Goal: Information Seeking & Learning: Check status

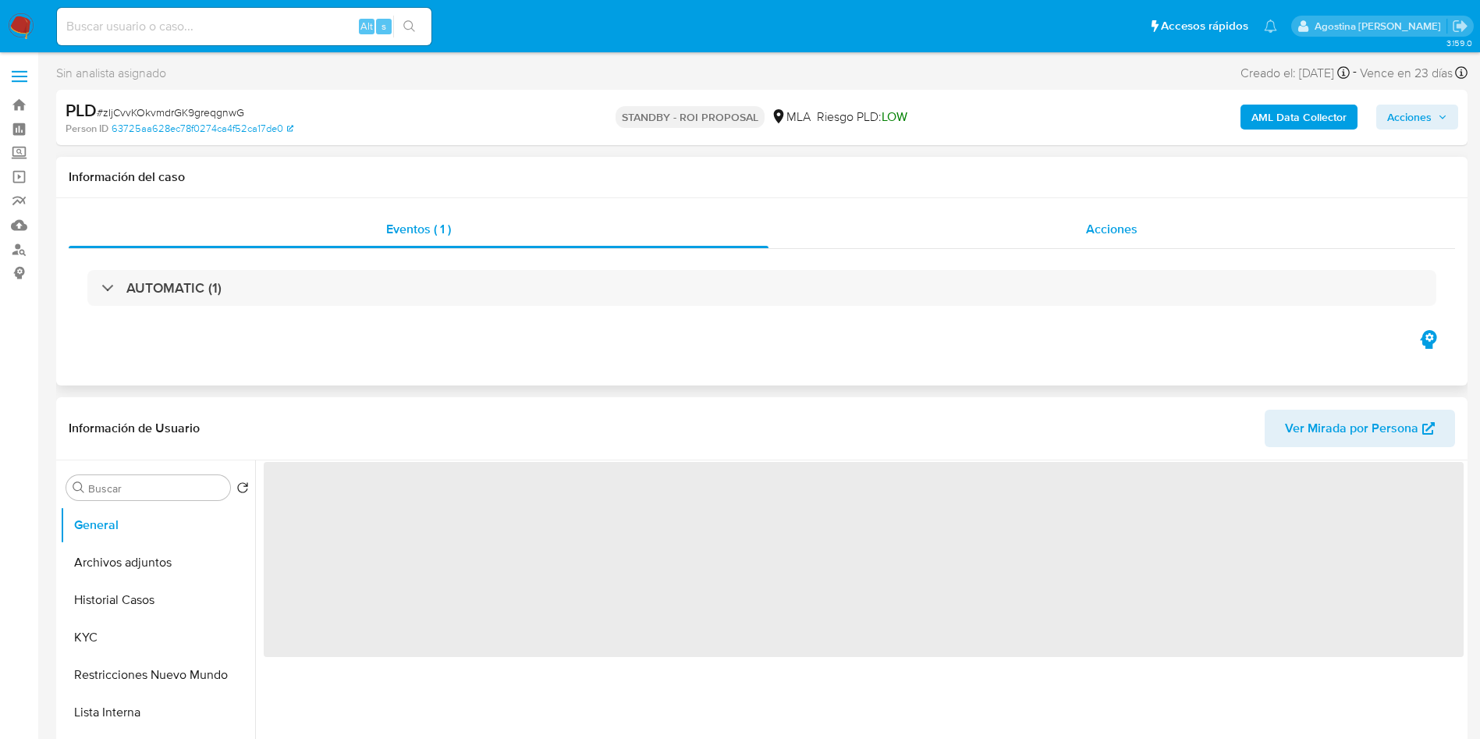
select select "10"
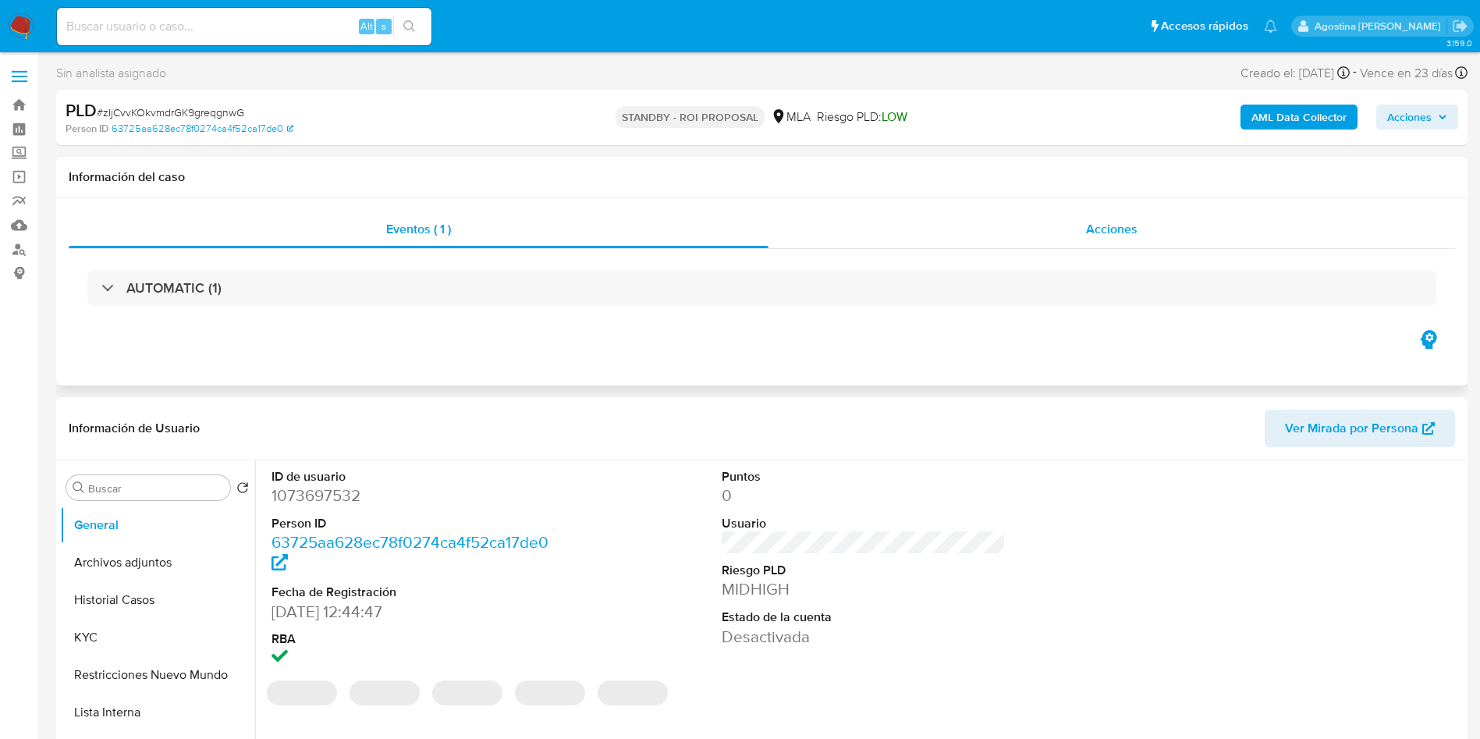
click at [989, 239] on div "Acciones" at bounding box center [1112, 229] width 687 height 37
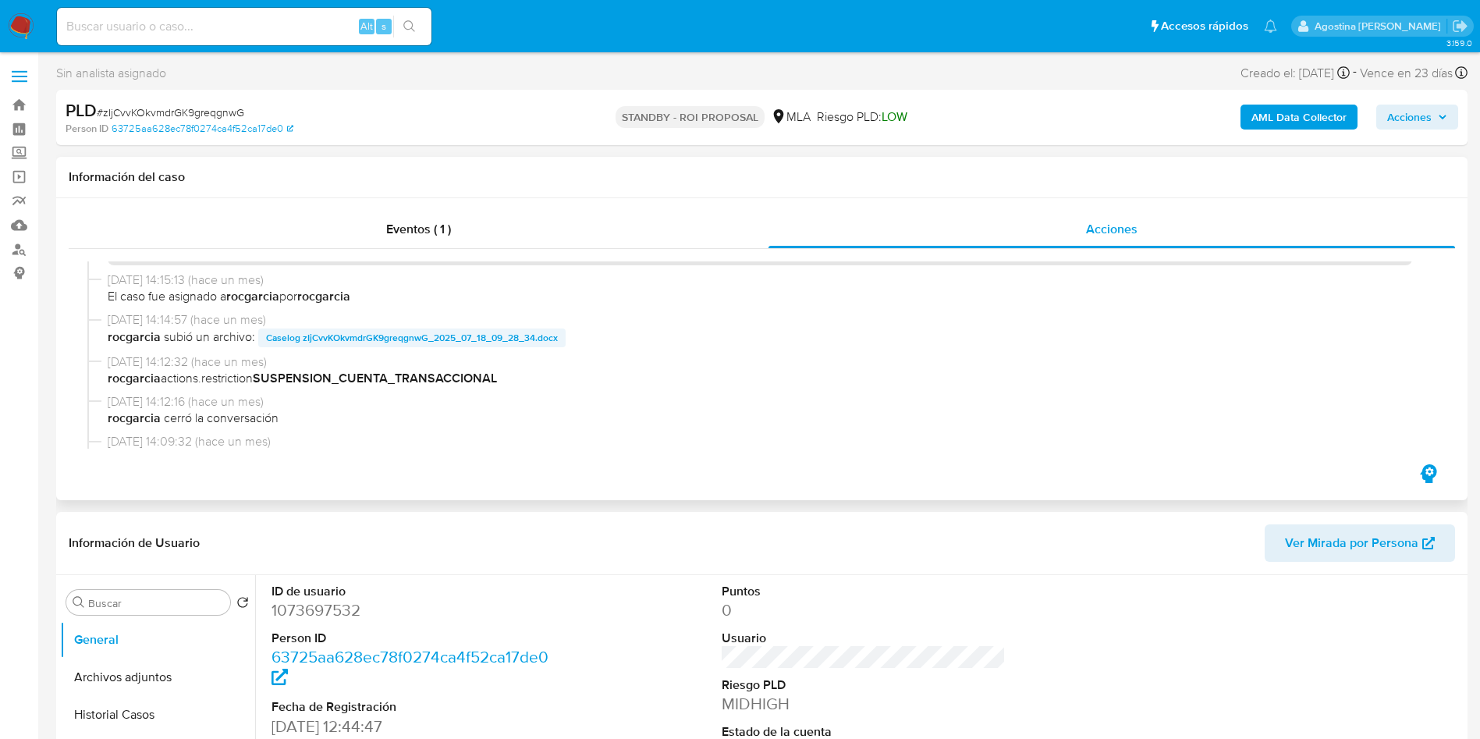
scroll to position [150, 0]
click at [371, 343] on span "Caselog zIjCvvKOkvmdrGK9greqgnwG_2025_07_18_09_28_34.docx" at bounding box center [412, 339] width 292 height 19
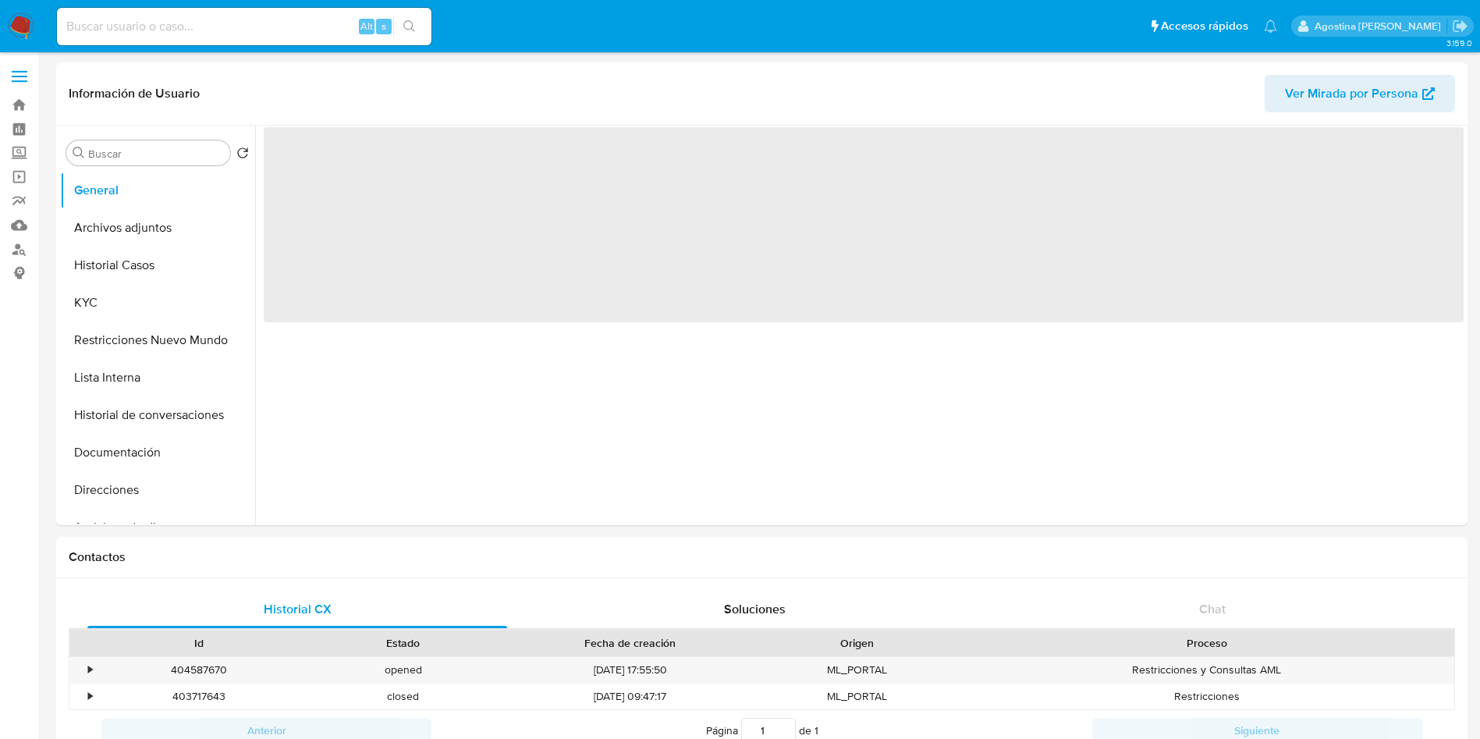
select select "10"
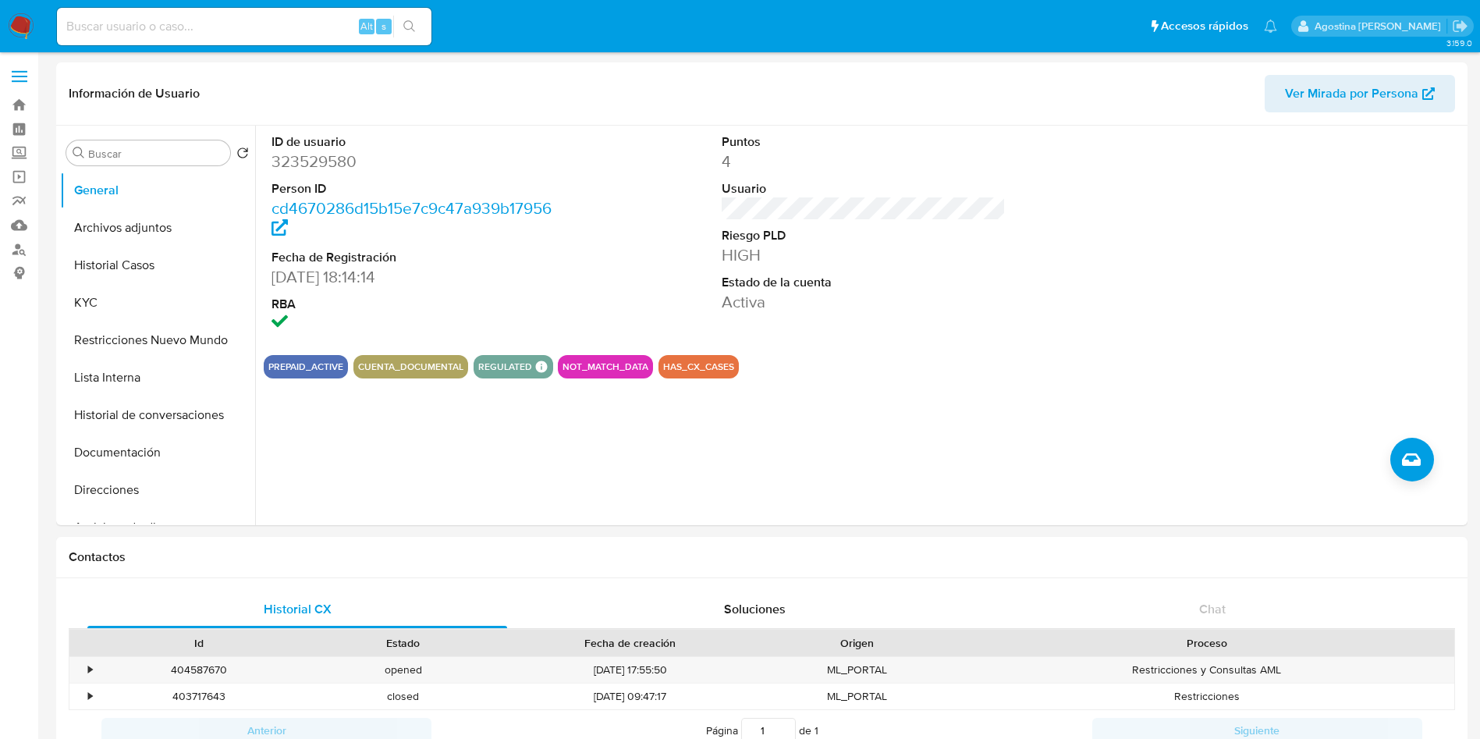
click at [121, 224] on button "Archivos adjuntos" at bounding box center [151, 227] width 183 height 37
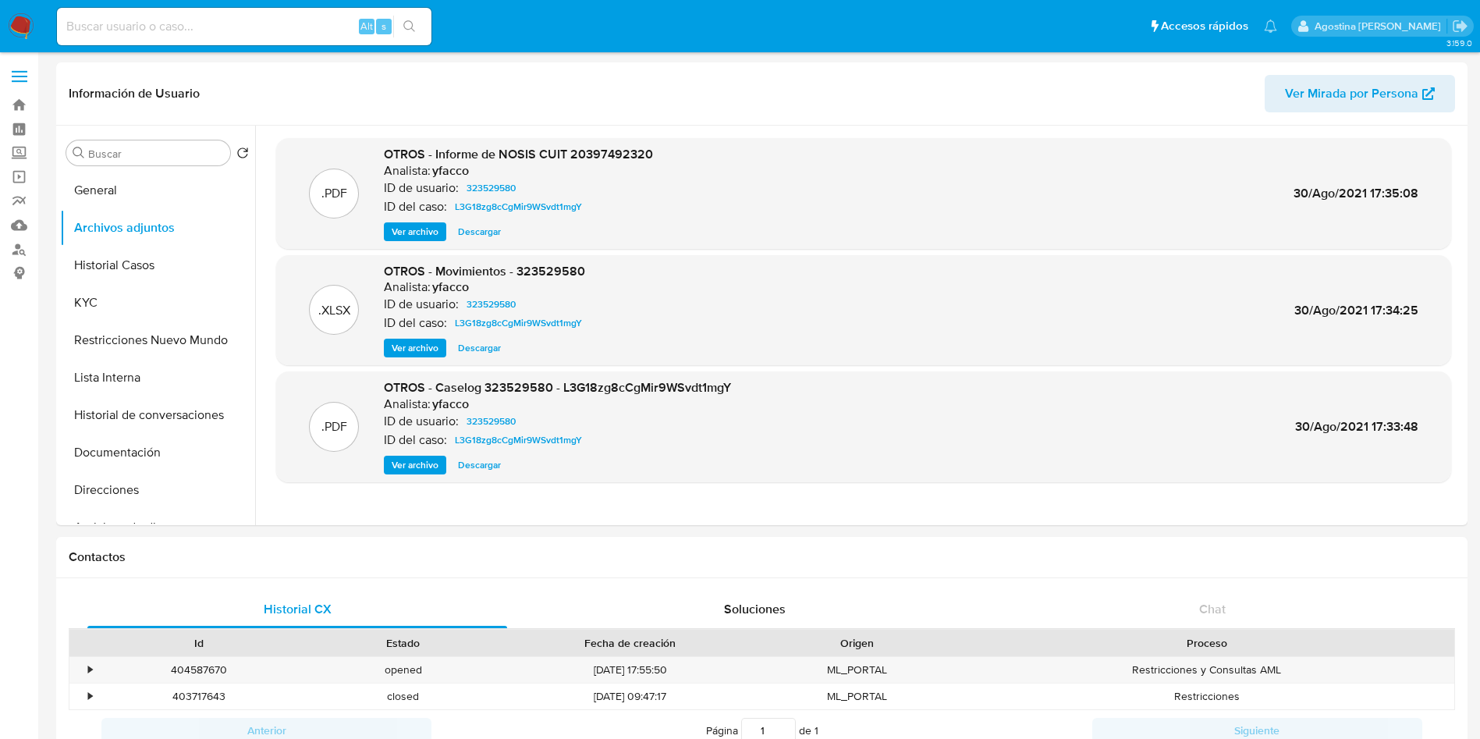
click at [434, 462] on span "Ver archivo" at bounding box center [415, 465] width 47 height 16
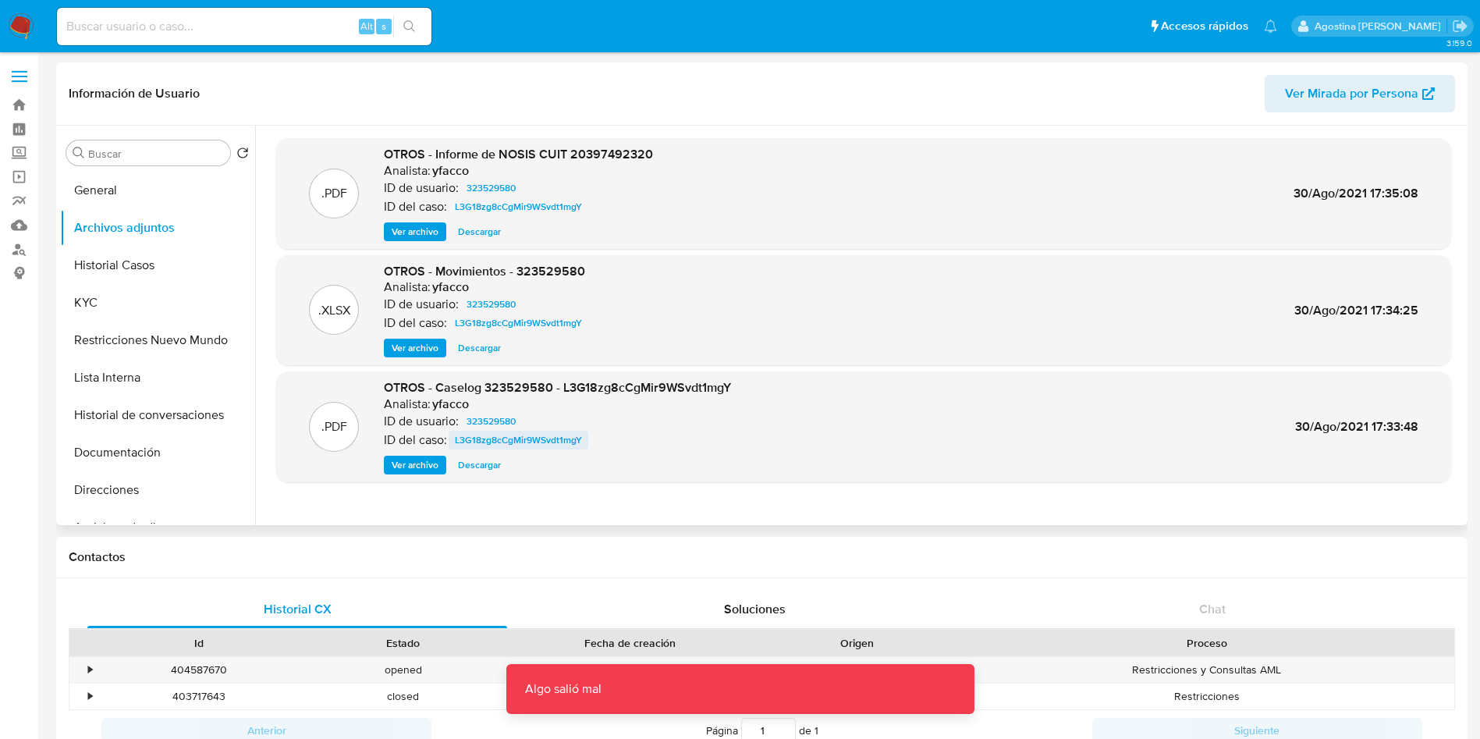
click at [516, 445] on span "L3G18zg8cCgMir9WSvdt1mgY" at bounding box center [518, 440] width 127 height 19
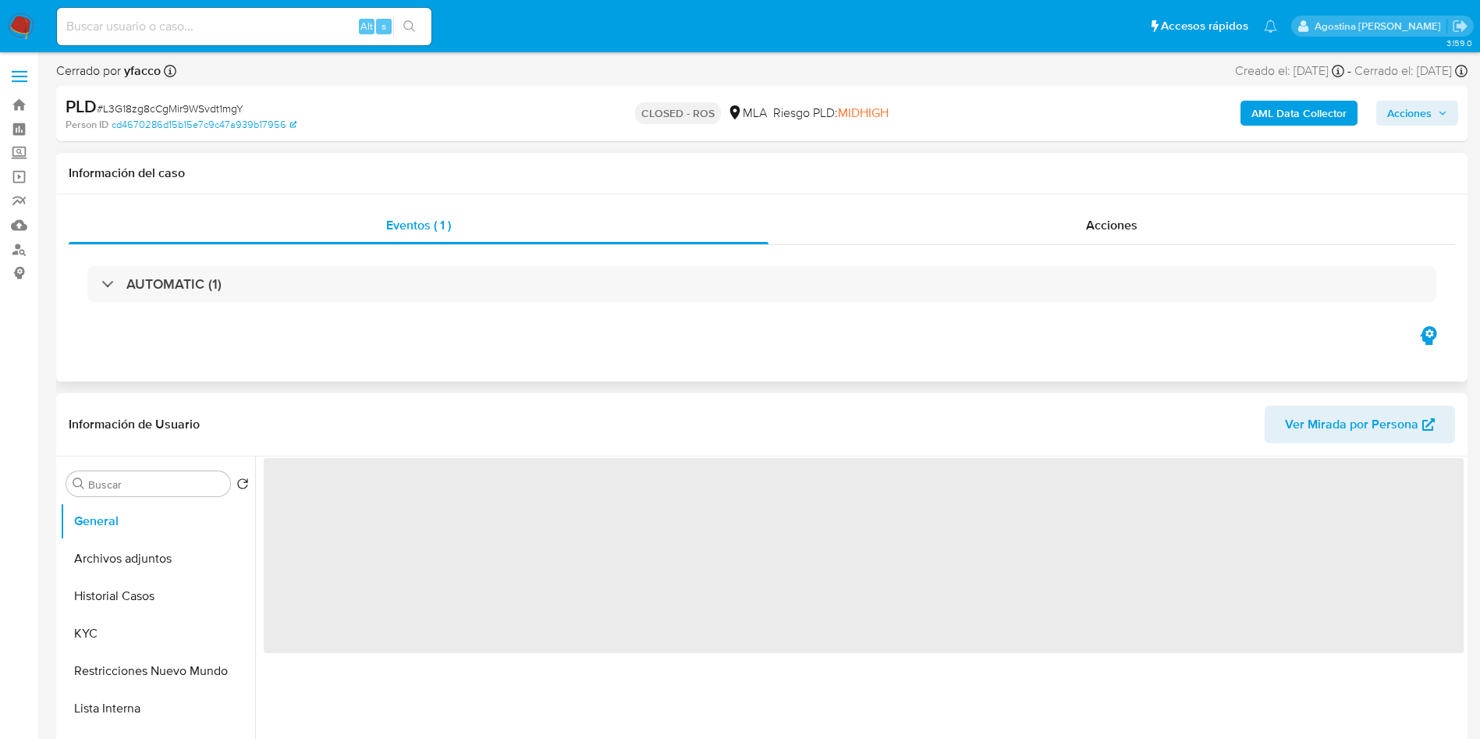
select select "10"
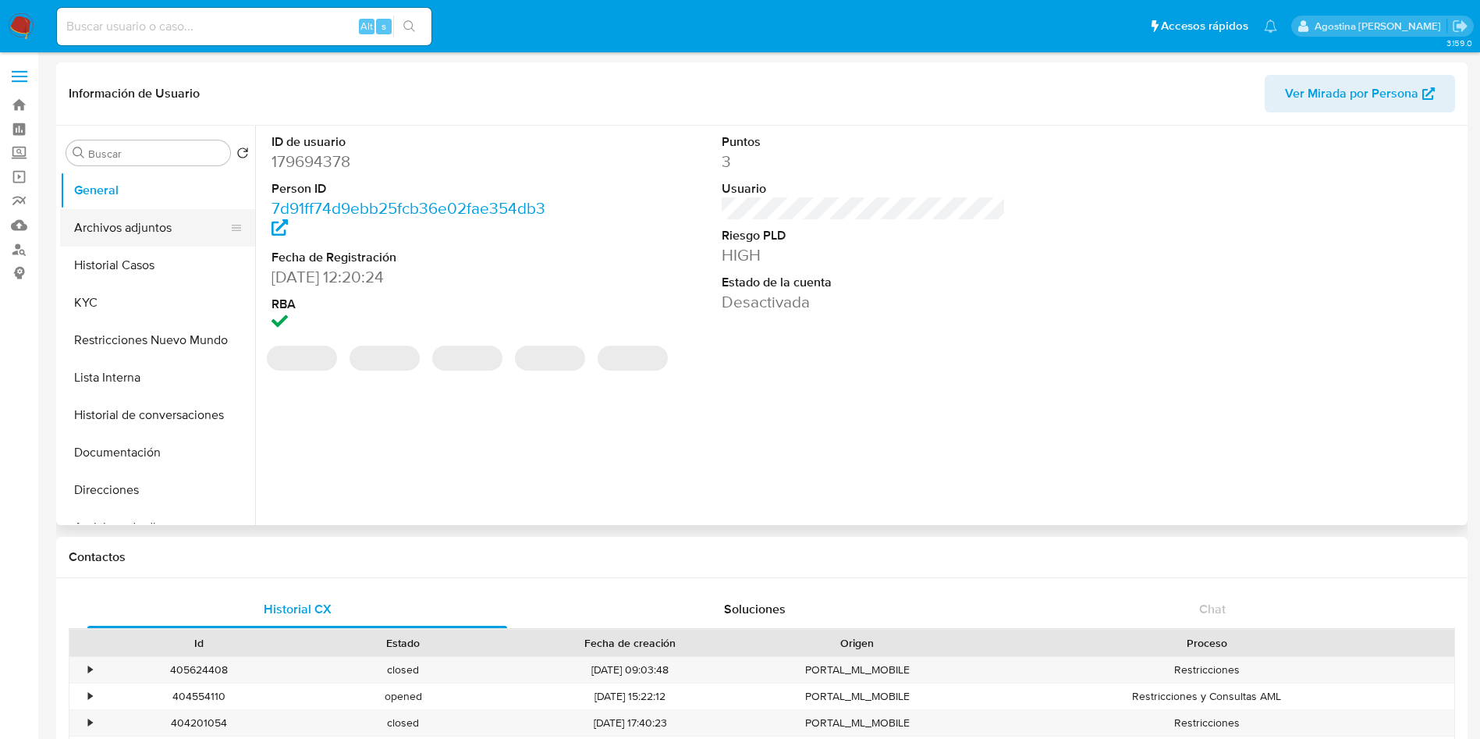
select select "10"
click at [154, 237] on button "Archivos adjuntos" at bounding box center [151, 227] width 183 height 37
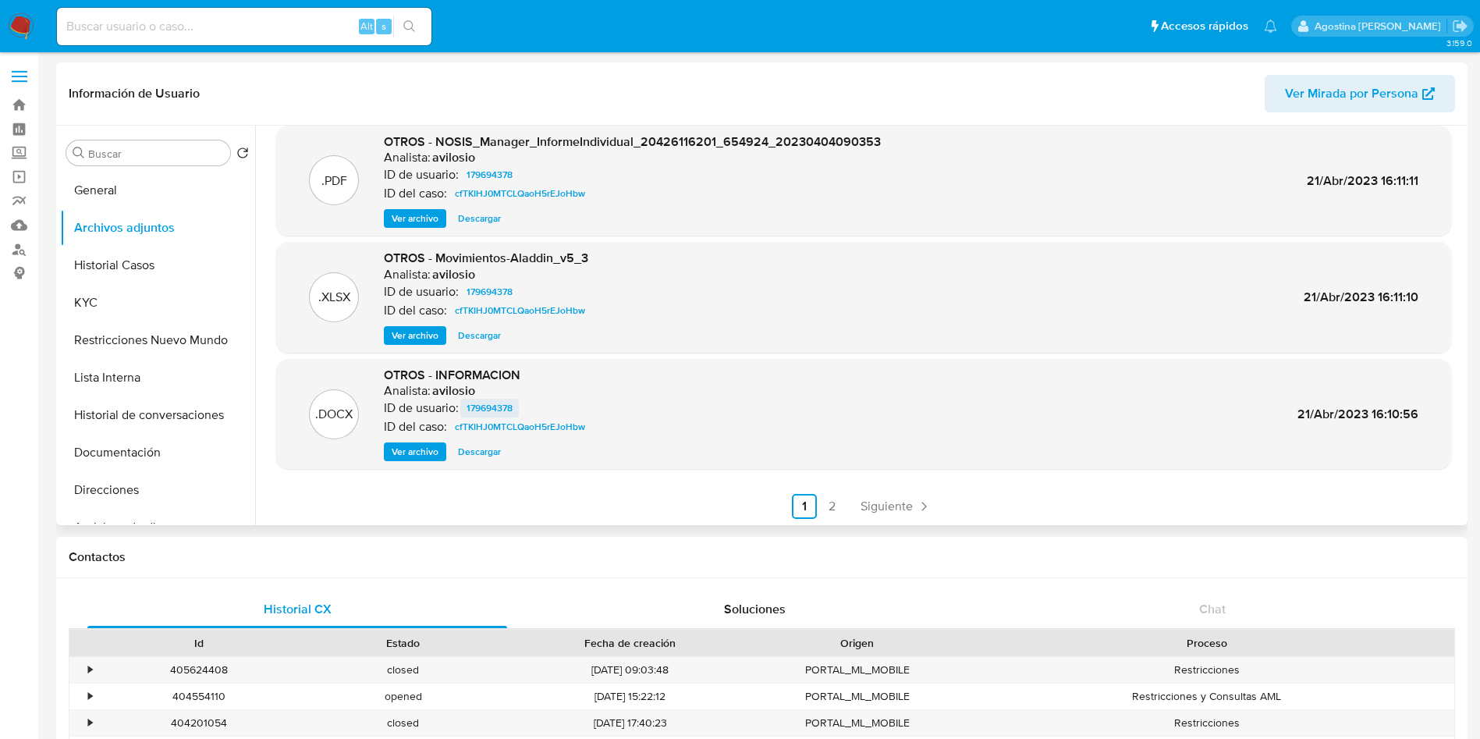
scroll to position [131, 0]
click at [832, 509] on link "2" at bounding box center [832, 504] width 25 height 25
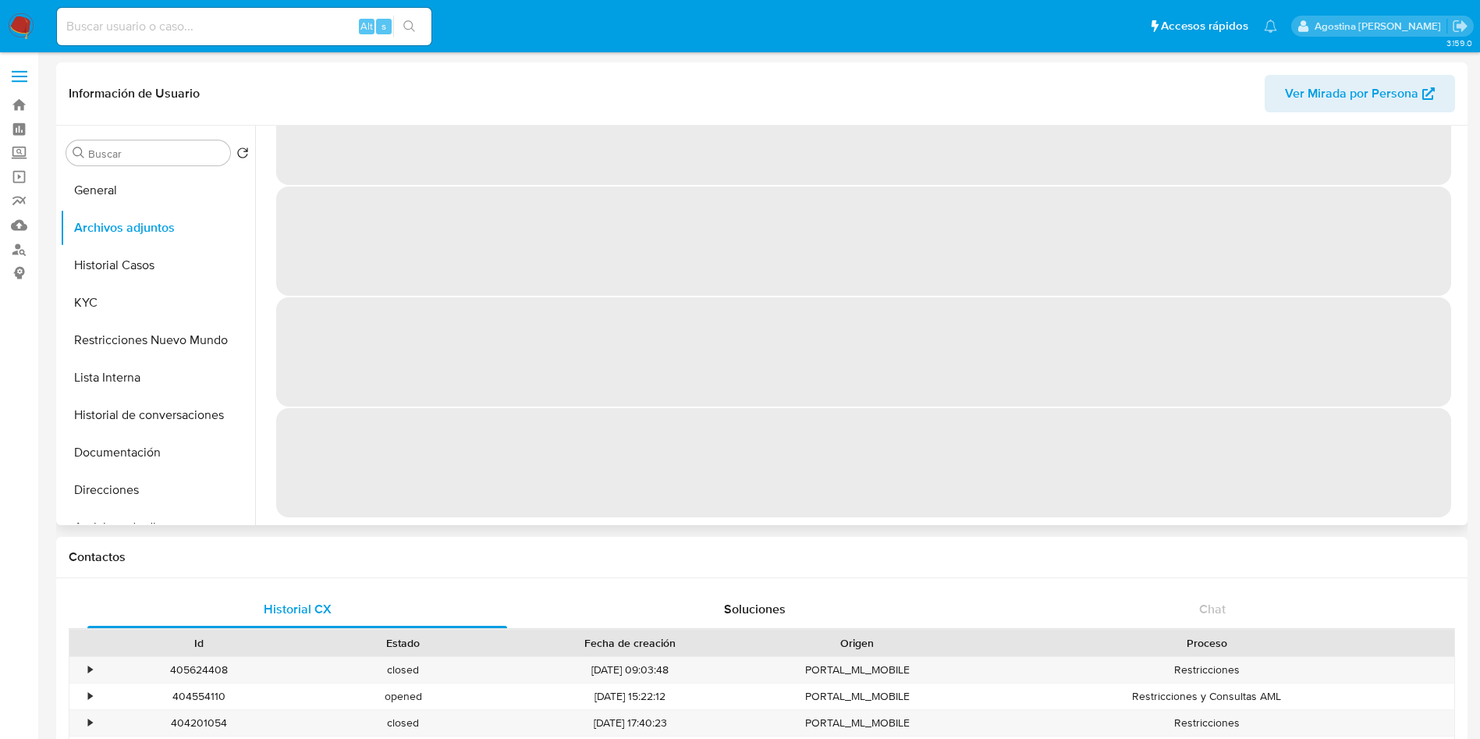
scroll to position [0, 0]
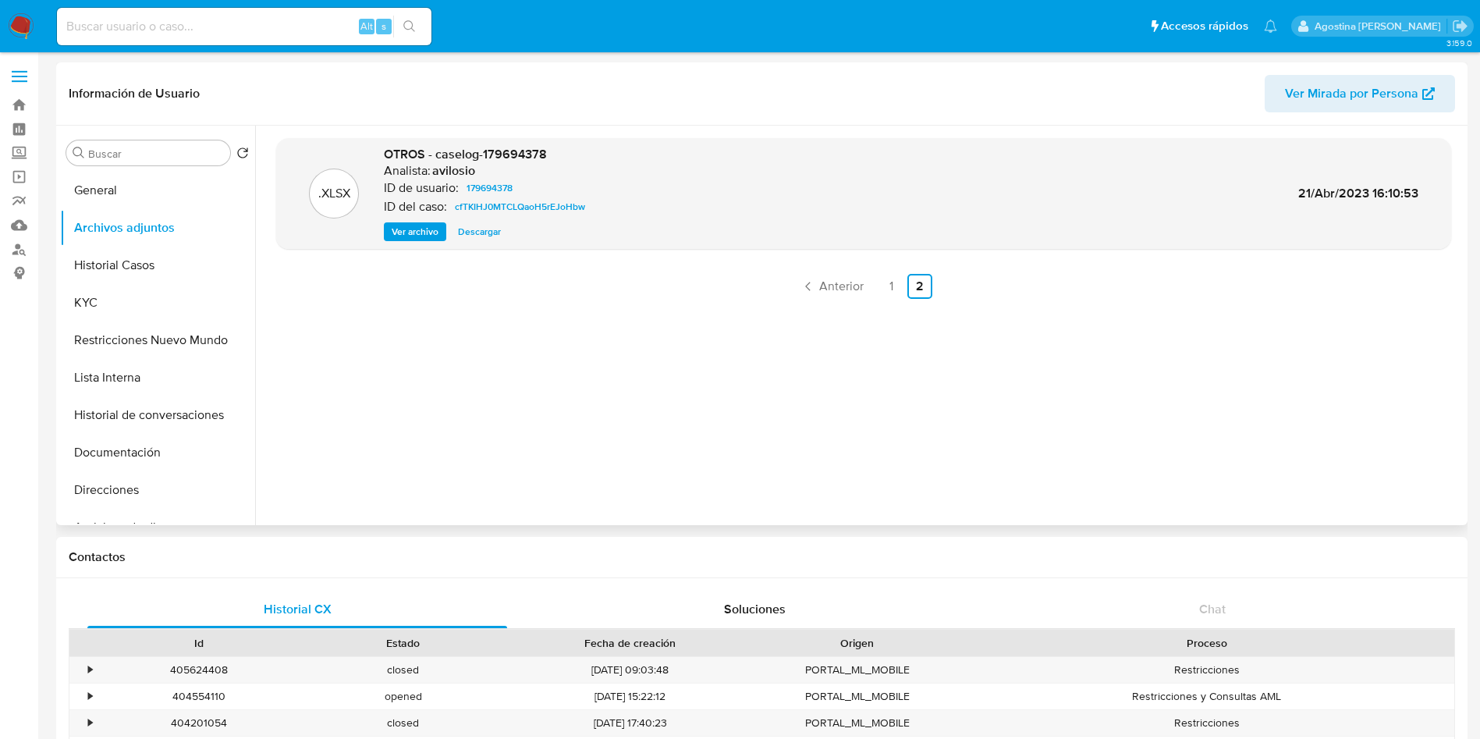
click at [432, 240] on span "Ver archivo" at bounding box center [415, 232] width 47 height 16
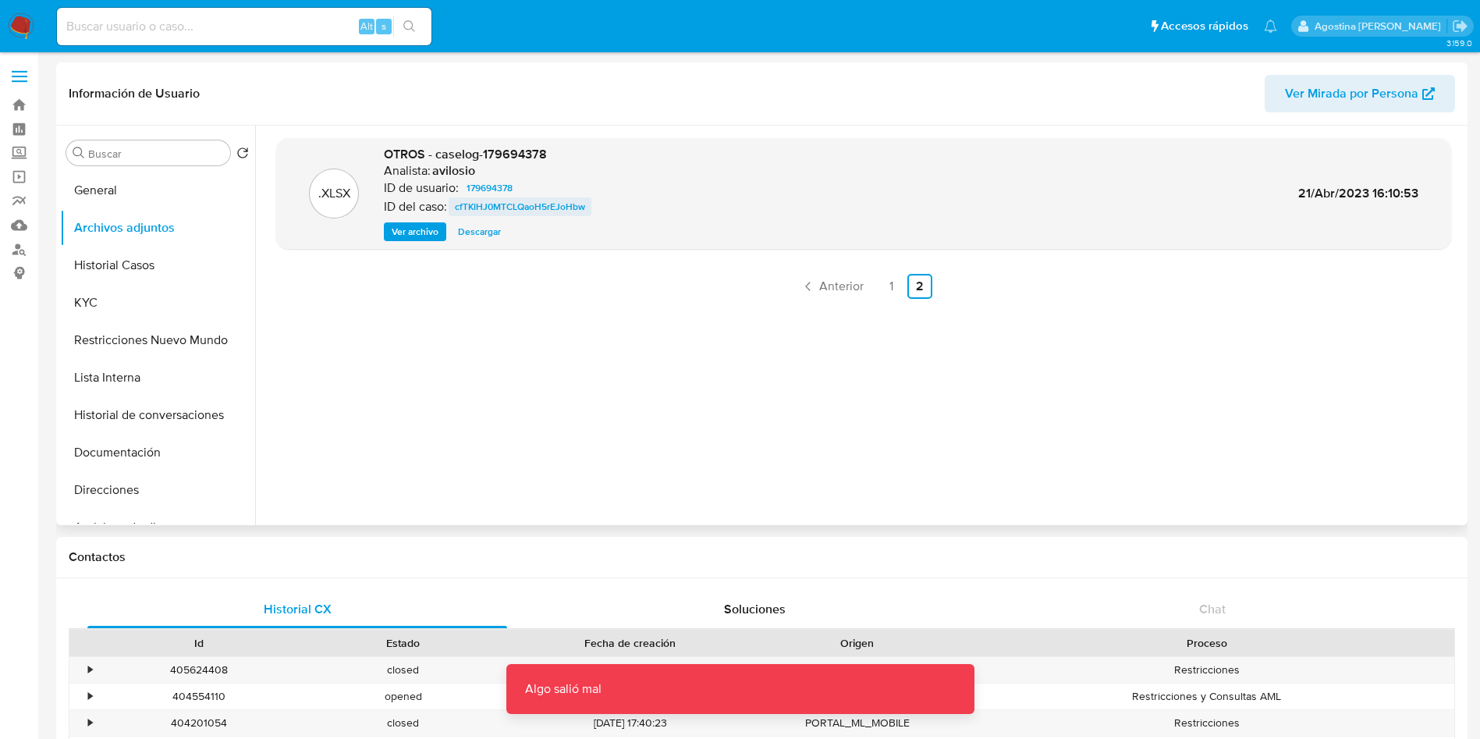
click at [492, 207] on span "cfTKIHJ0MTCLQaoH5rEJoHbw" at bounding box center [520, 206] width 130 height 19
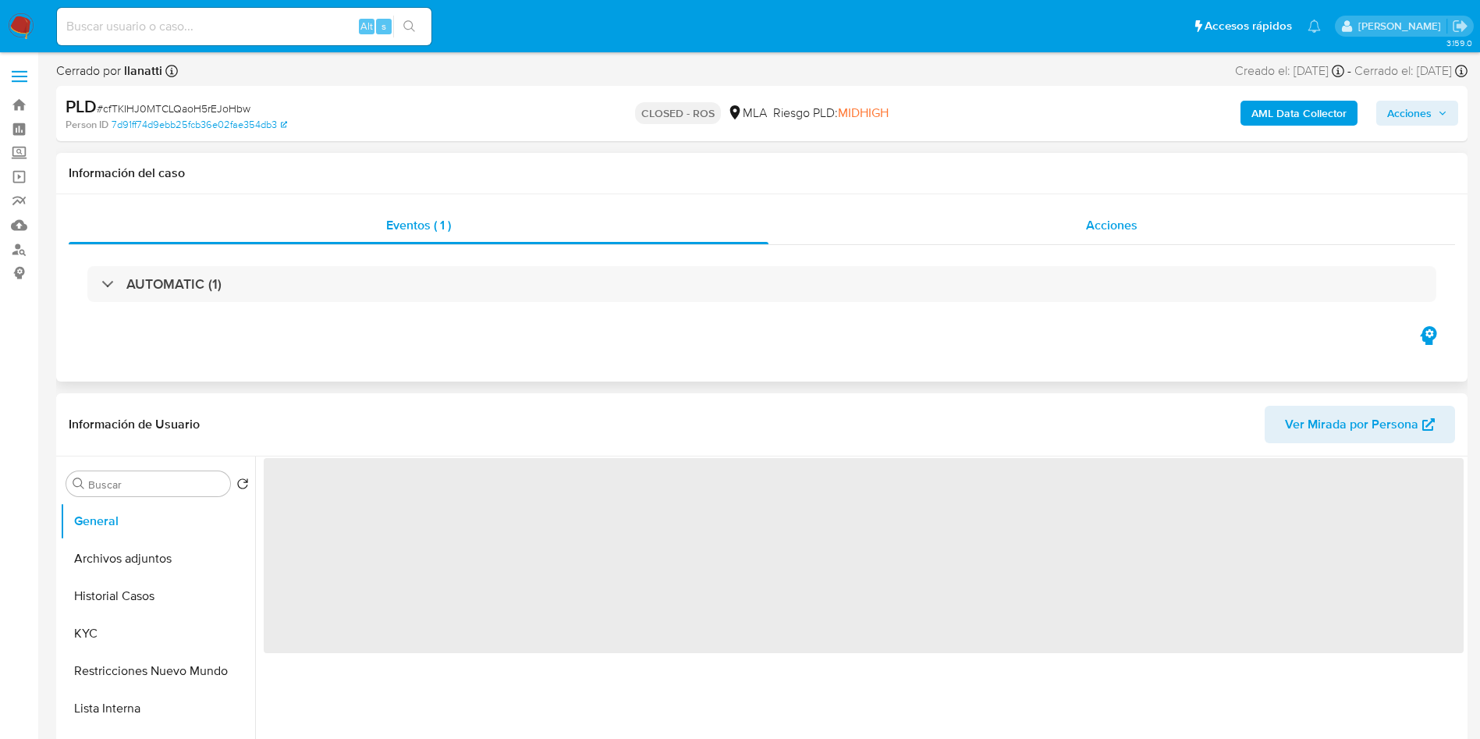
select select "10"
click at [907, 225] on div "Acciones" at bounding box center [1112, 225] width 687 height 37
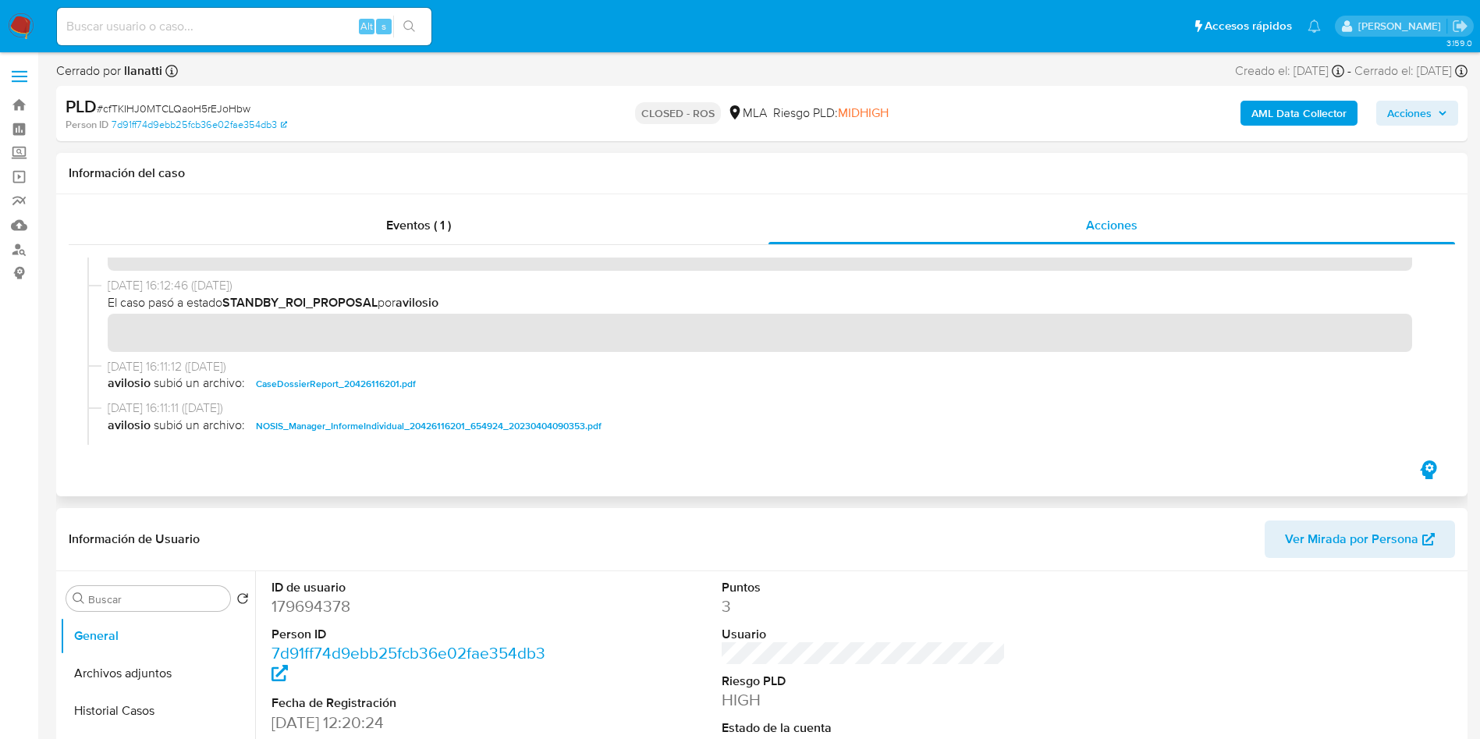
scroll to position [585, 0]
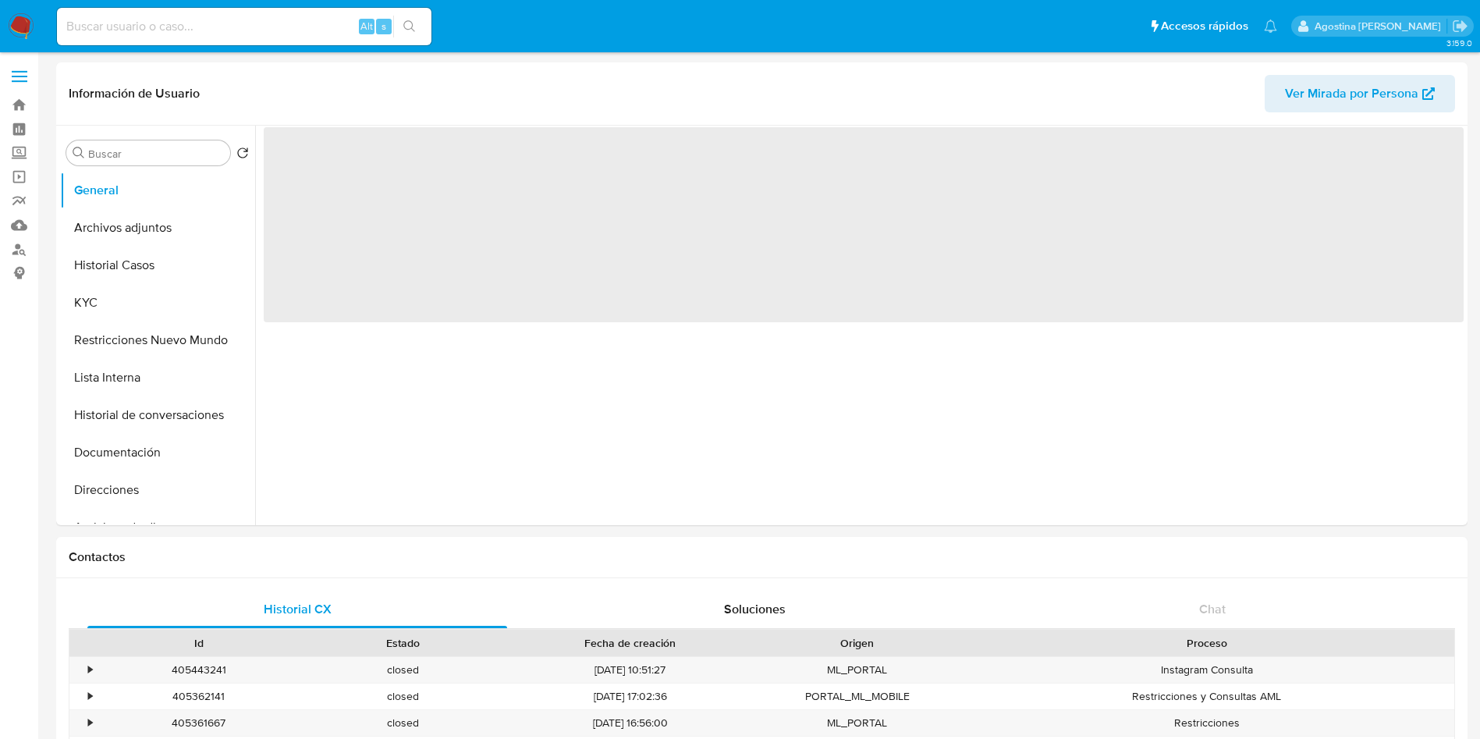
select select "10"
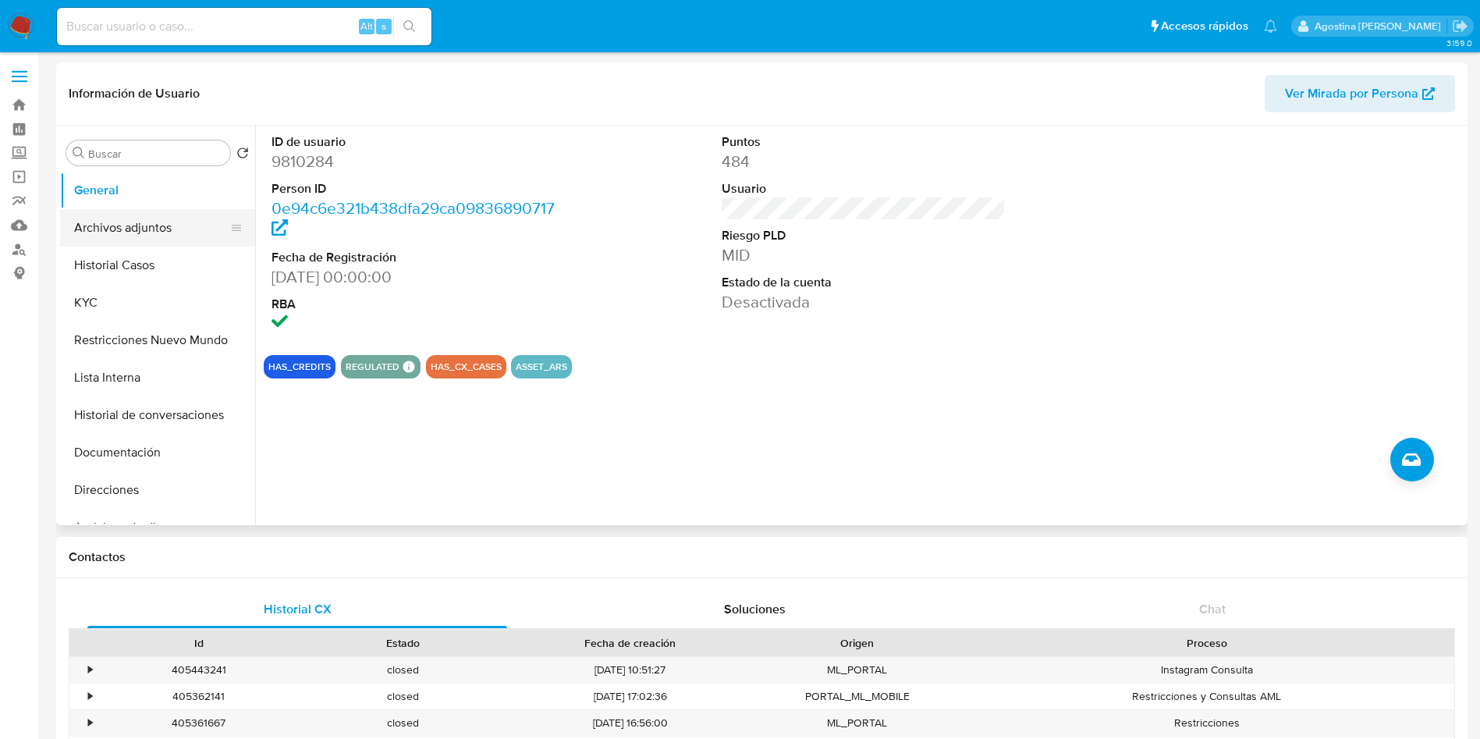
click at [110, 221] on button "Archivos adjuntos" at bounding box center [151, 227] width 183 height 37
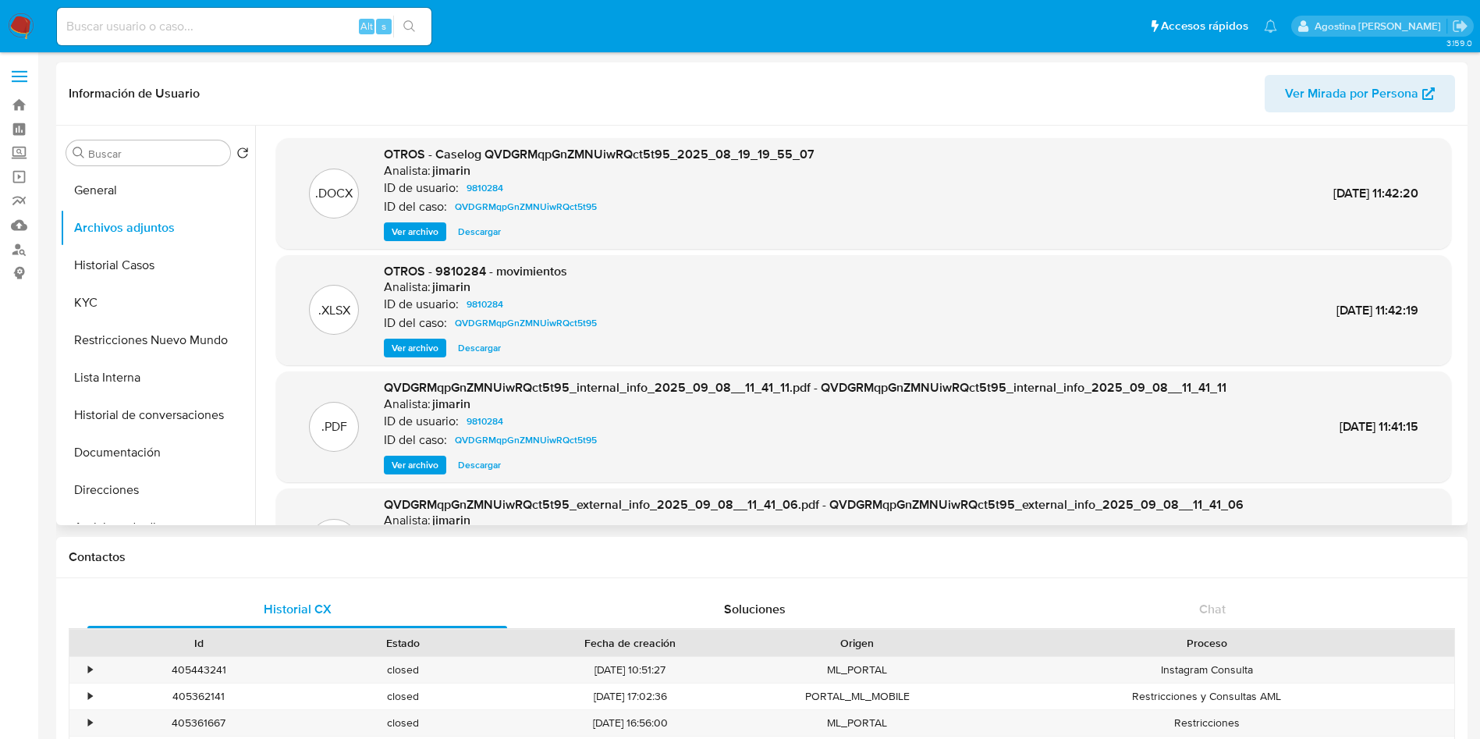
click at [425, 229] on span "Ver archivo" at bounding box center [415, 232] width 47 height 16
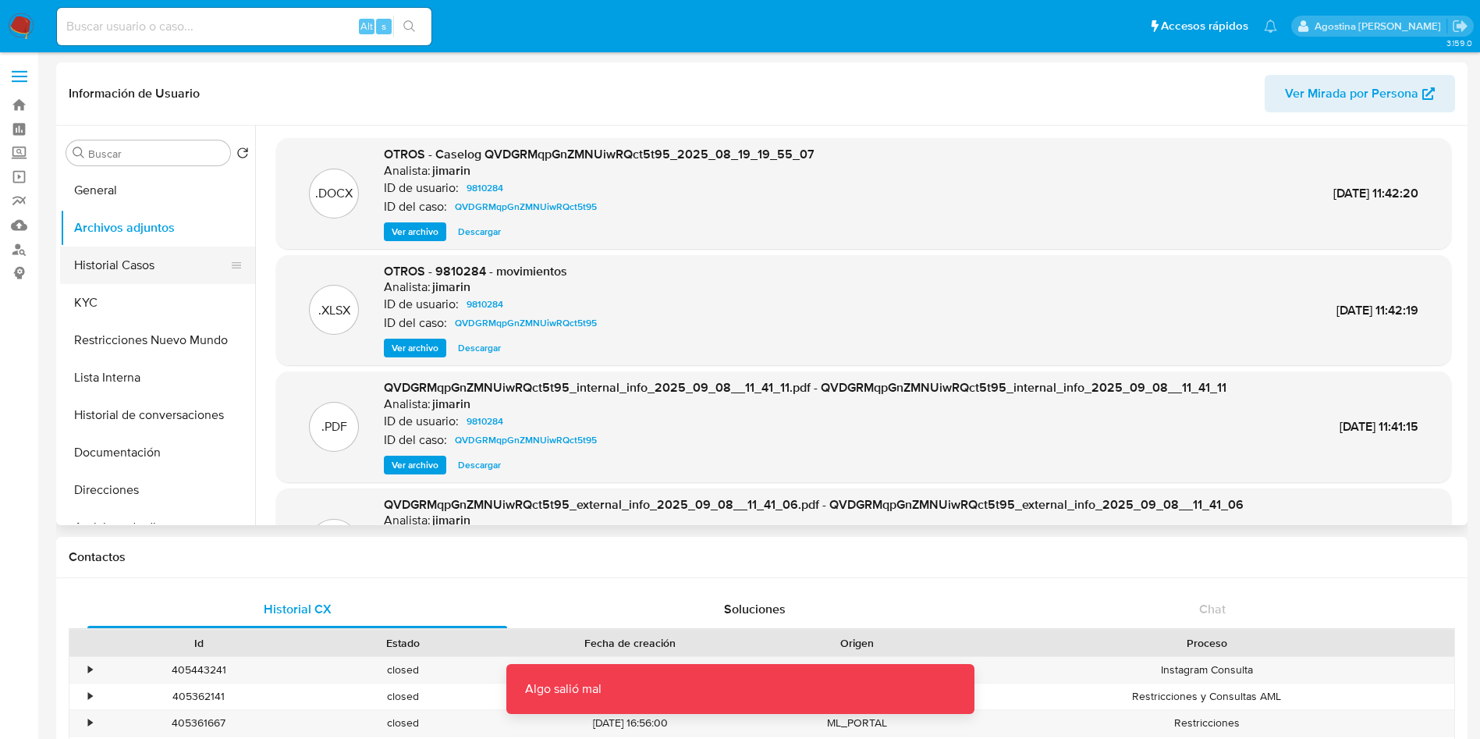
click at [193, 268] on button "Historial Casos" at bounding box center [151, 265] width 183 height 37
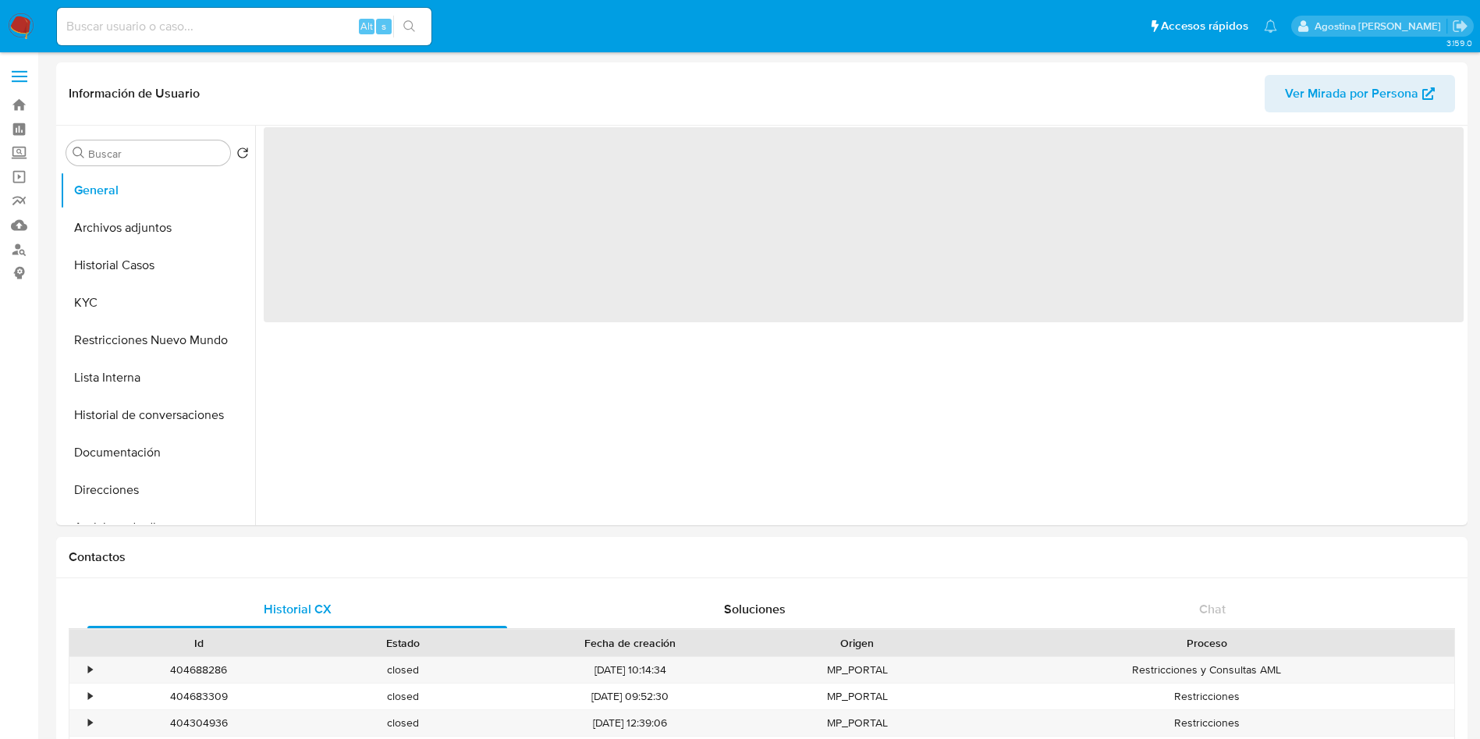
select select "10"
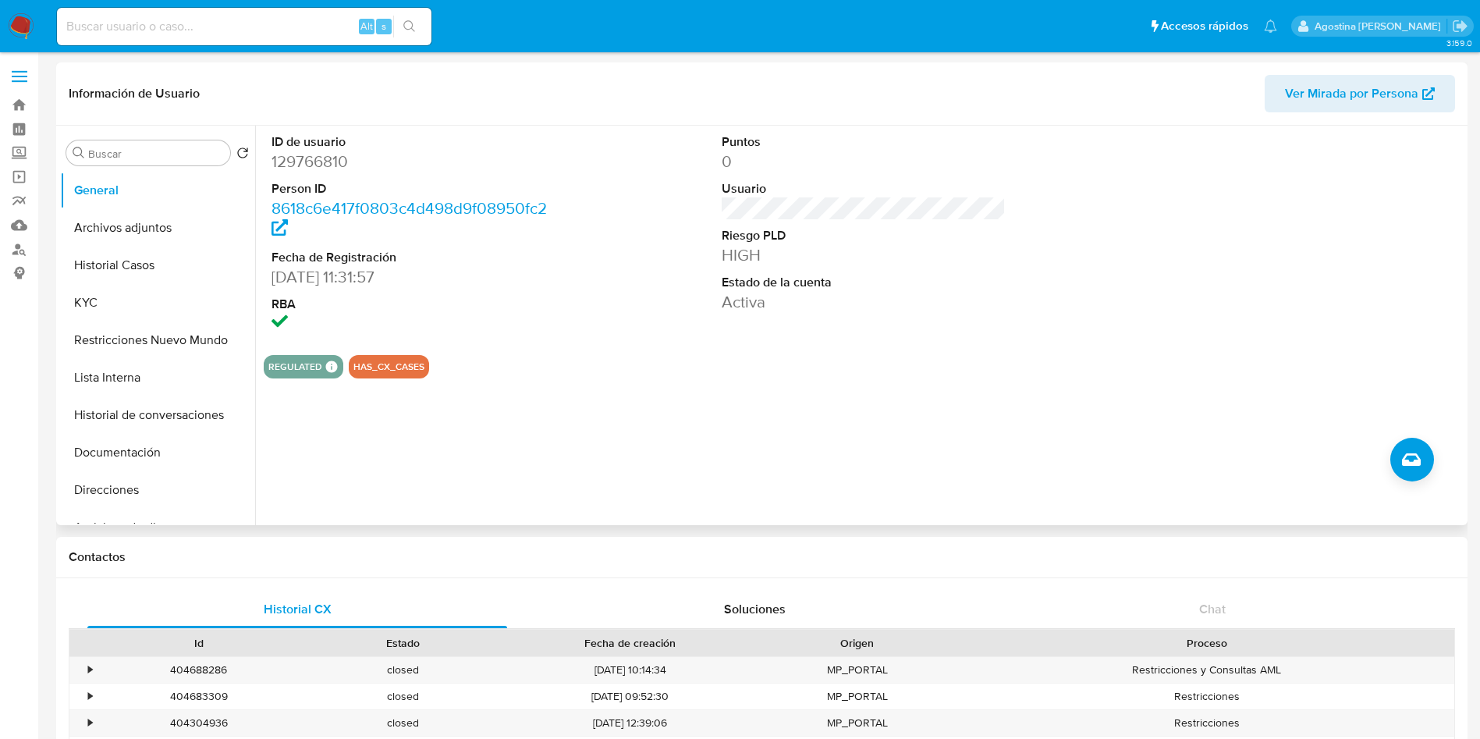
drag, startPoint x: 897, startPoint y: 470, endPoint x: 894, endPoint y: 446, distance: 24.4
click at [897, 470] on div "ID de usuario 129766810 Person ID 8618c6e417f0803c4d498d9f08950fc2 Fecha de Reg…" at bounding box center [859, 325] width 1209 height 399
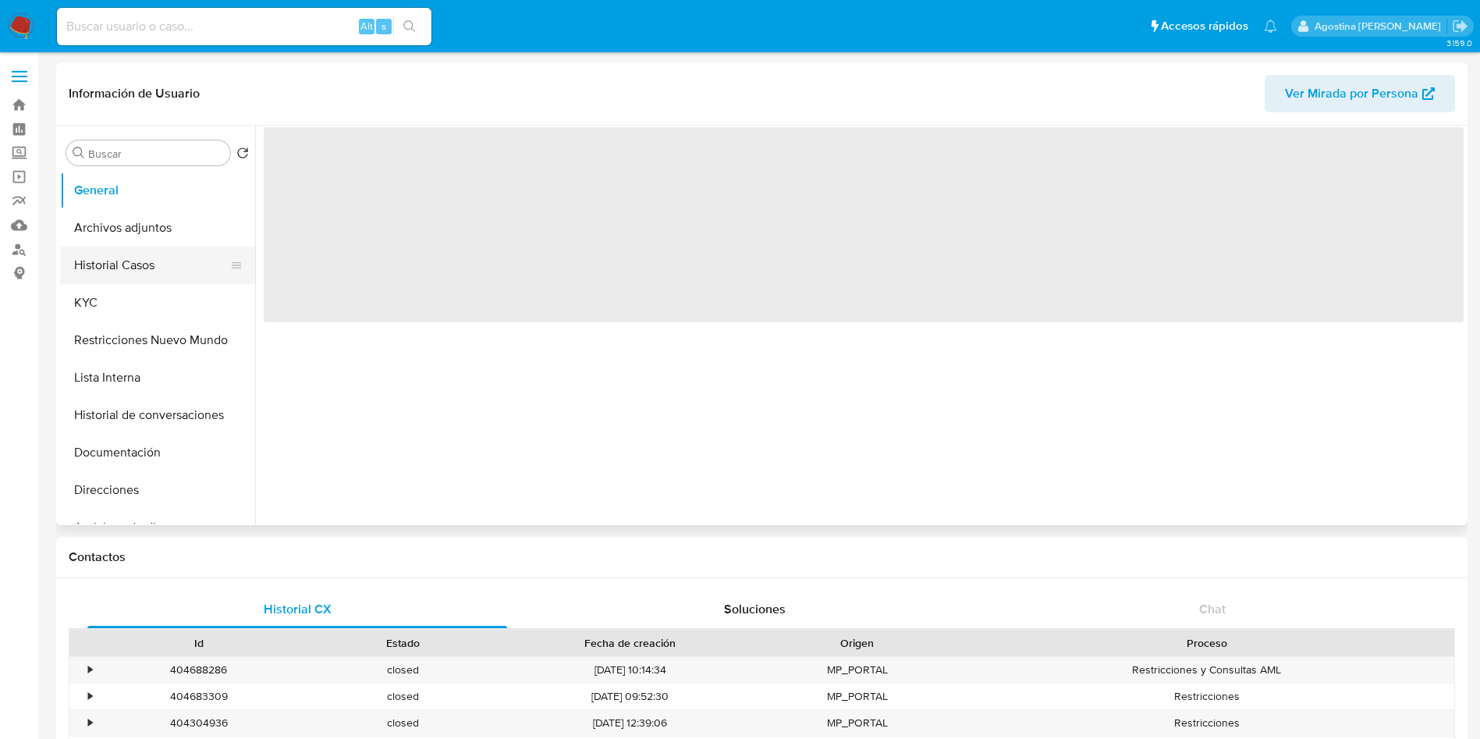
select select "10"
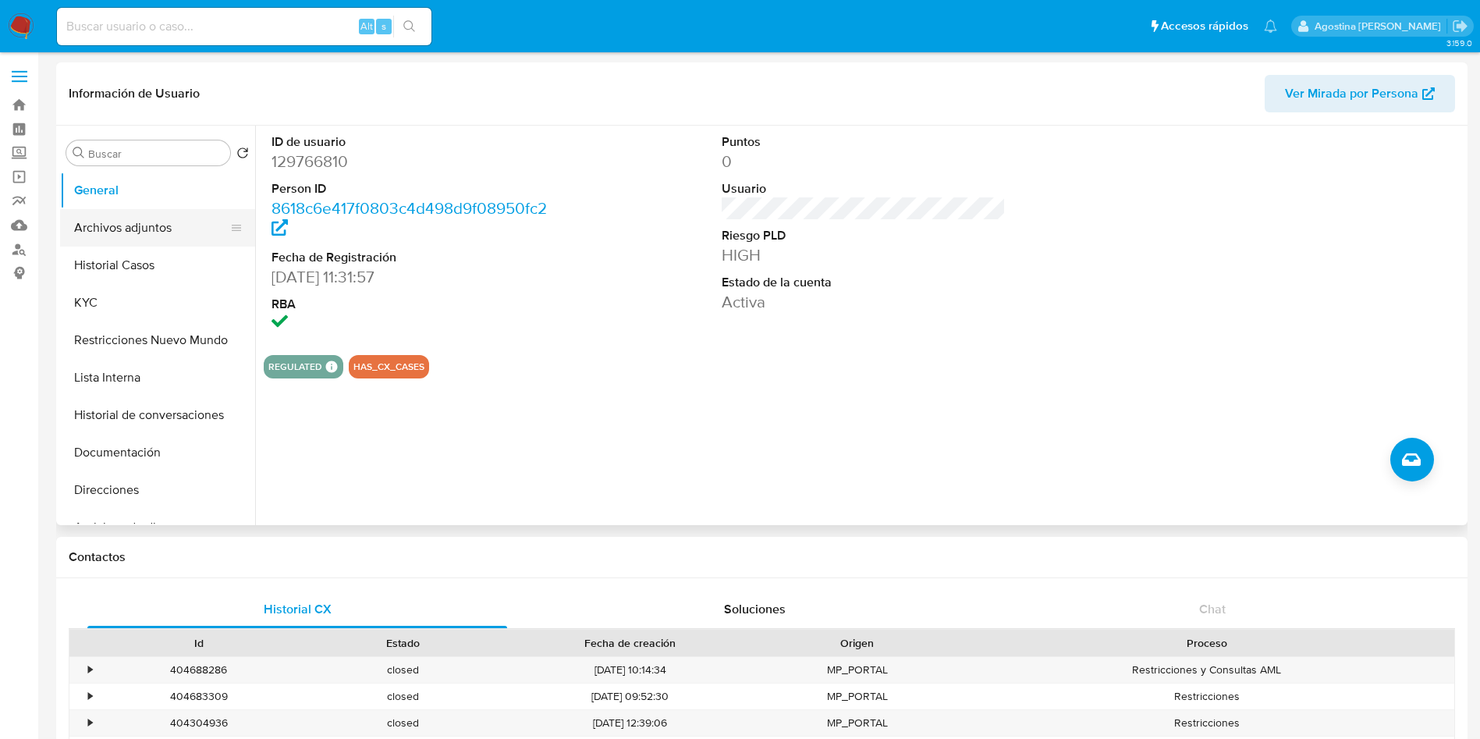
click at [163, 240] on button "Archivos adjuntos" at bounding box center [151, 227] width 183 height 37
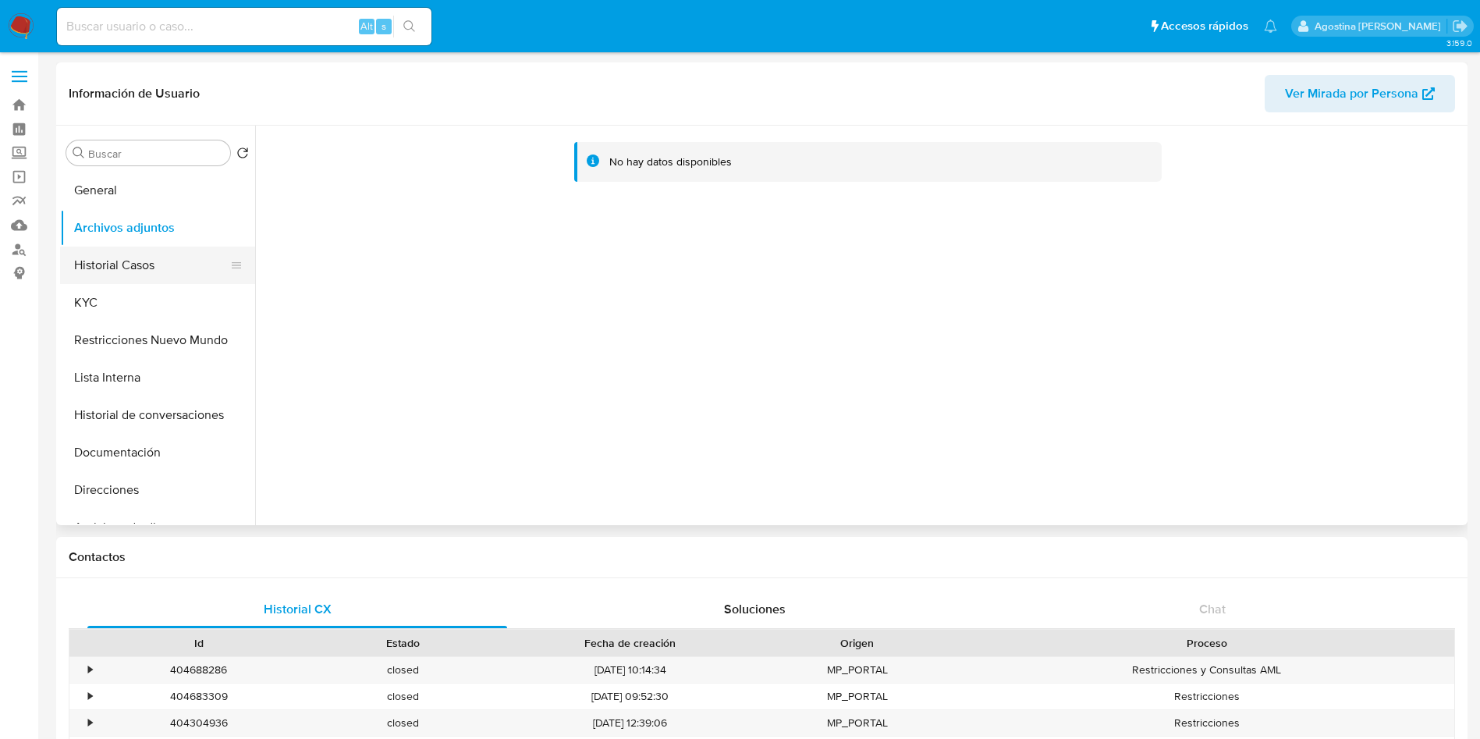
click at [180, 272] on button "Historial Casos" at bounding box center [151, 265] width 183 height 37
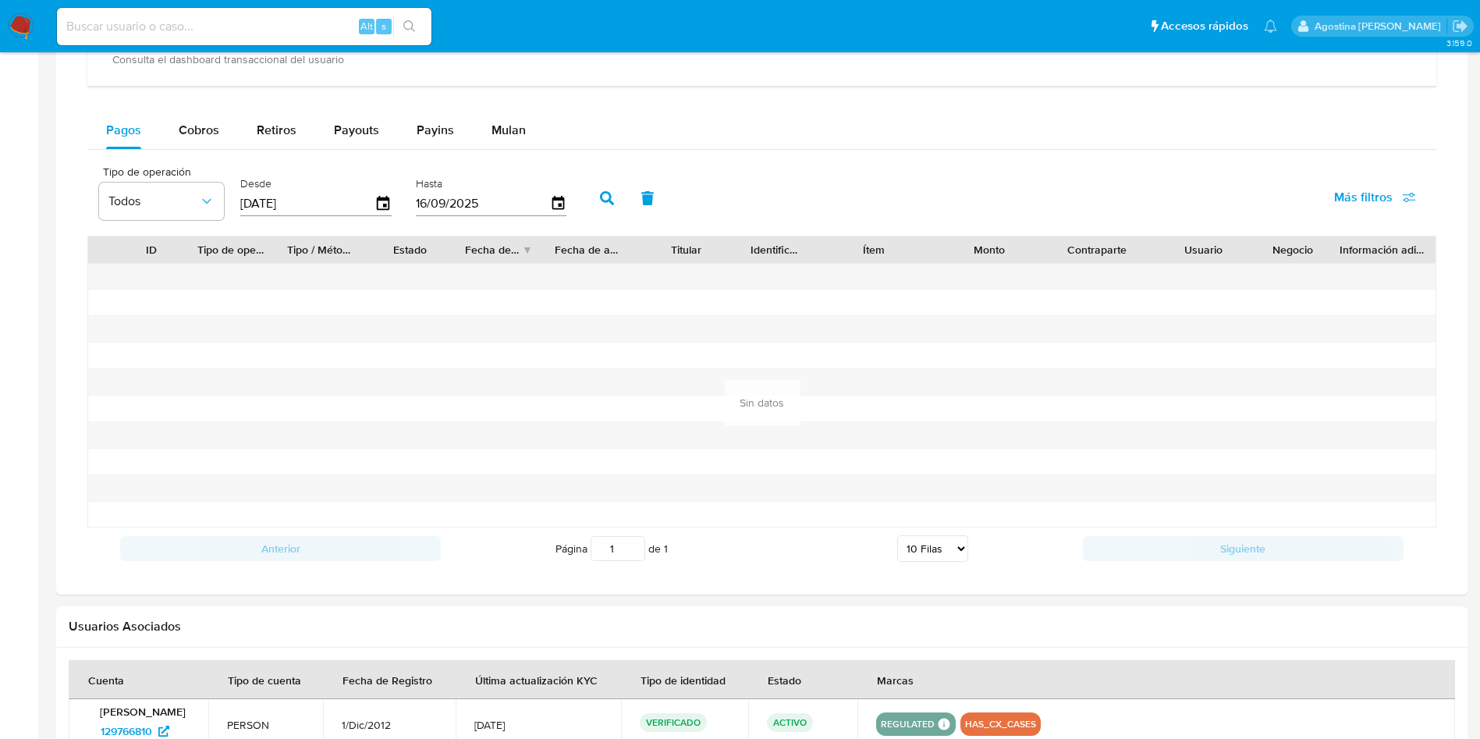
scroll to position [1218, 0]
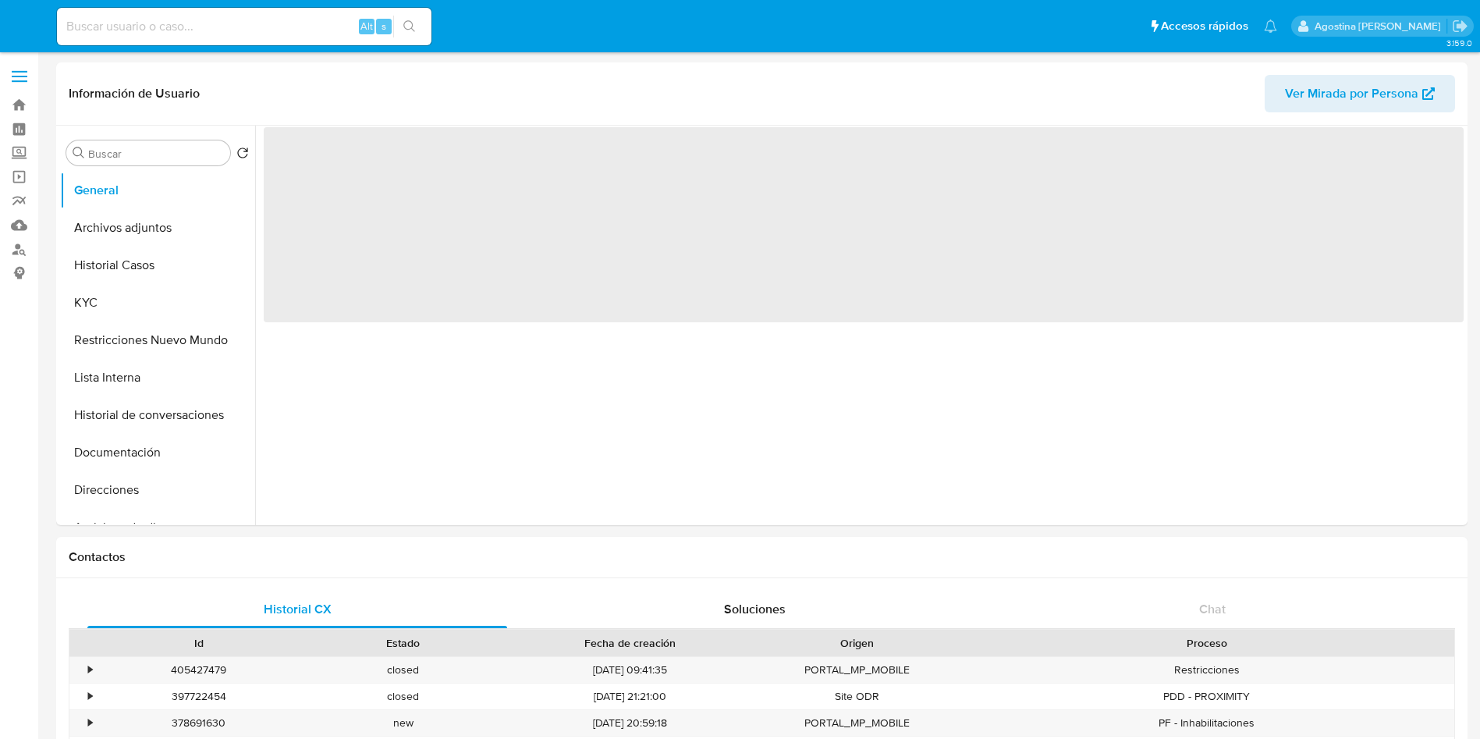
select select "10"
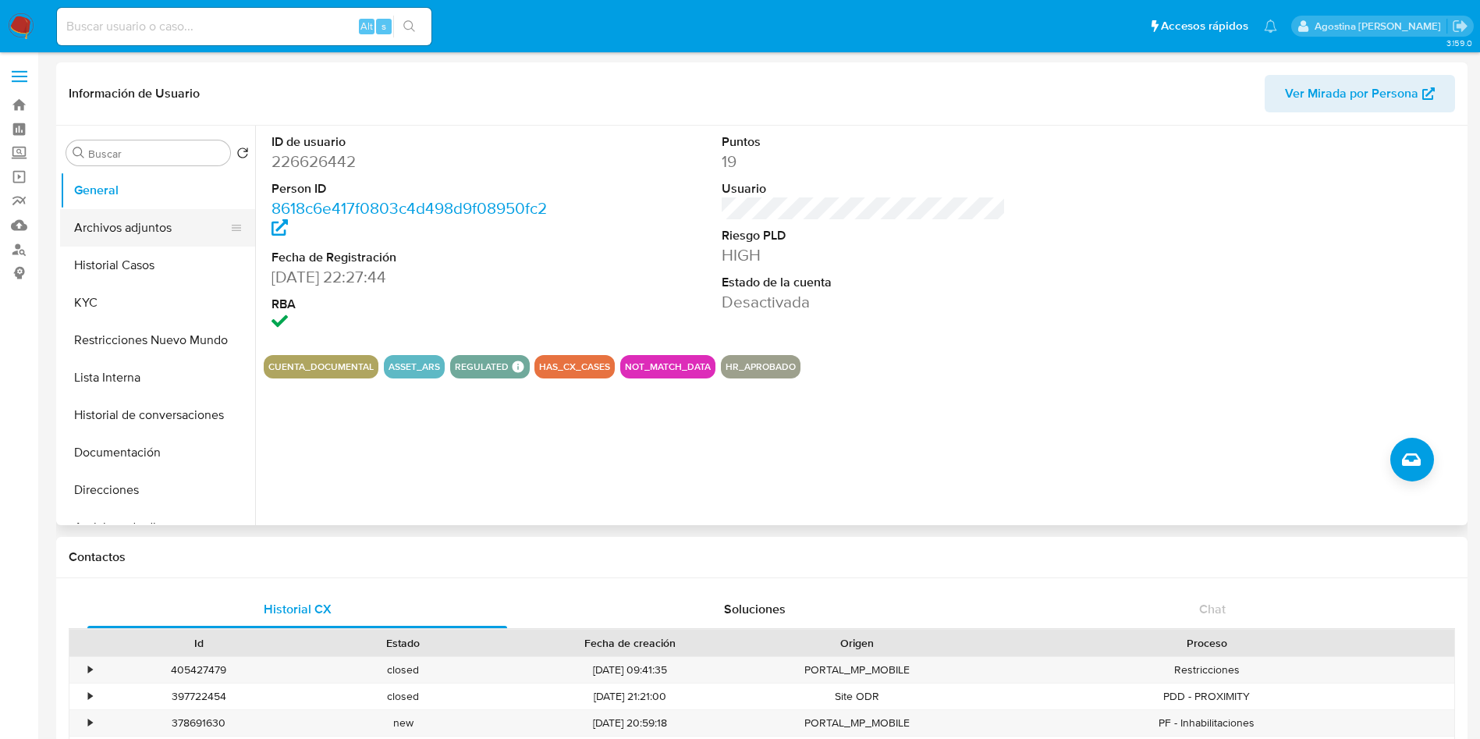
click at [144, 230] on button "Archivos adjuntos" at bounding box center [151, 227] width 183 height 37
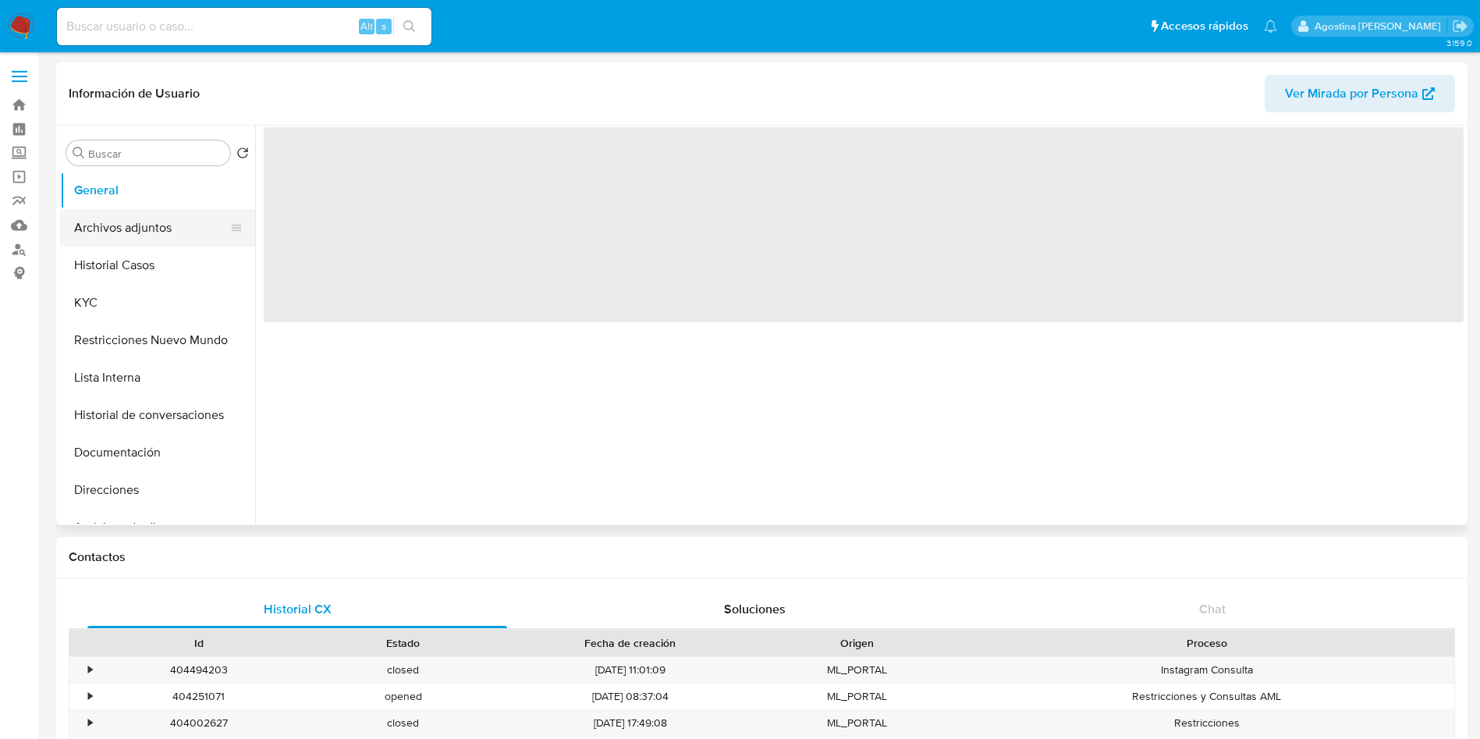
click at [136, 233] on button "Archivos adjuntos" at bounding box center [151, 227] width 183 height 37
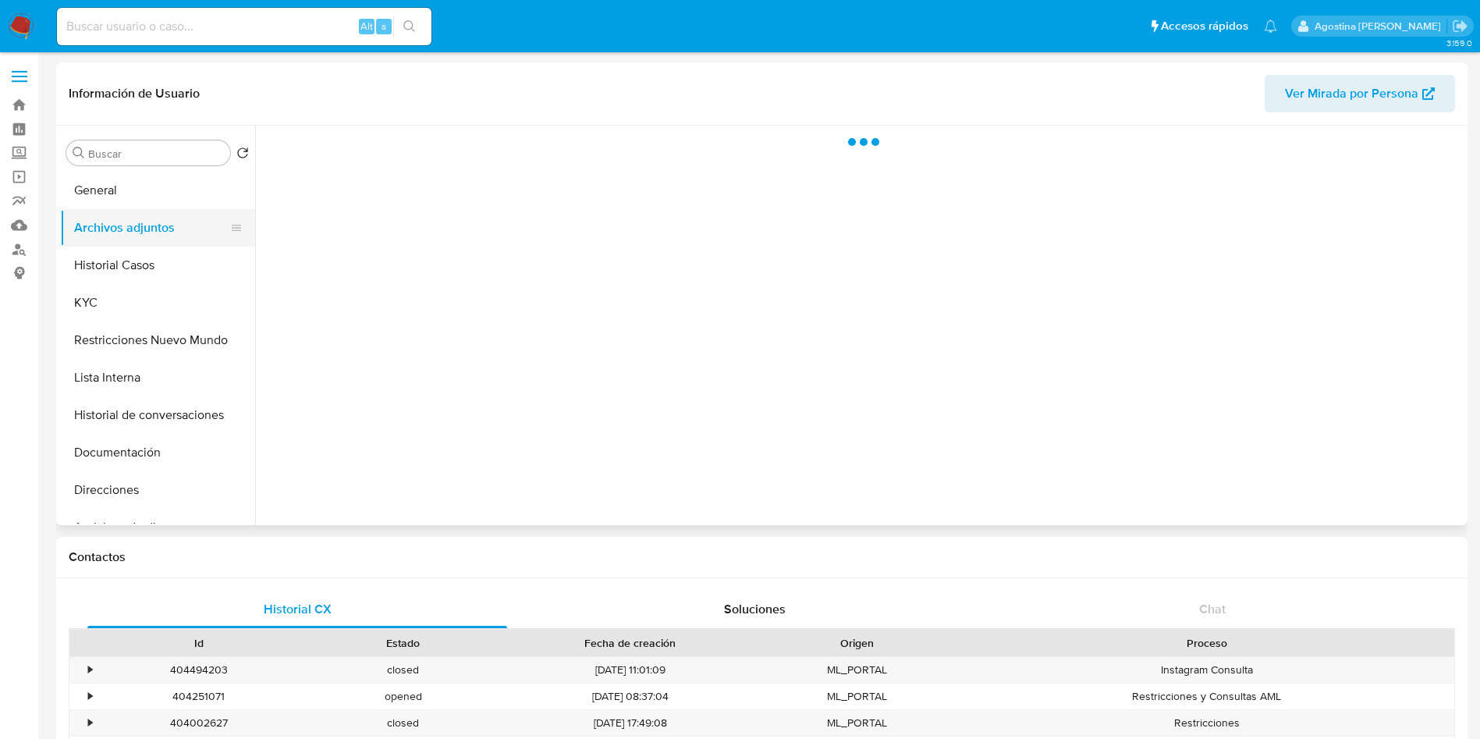
select select "10"
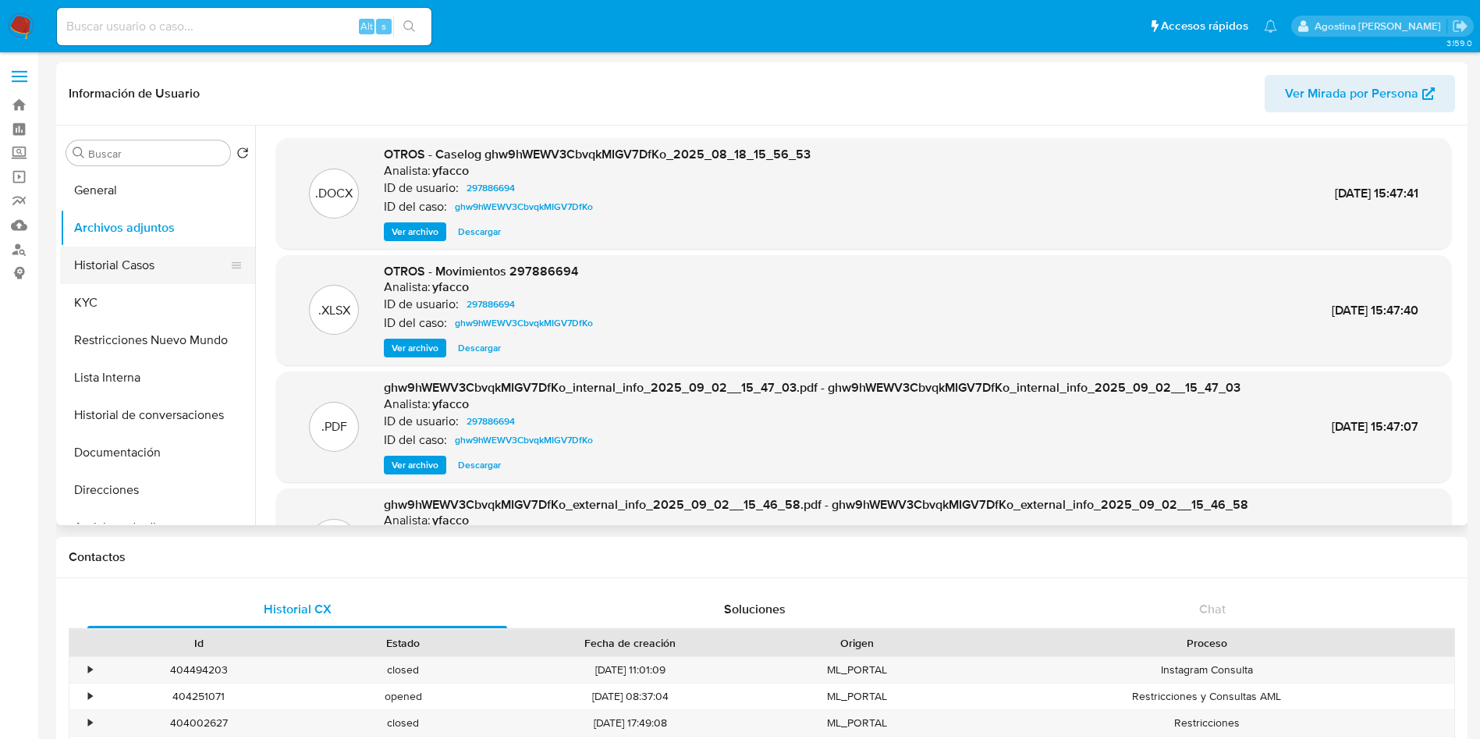
click at [140, 272] on button "Historial Casos" at bounding box center [151, 265] width 183 height 37
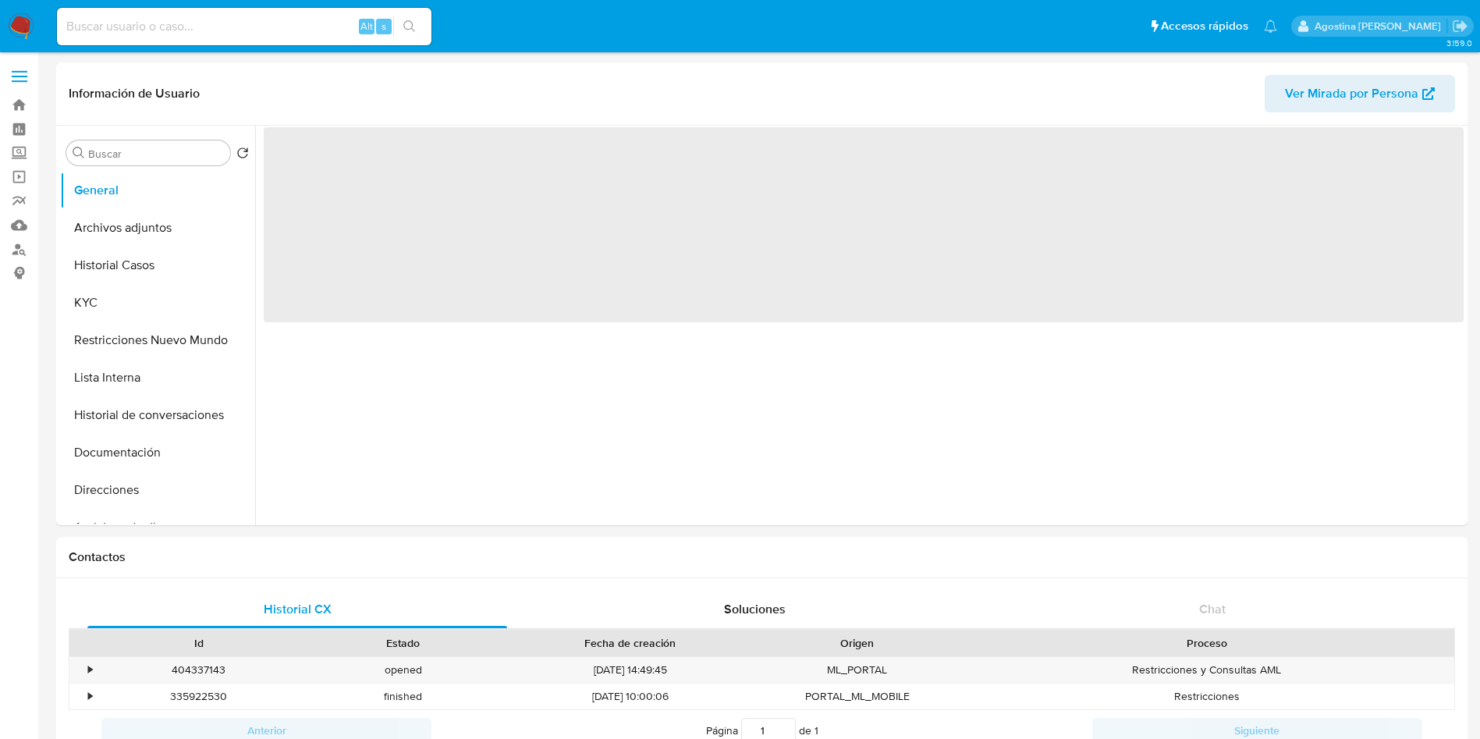
select select "10"
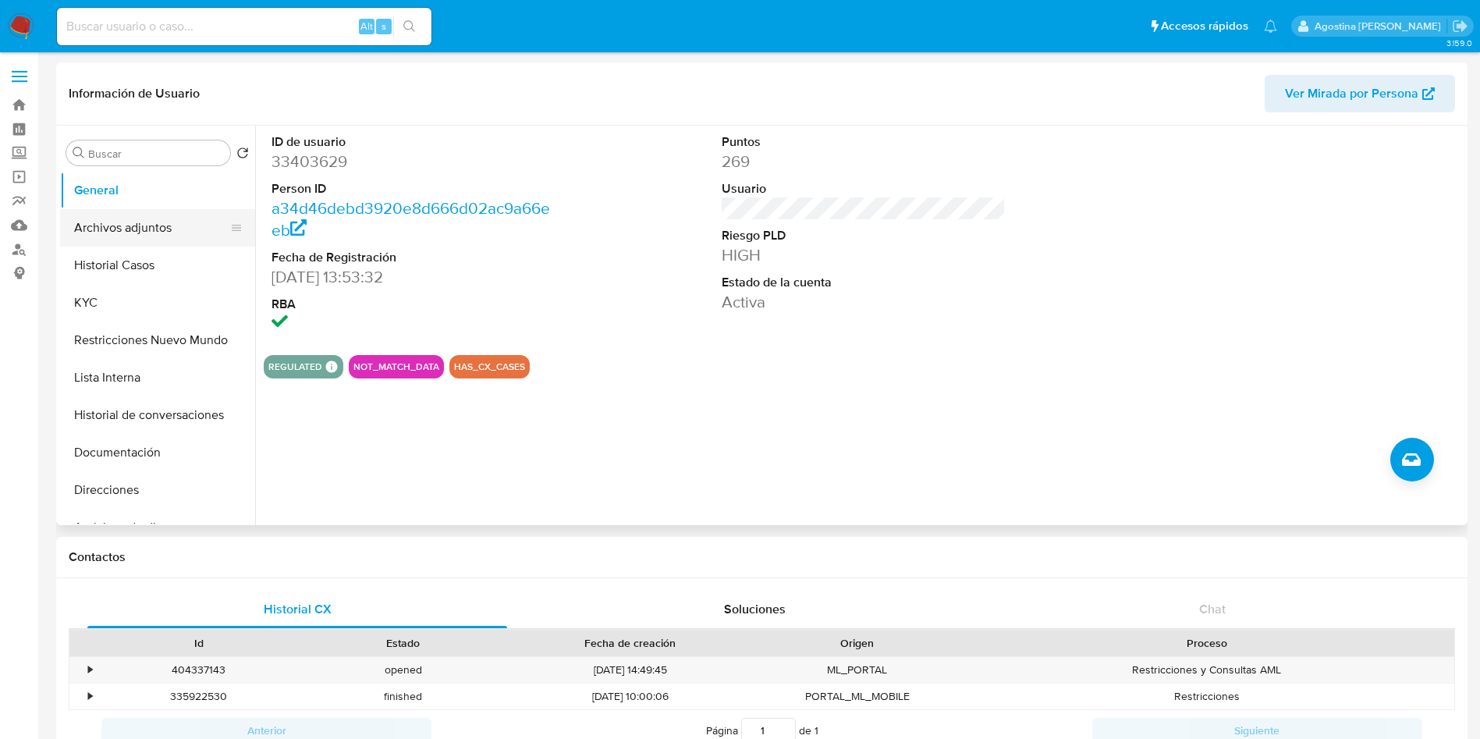
click at [163, 221] on button "Archivos adjuntos" at bounding box center [151, 227] width 183 height 37
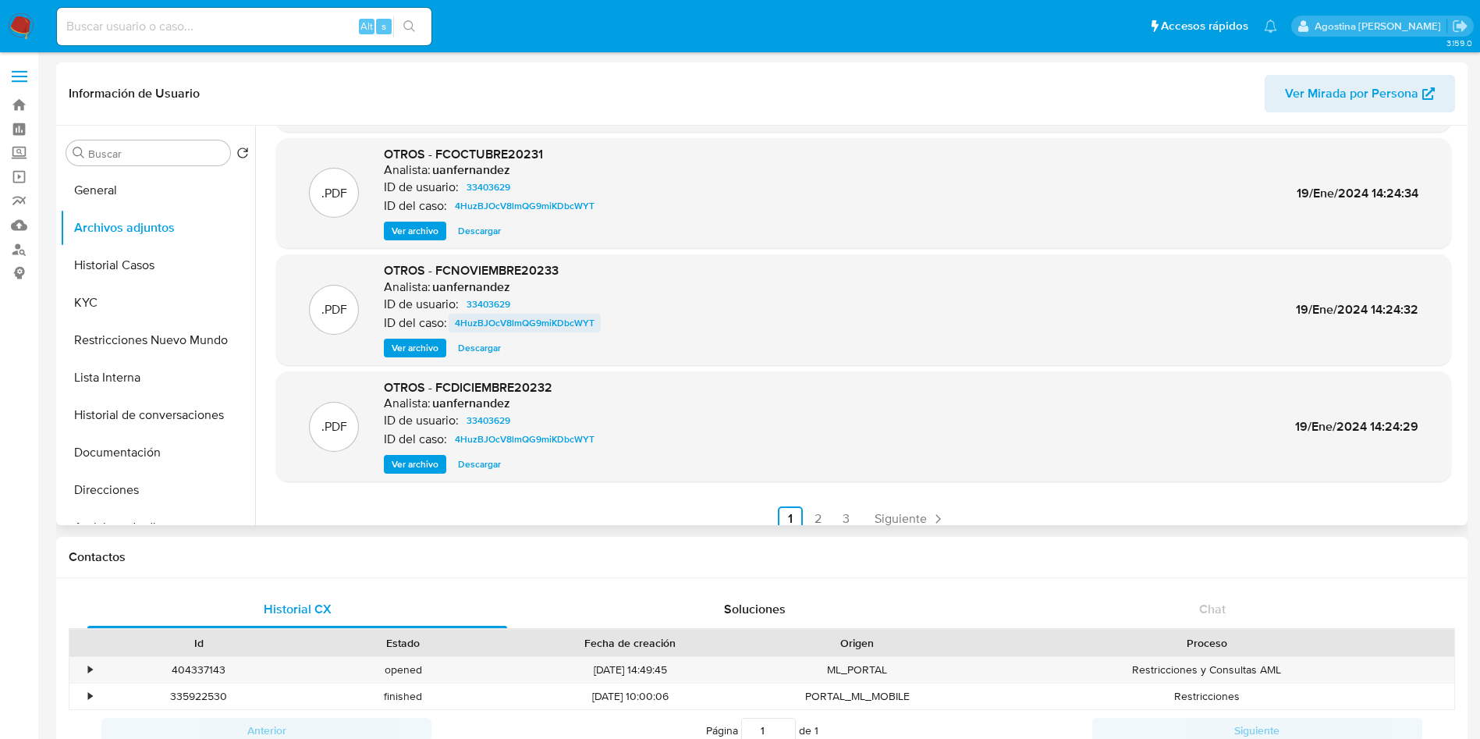
scroll to position [131, 0]
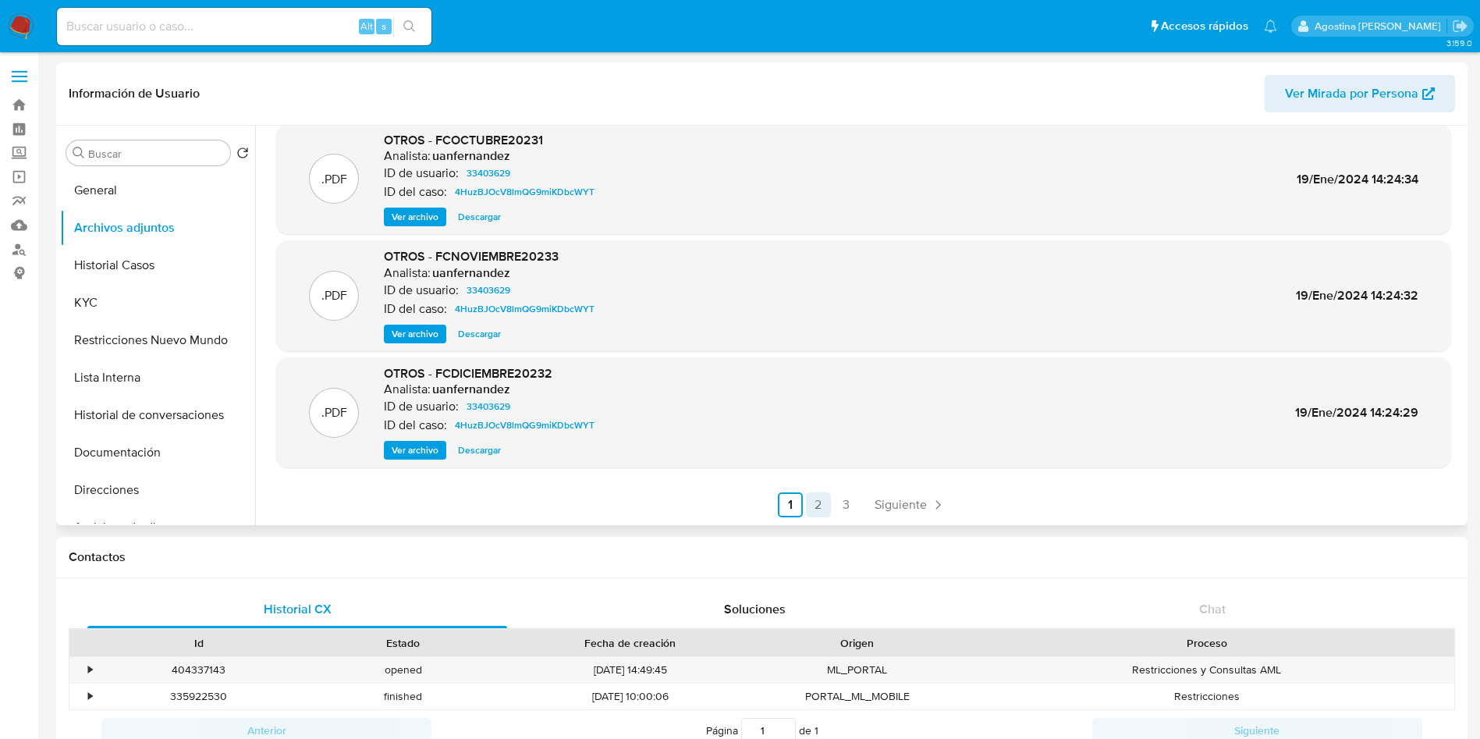
click at [810, 506] on link "2" at bounding box center [818, 504] width 25 height 25
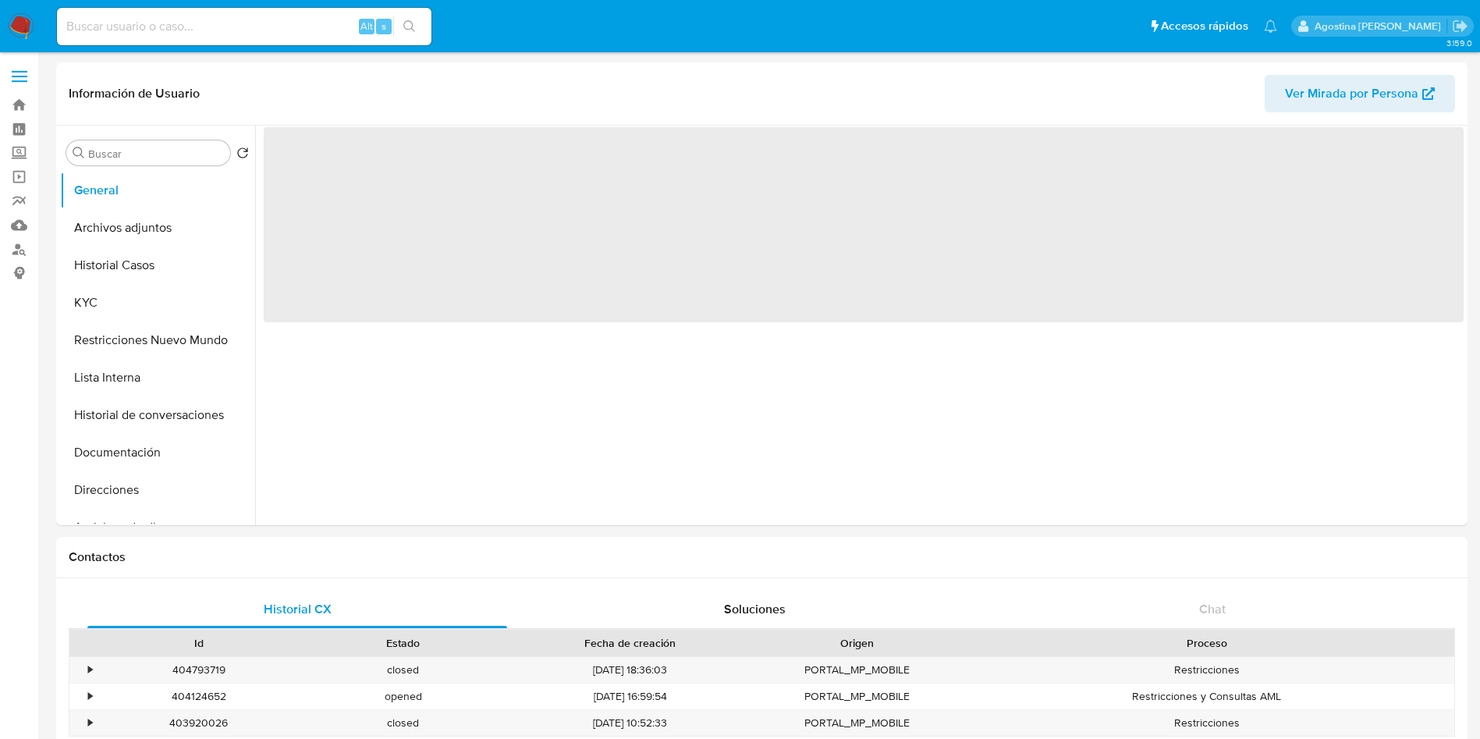
select select "10"
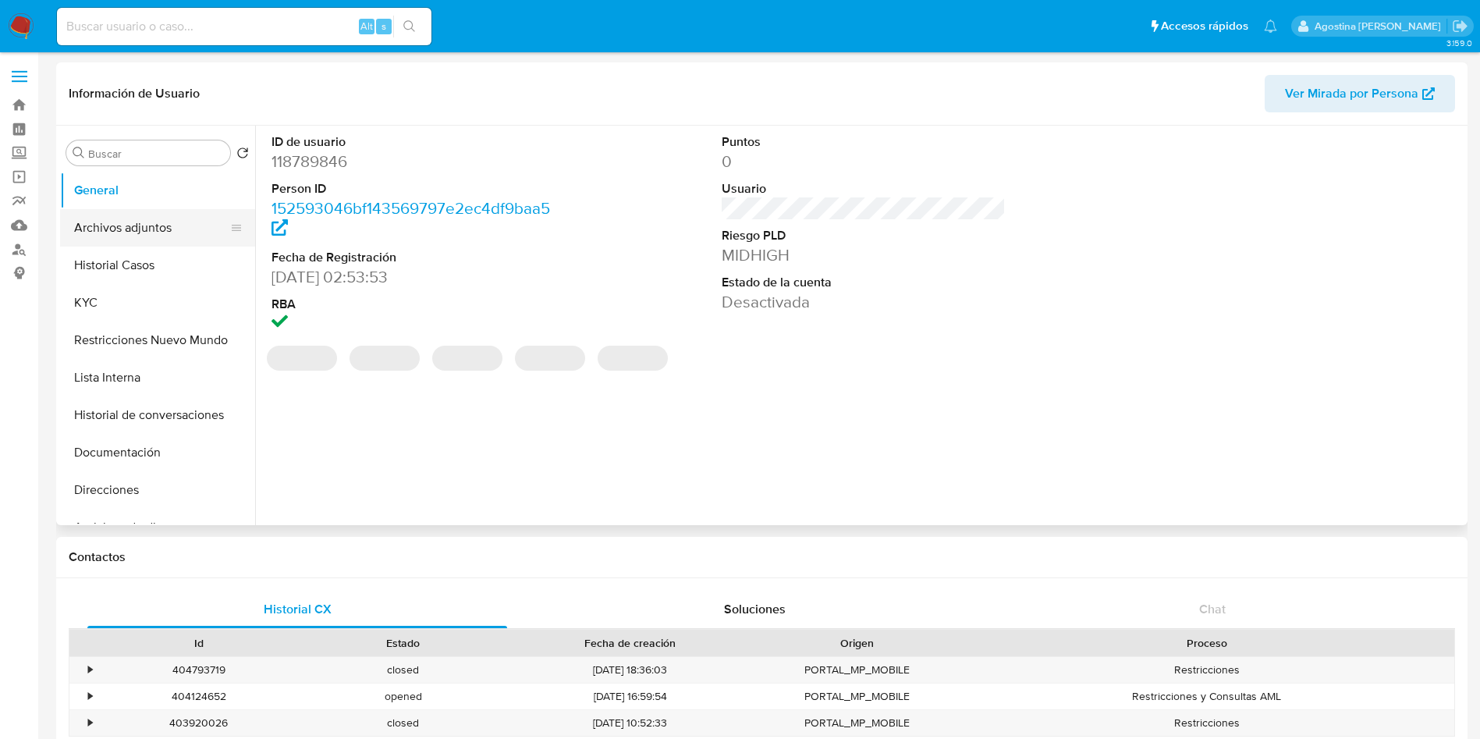
click at [148, 222] on button "Archivos adjuntos" at bounding box center [151, 227] width 183 height 37
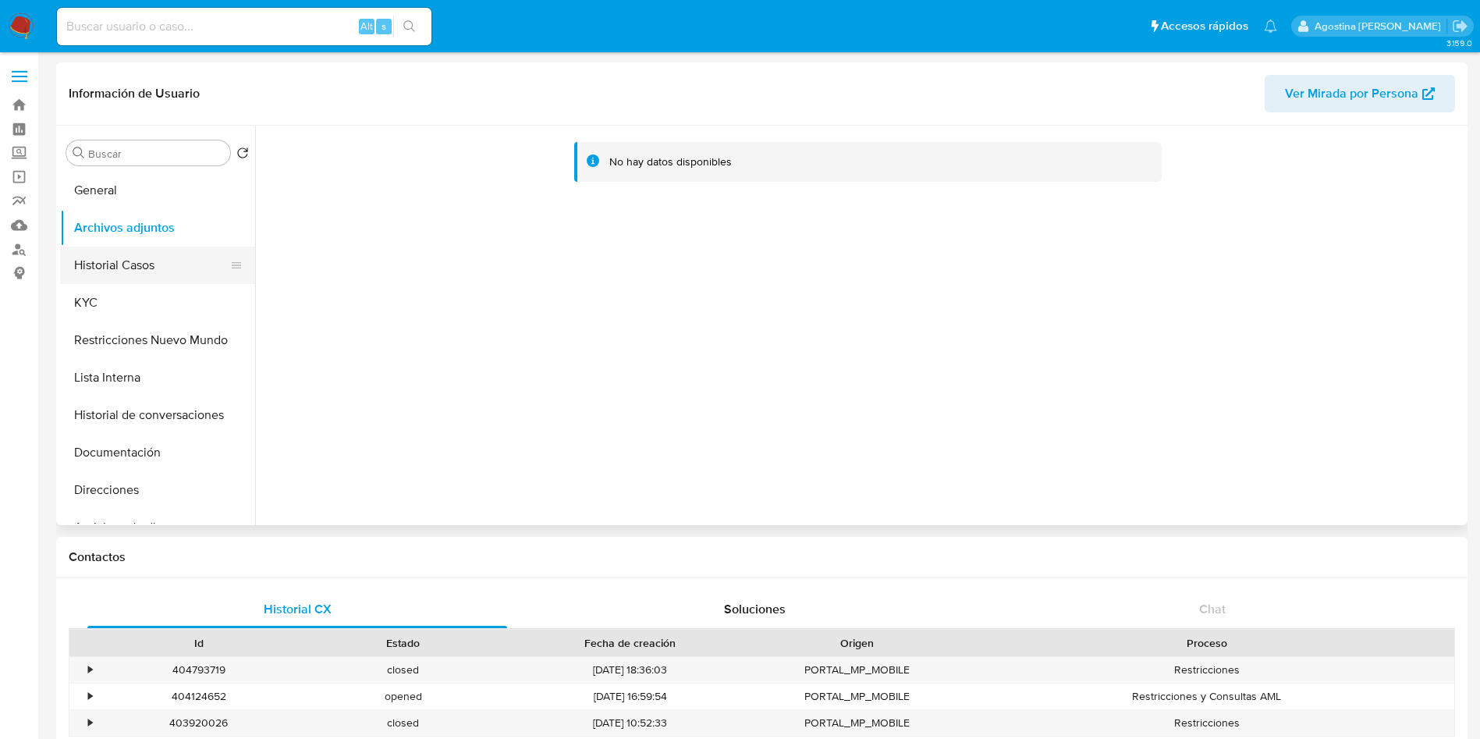
click at [166, 265] on button "Historial Casos" at bounding box center [151, 265] width 183 height 37
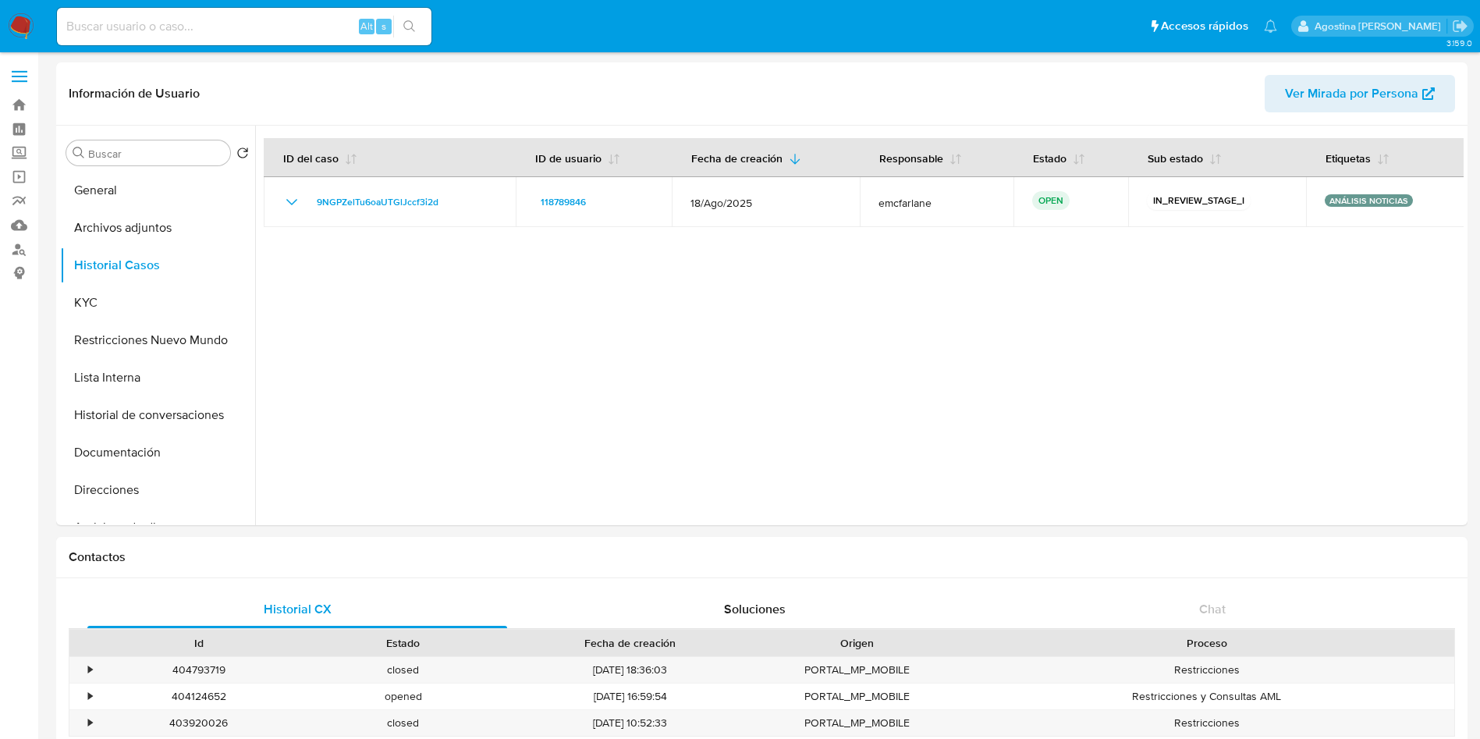
click at [304, 25] on input at bounding box center [244, 26] width 375 height 20
paste input "523801461"
type input "523801461"
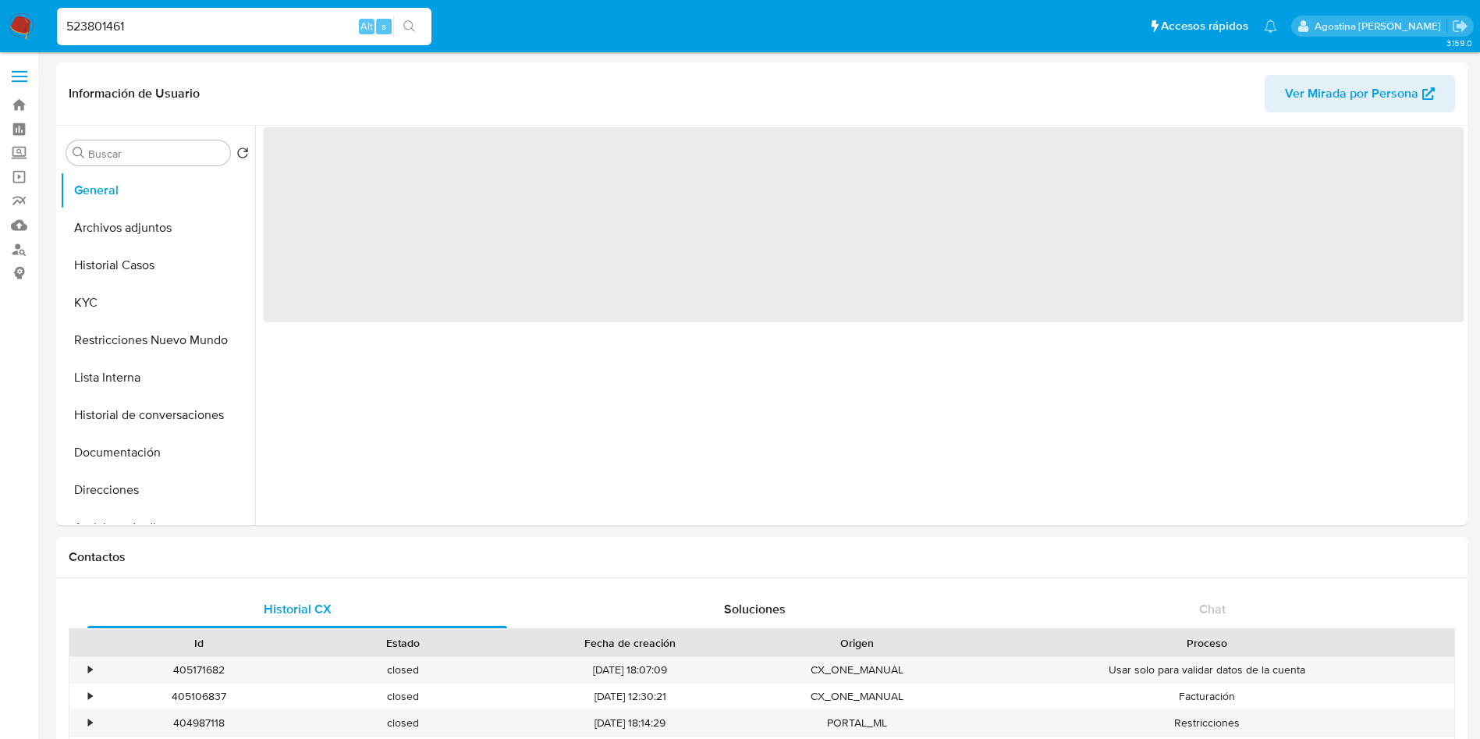
select select "10"
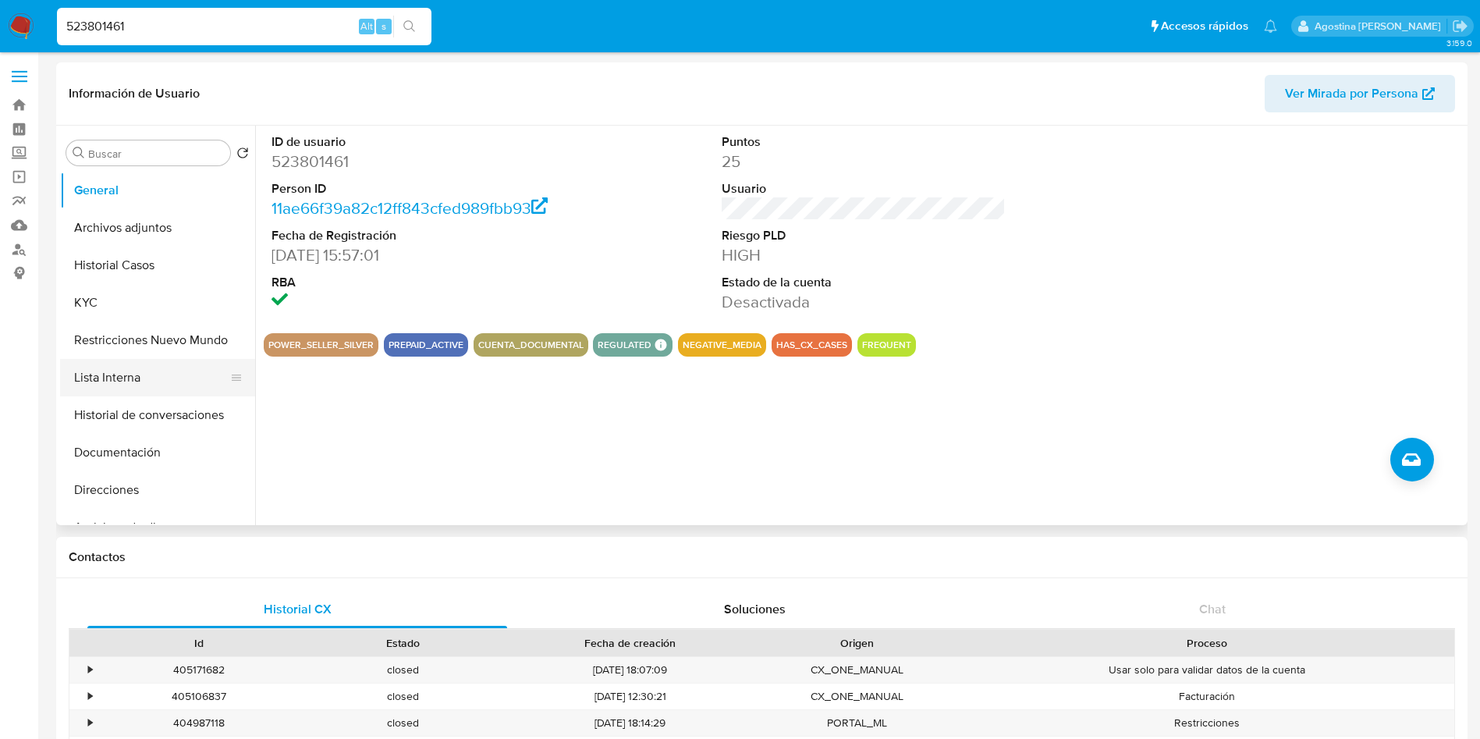
click at [140, 373] on button "Lista Interna" at bounding box center [151, 377] width 183 height 37
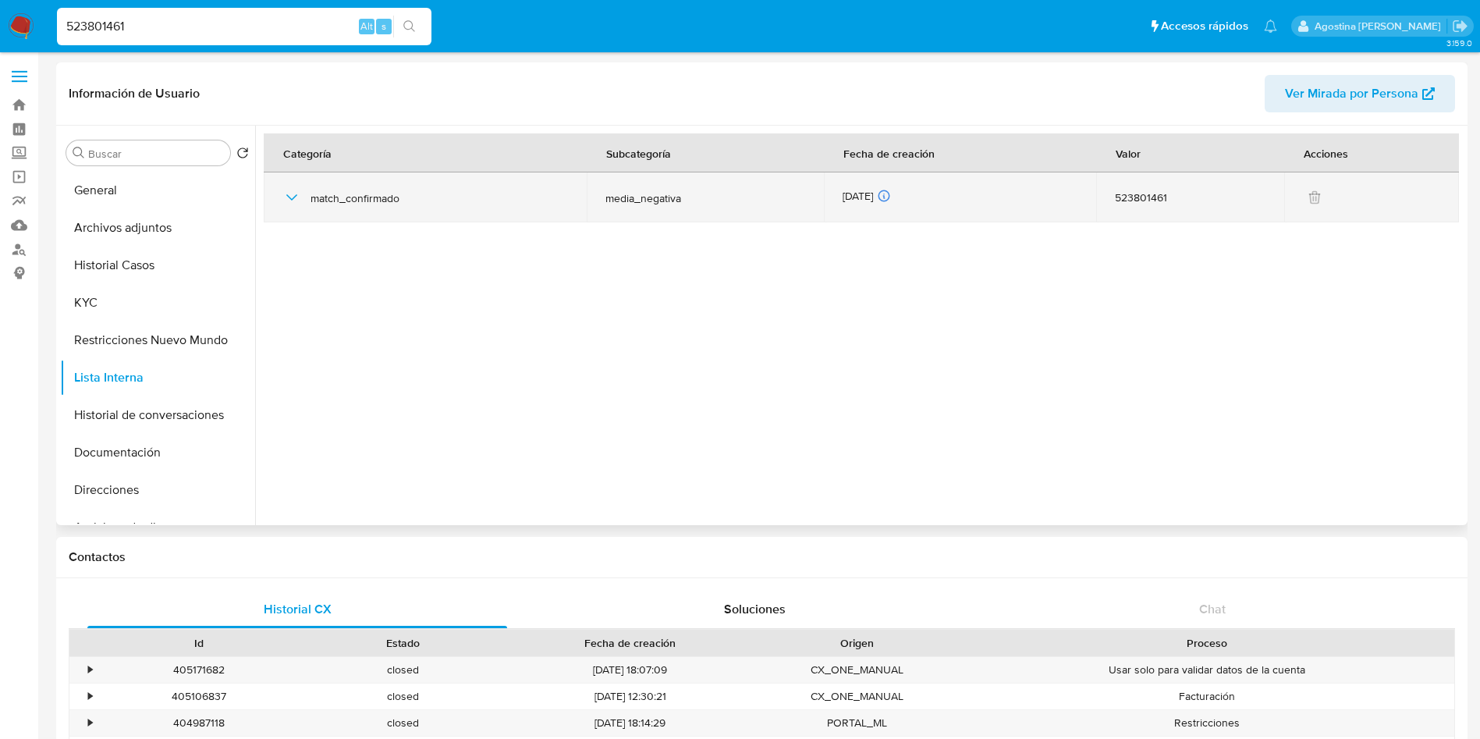
click at [295, 201] on icon "button" at bounding box center [291, 197] width 19 height 19
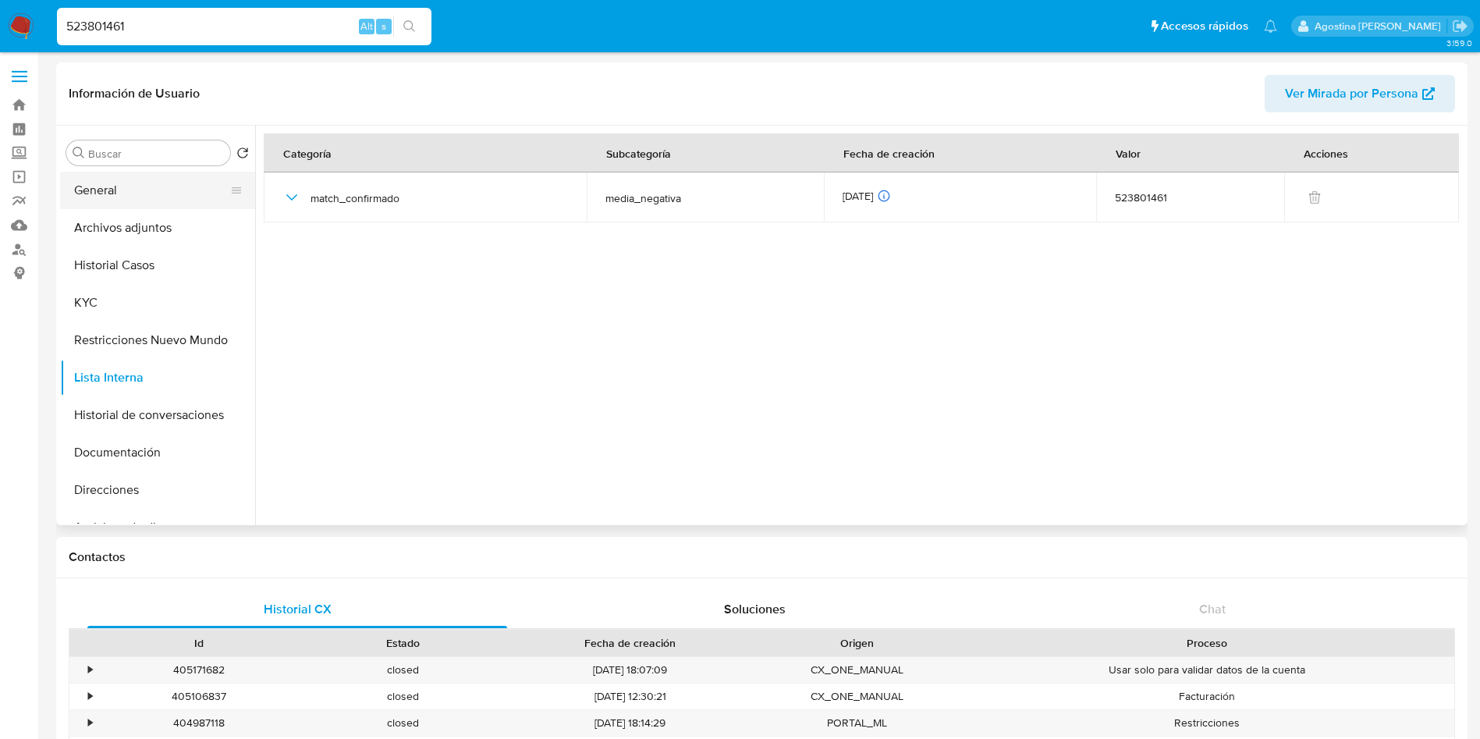
click at [158, 190] on button "General" at bounding box center [151, 190] width 183 height 37
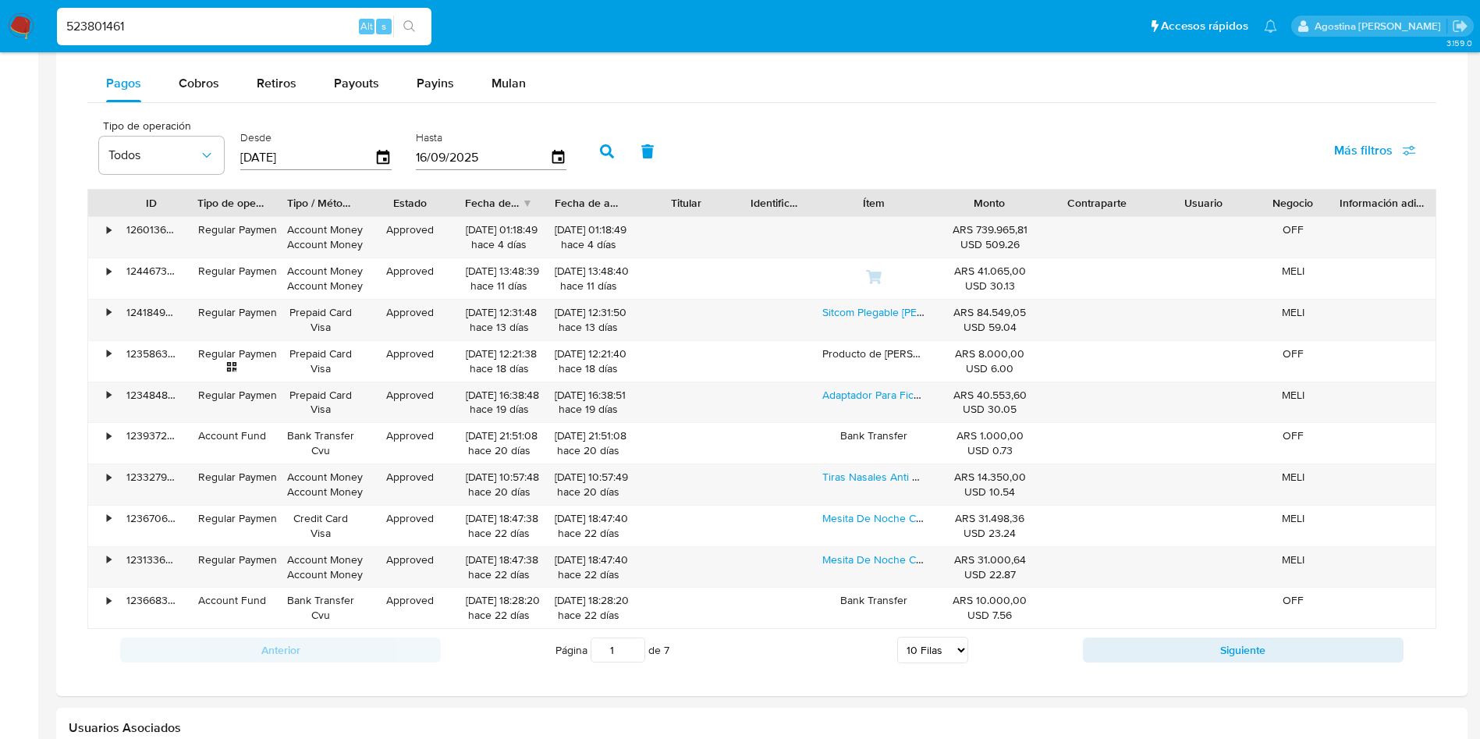
scroll to position [1427, 0]
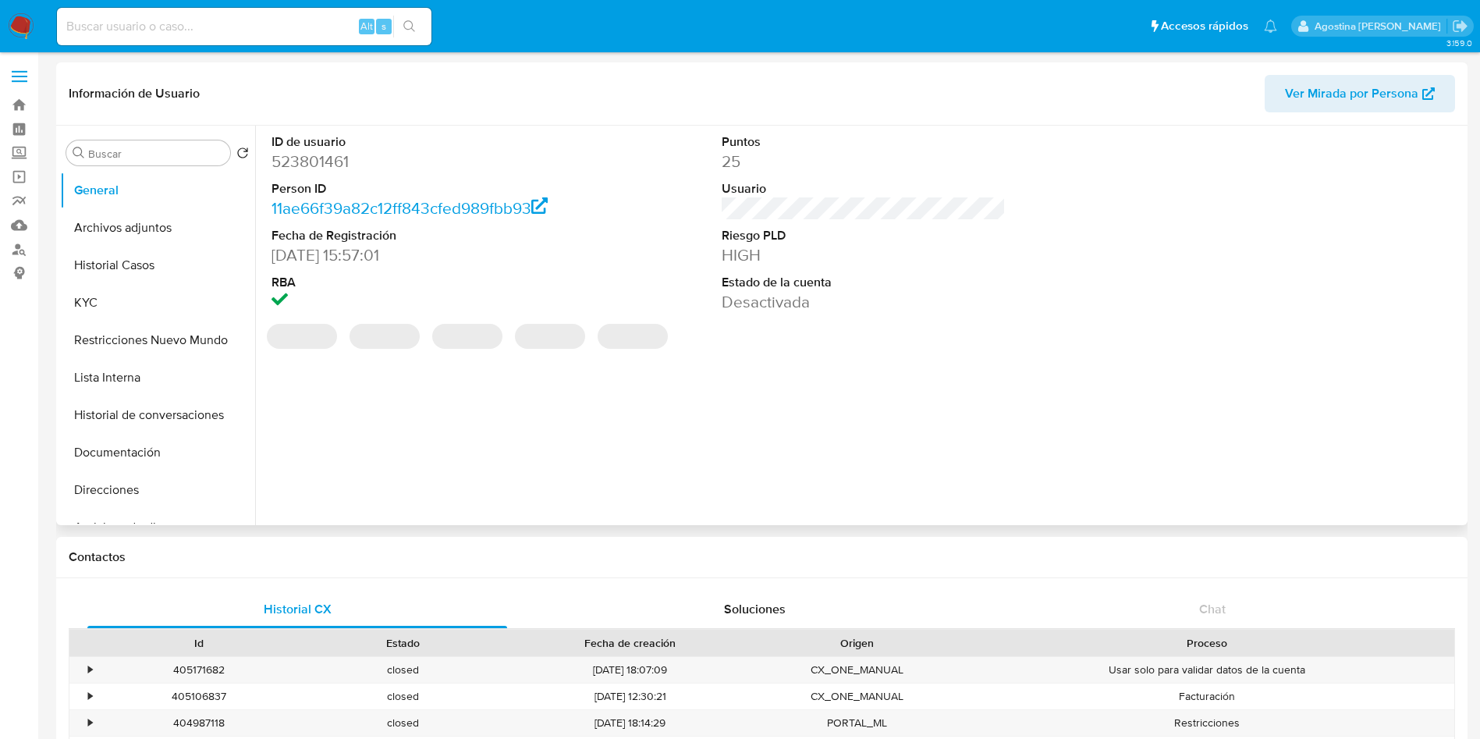
select select "10"
click at [132, 353] on button "Restricciones Nuevo Mundo" at bounding box center [151, 339] width 183 height 37
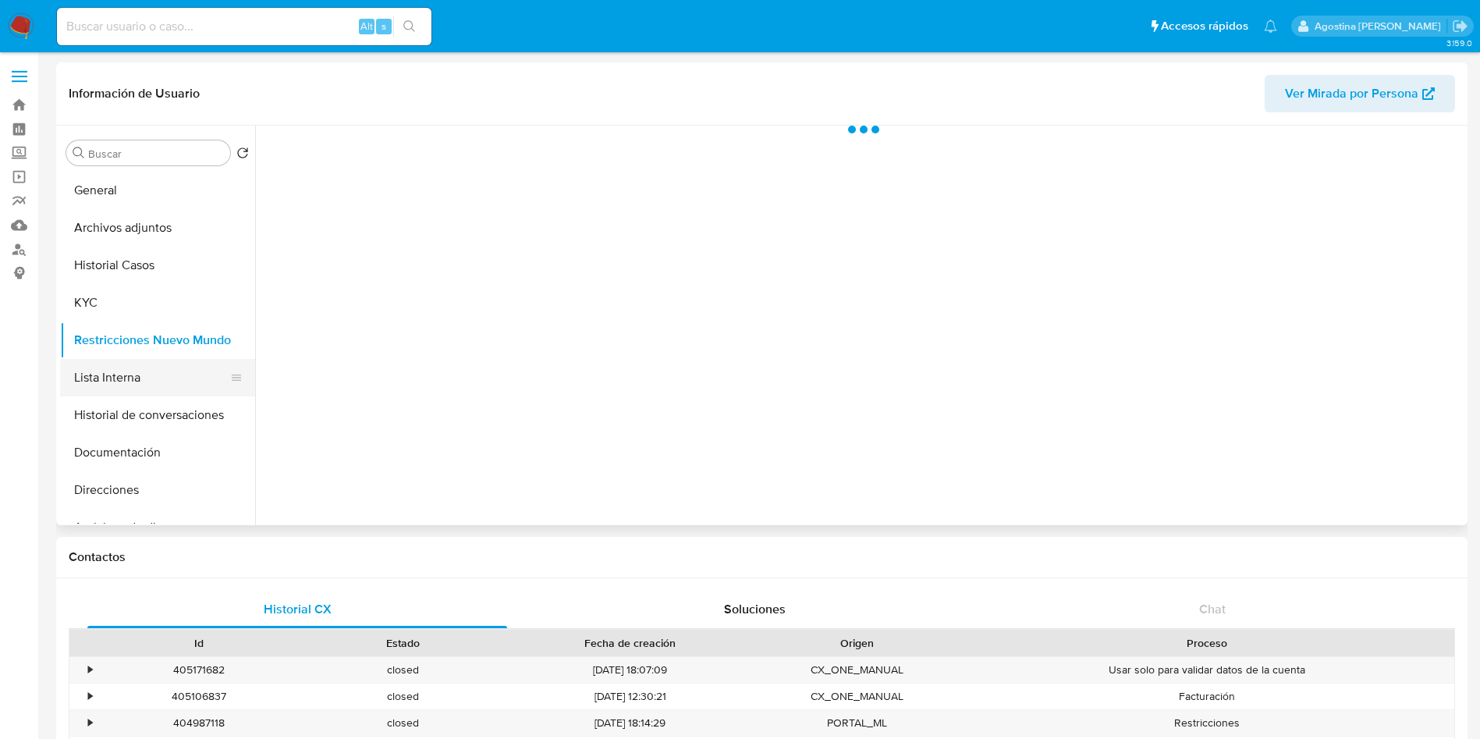
click at [148, 371] on button "Lista Interna" at bounding box center [151, 377] width 183 height 37
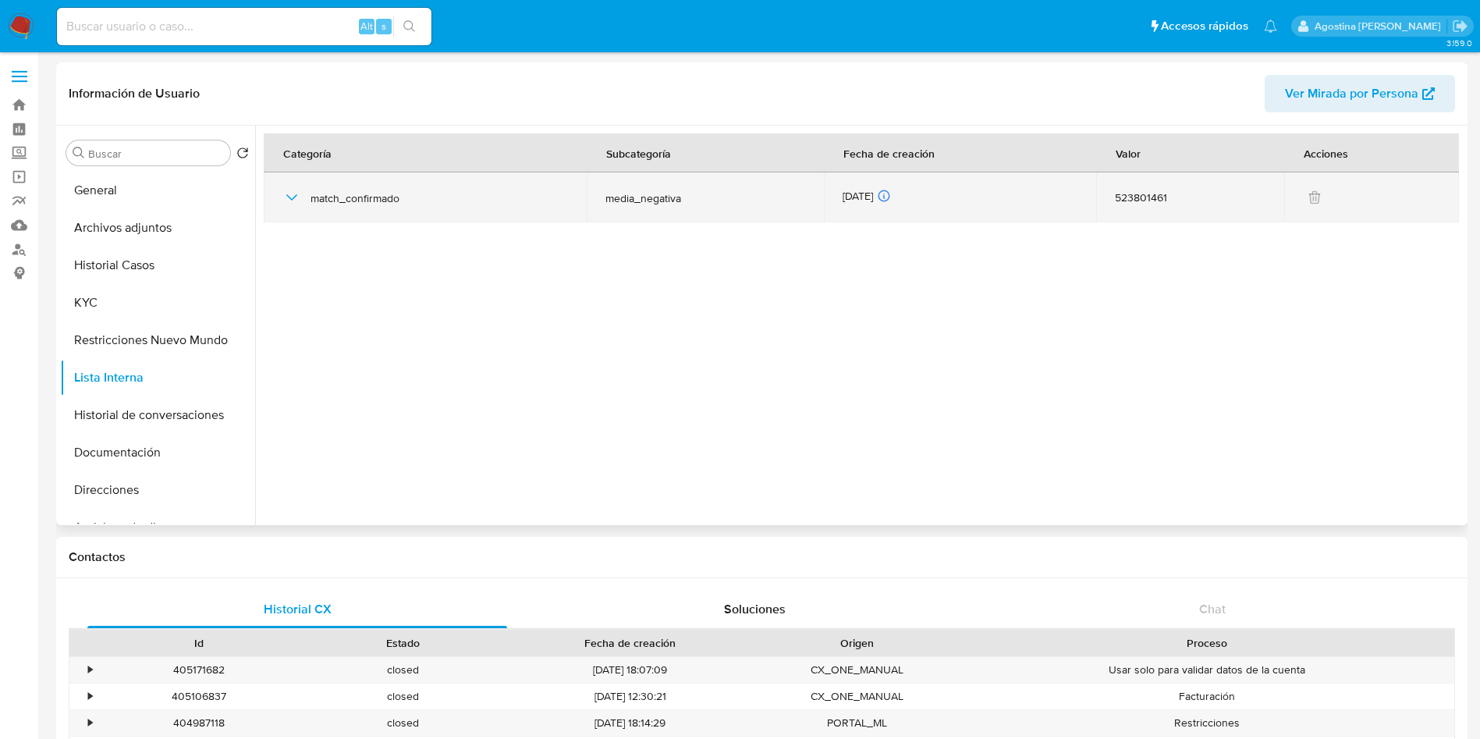
click at [299, 197] on icon "button" at bounding box center [291, 197] width 19 height 19
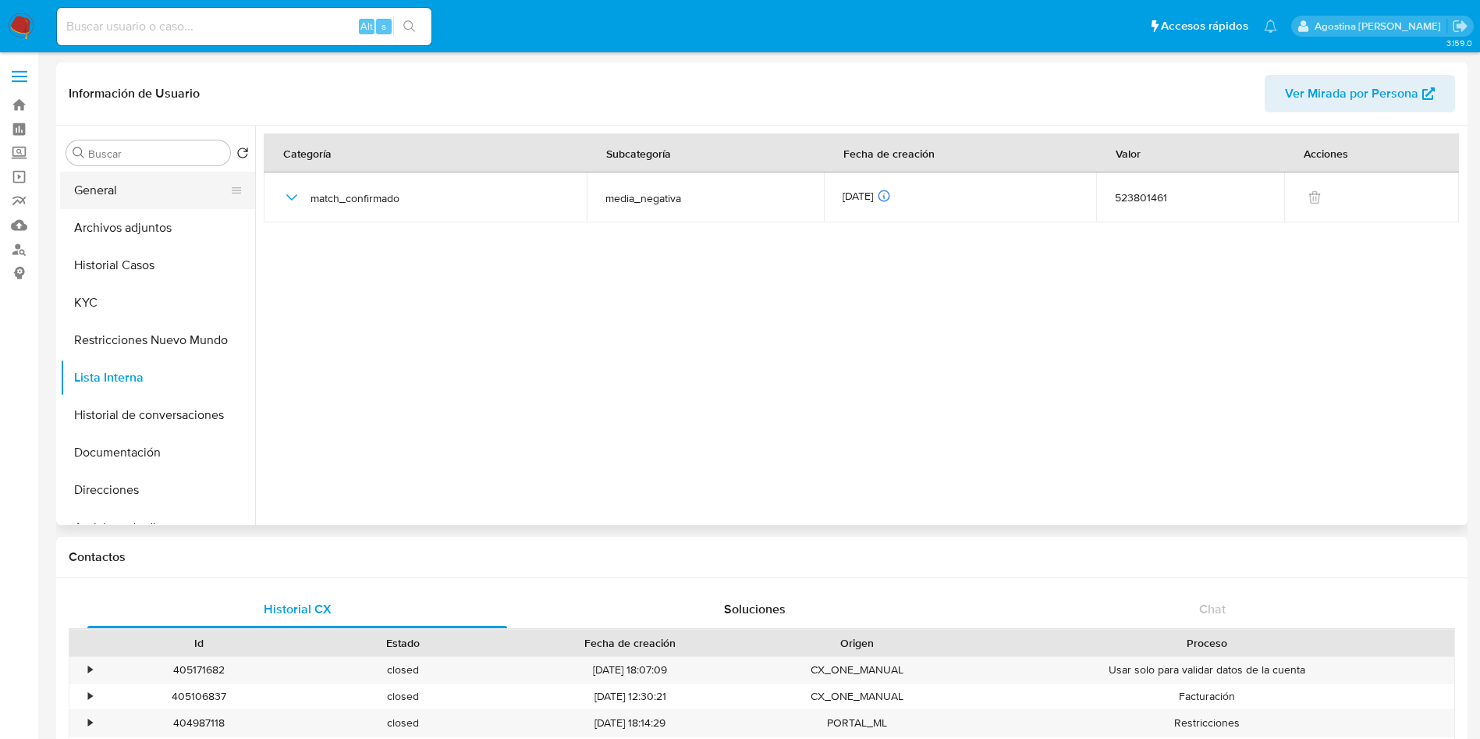
click at [137, 173] on button "General" at bounding box center [151, 190] width 183 height 37
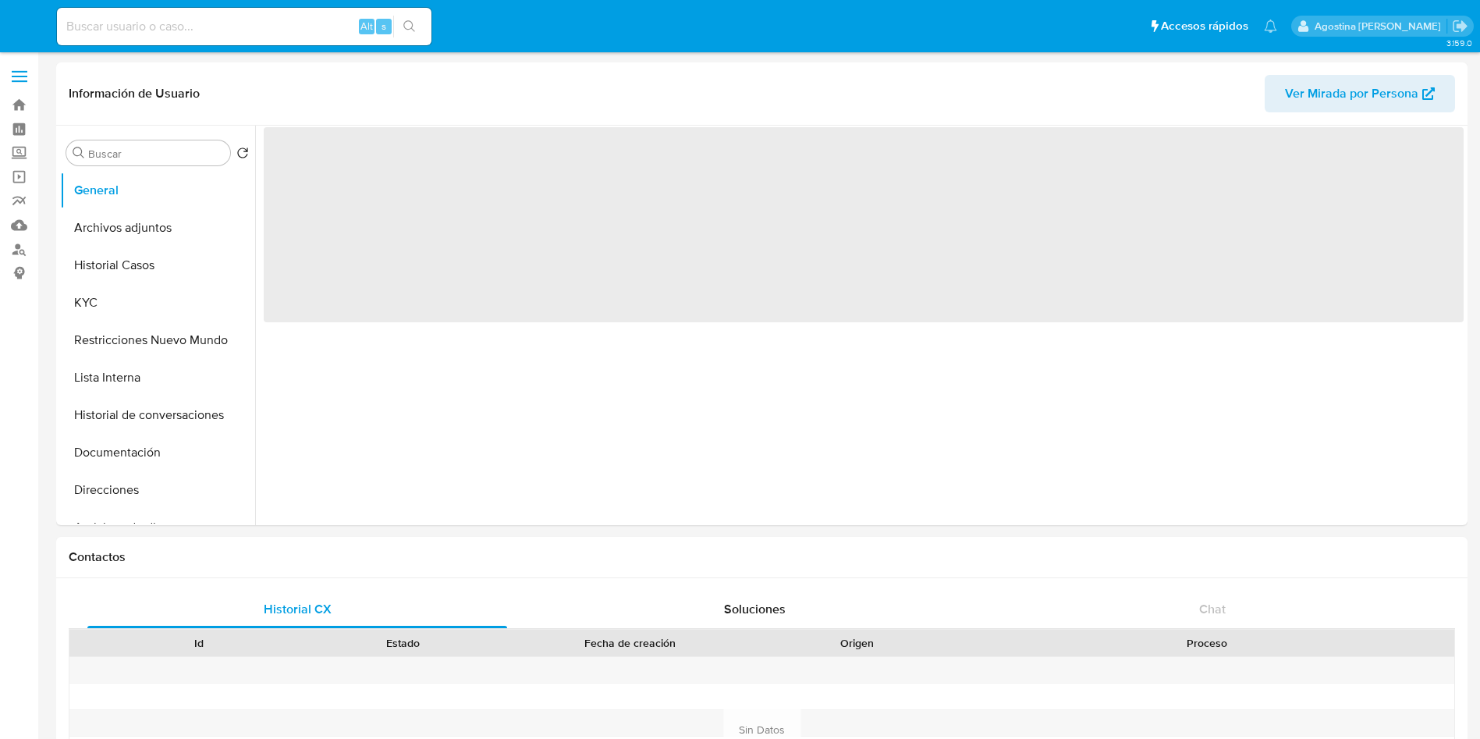
select select "10"
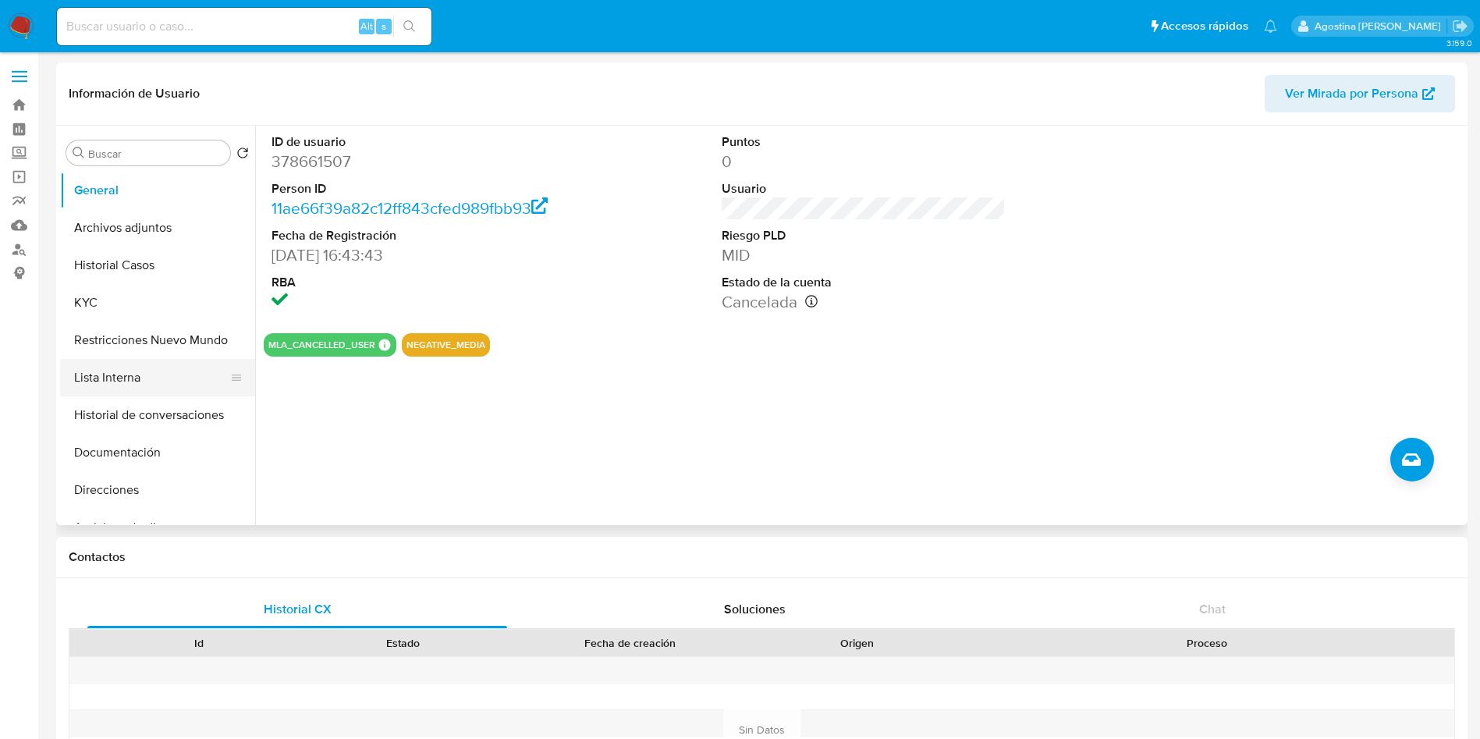
click at [162, 376] on button "Lista Interna" at bounding box center [151, 377] width 183 height 37
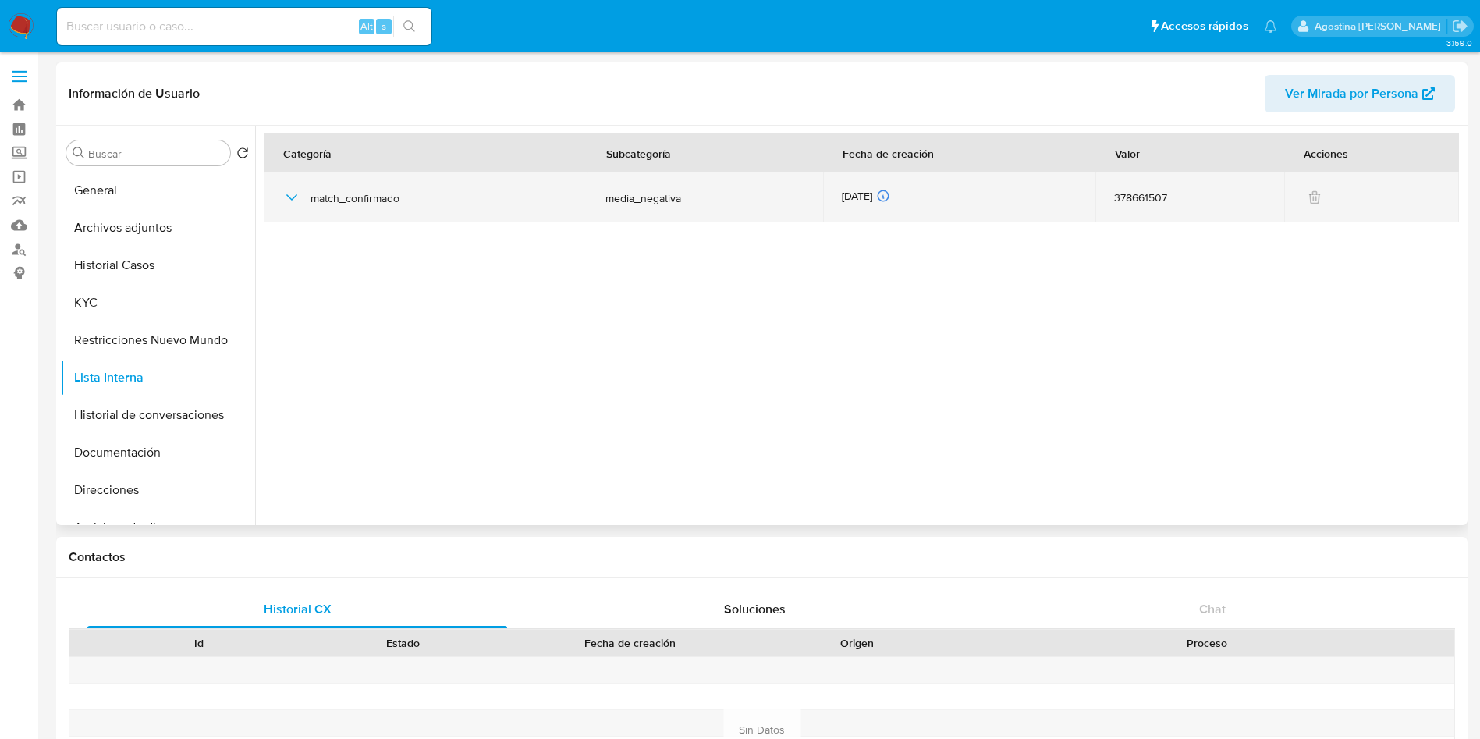
click at [296, 197] on icon "button" at bounding box center [291, 197] width 19 height 19
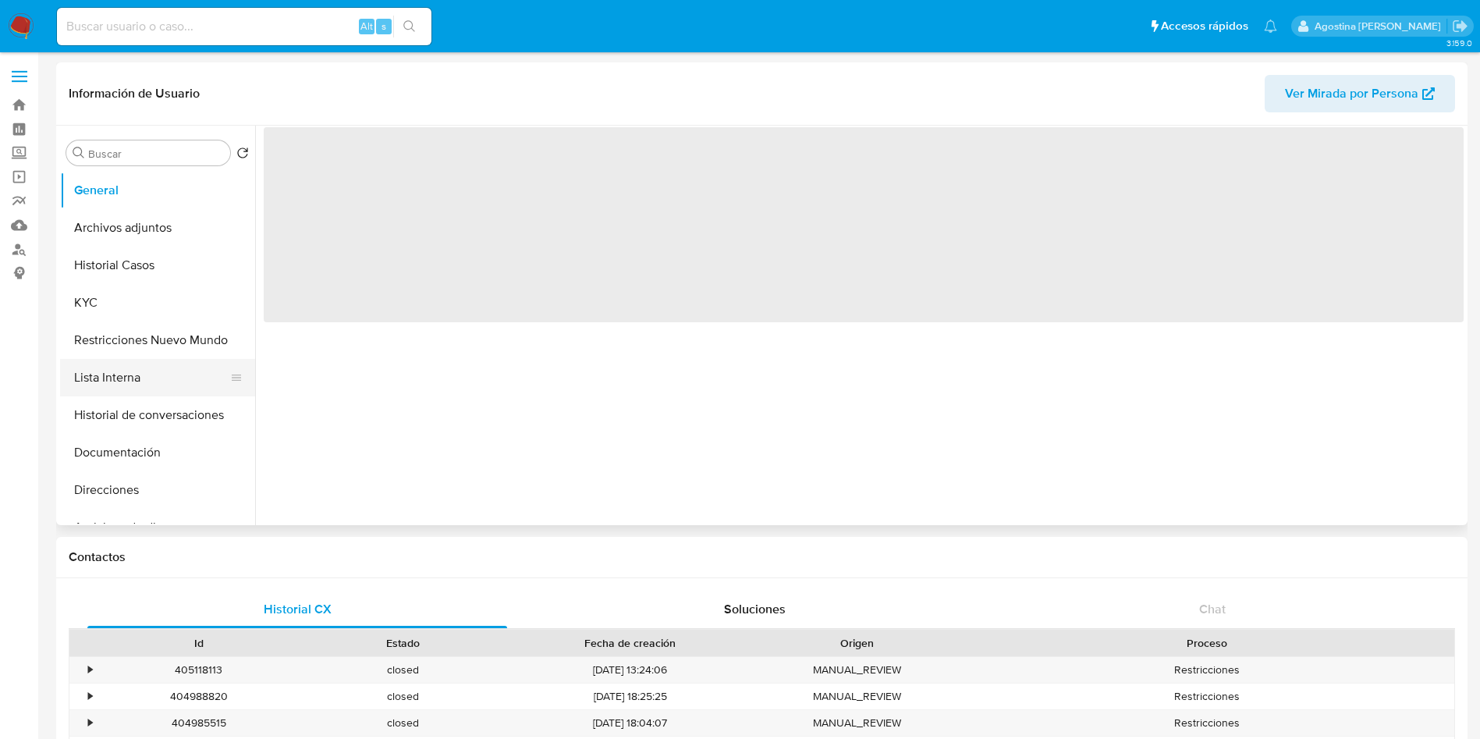
click at [139, 374] on button "Lista Interna" at bounding box center [151, 377] width 183 height 37
select select "10"
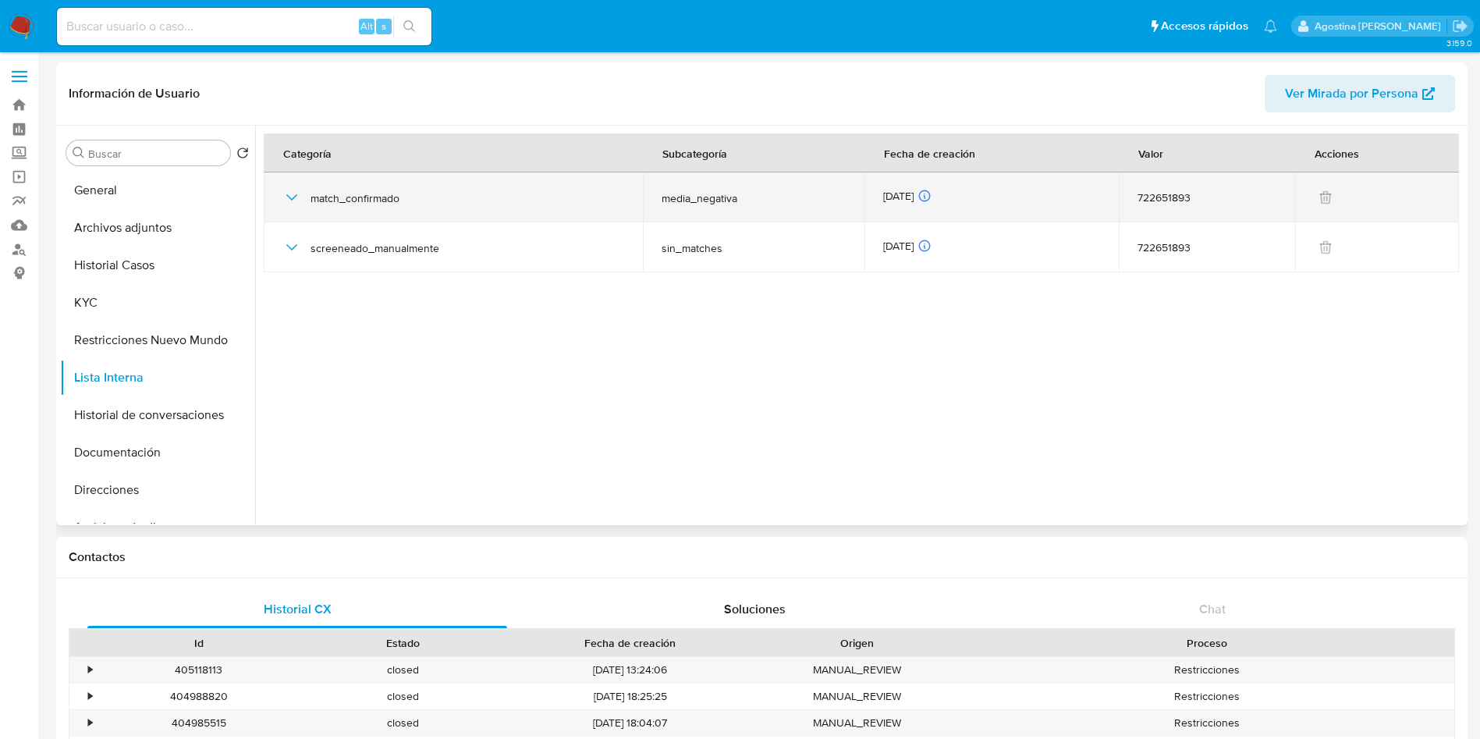
click at [287, 192] on icon "button" at bounding box center [291, 197] width 19 height 19
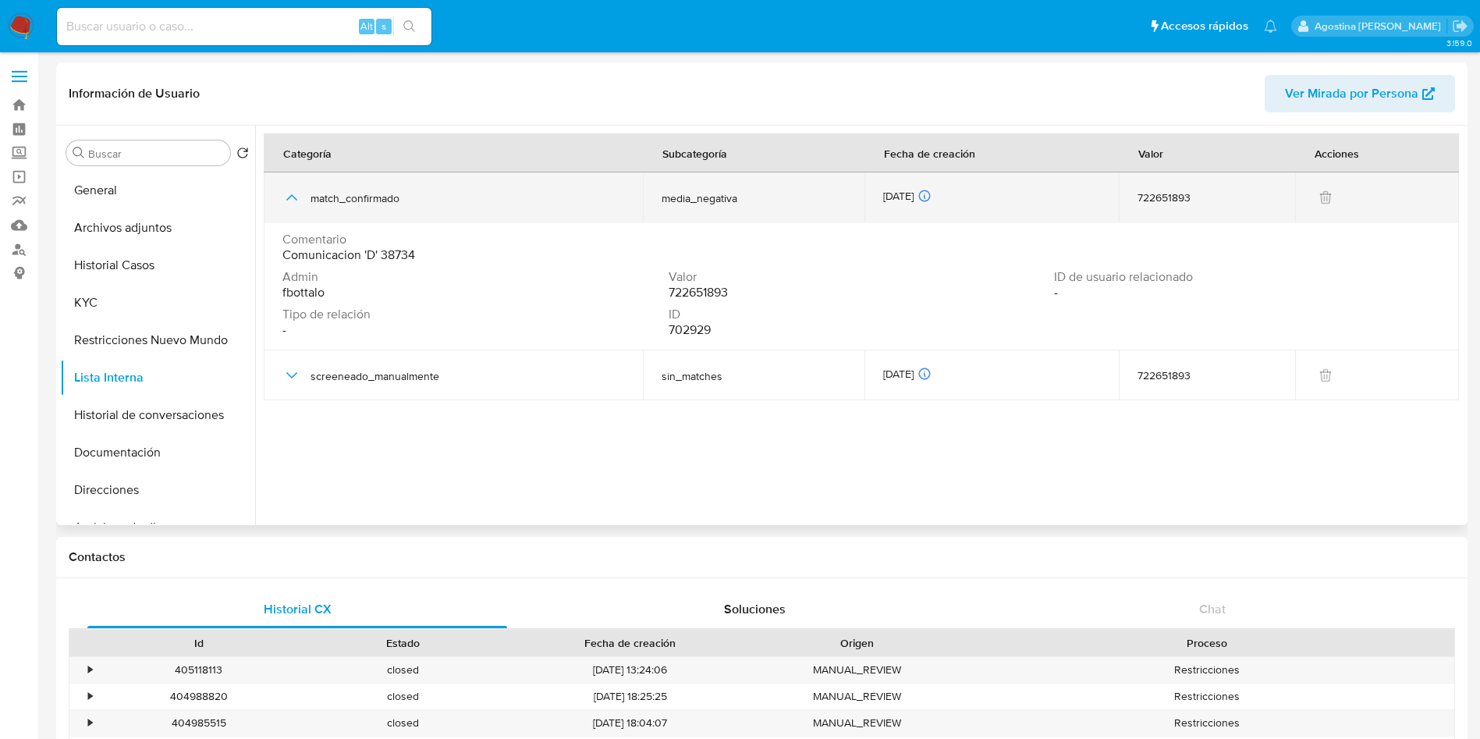
click at [287, 192] on icon "button" at bounding box center [291, 197] width 19 height 19
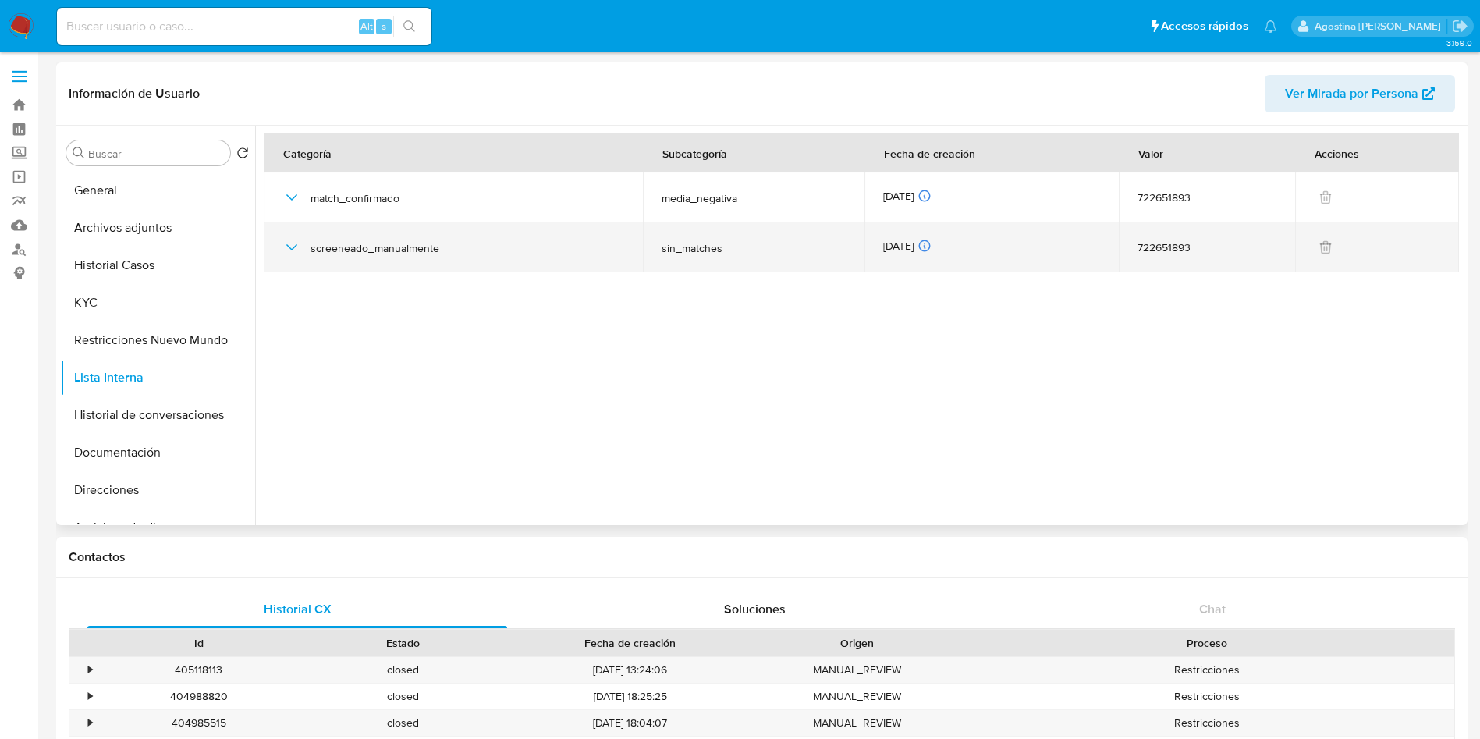
click at [292, 247] on icon "button" at bounding box center [291, 247] width 19 height 19
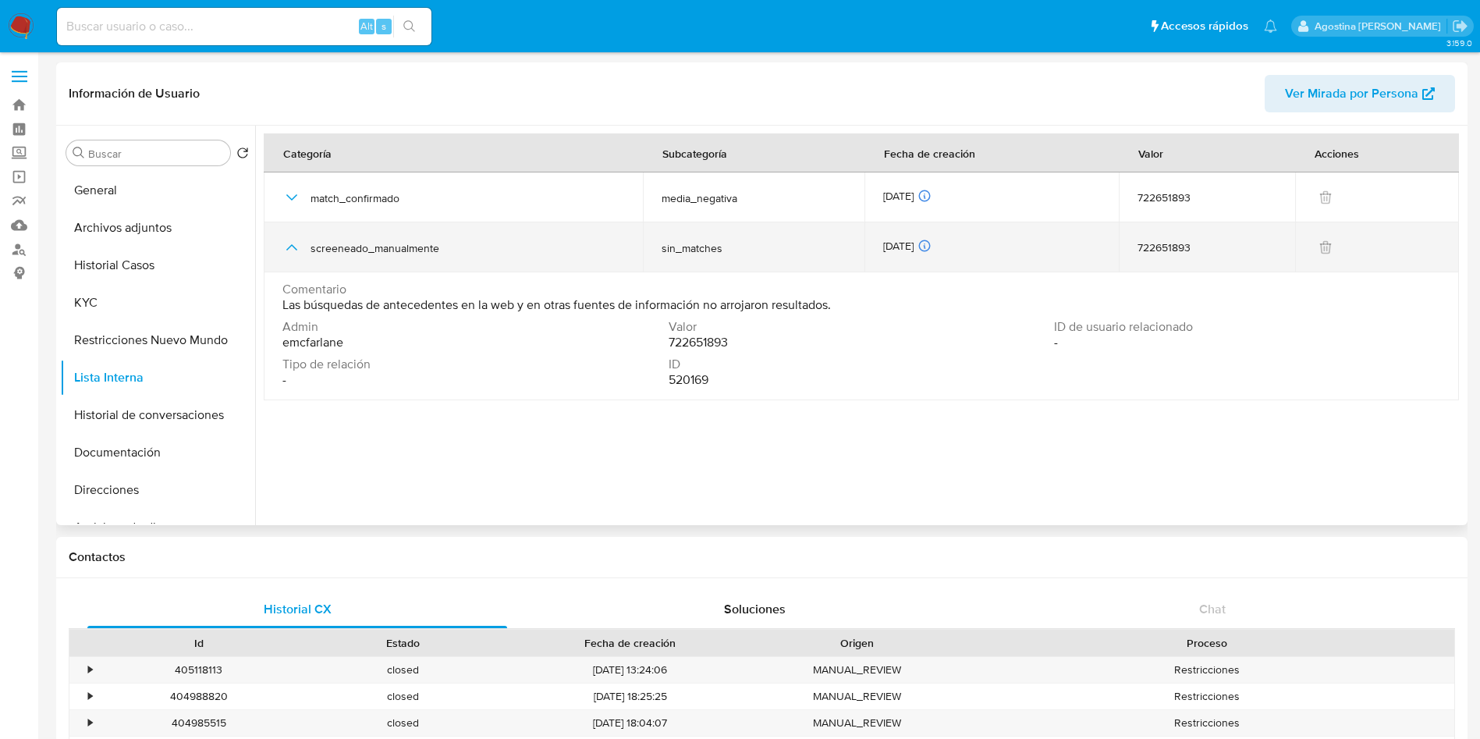
click at [292, 247] on icon "button" at bounding box center [291, 247] width 19 height 19
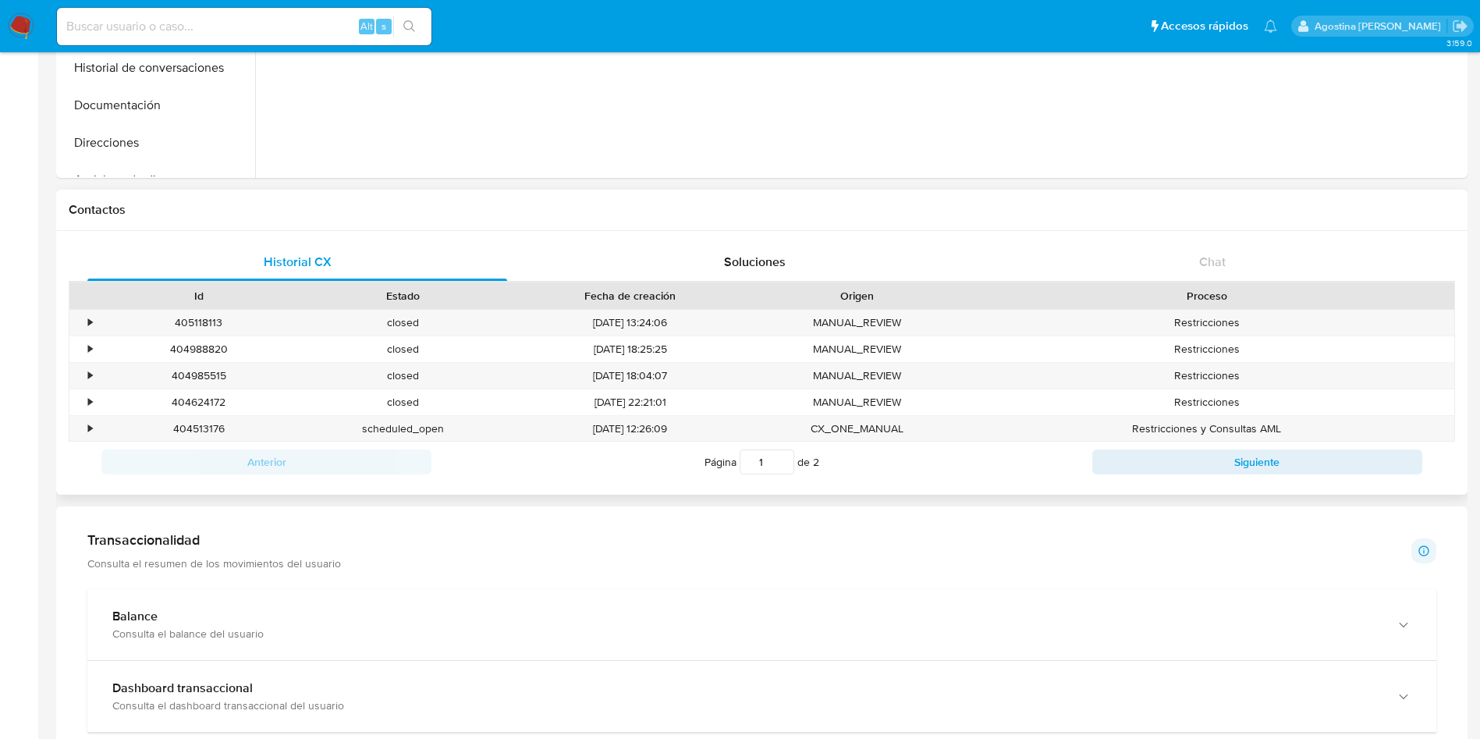
scroll to position [351, 0]
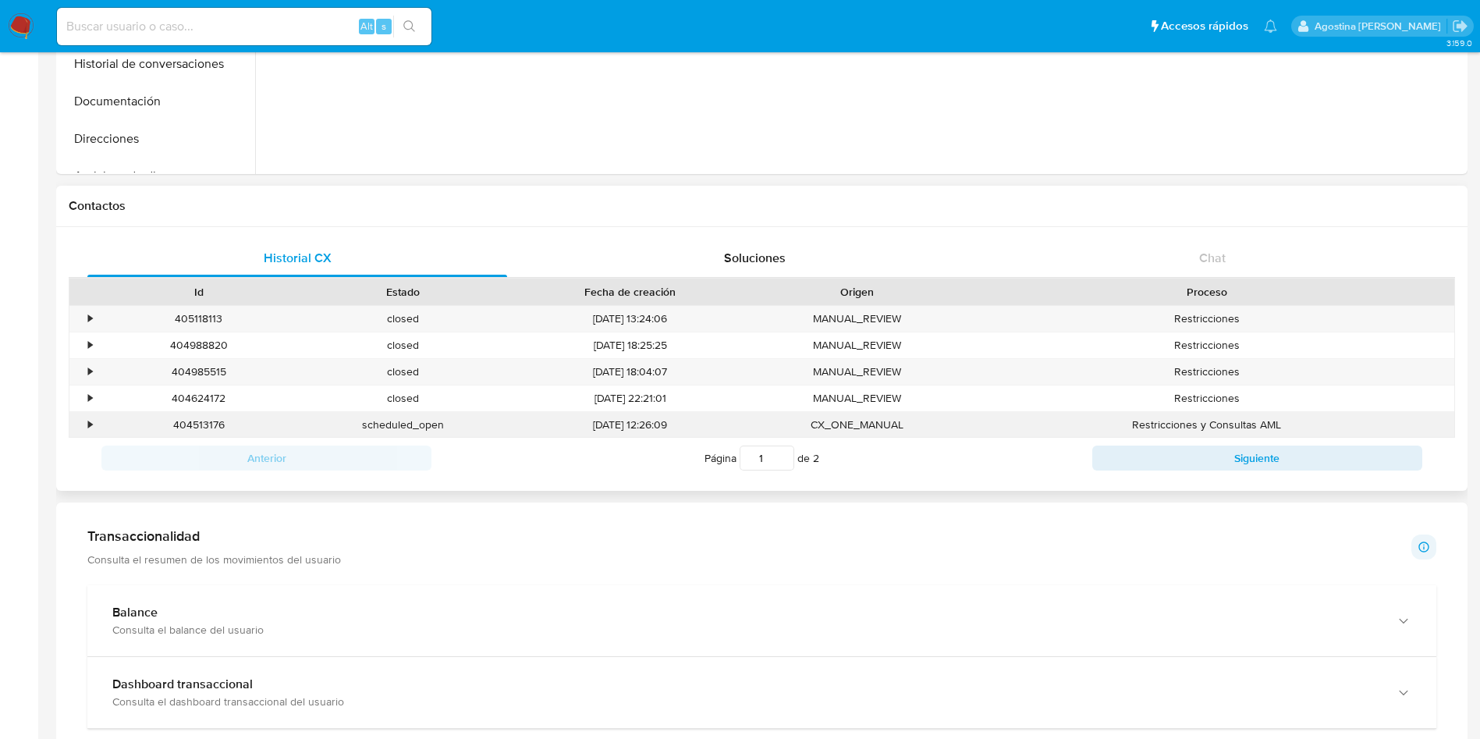
click at [199, 424] on div "404513176" at bounding box center [199, 425] width 204 height 26
copy div "404513176"
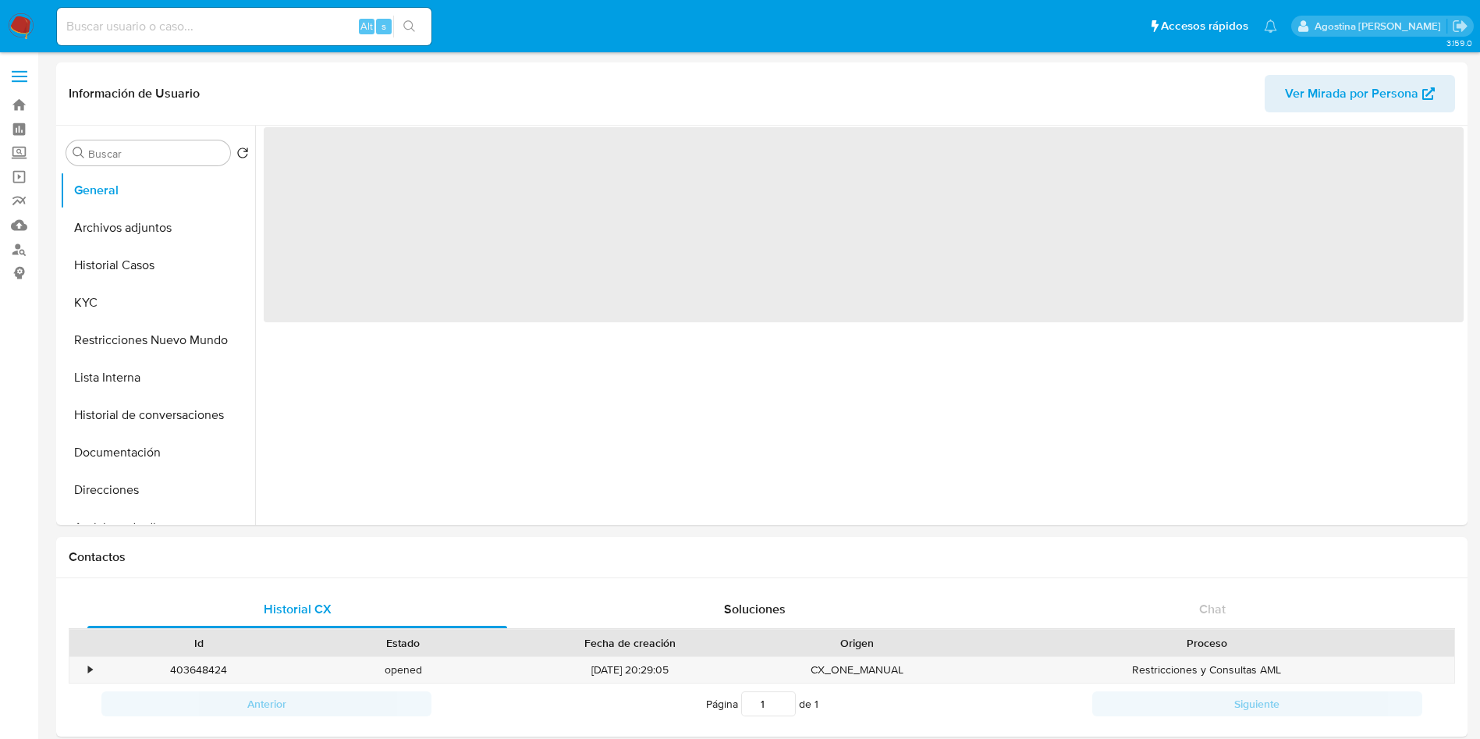
select select "10"
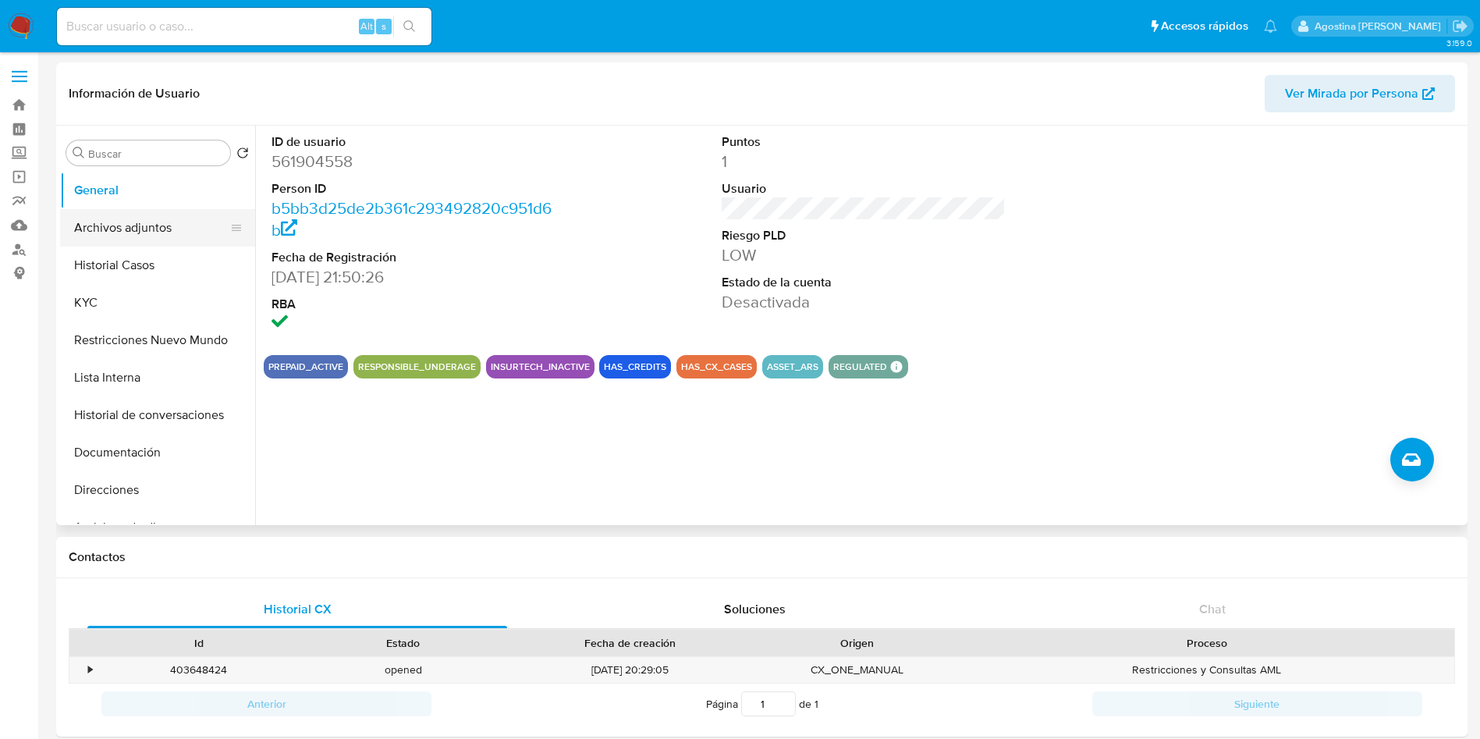
click at [174, 228] on button "Archivos adjuntos" at bounding box center [151, 227] width 183 height 37
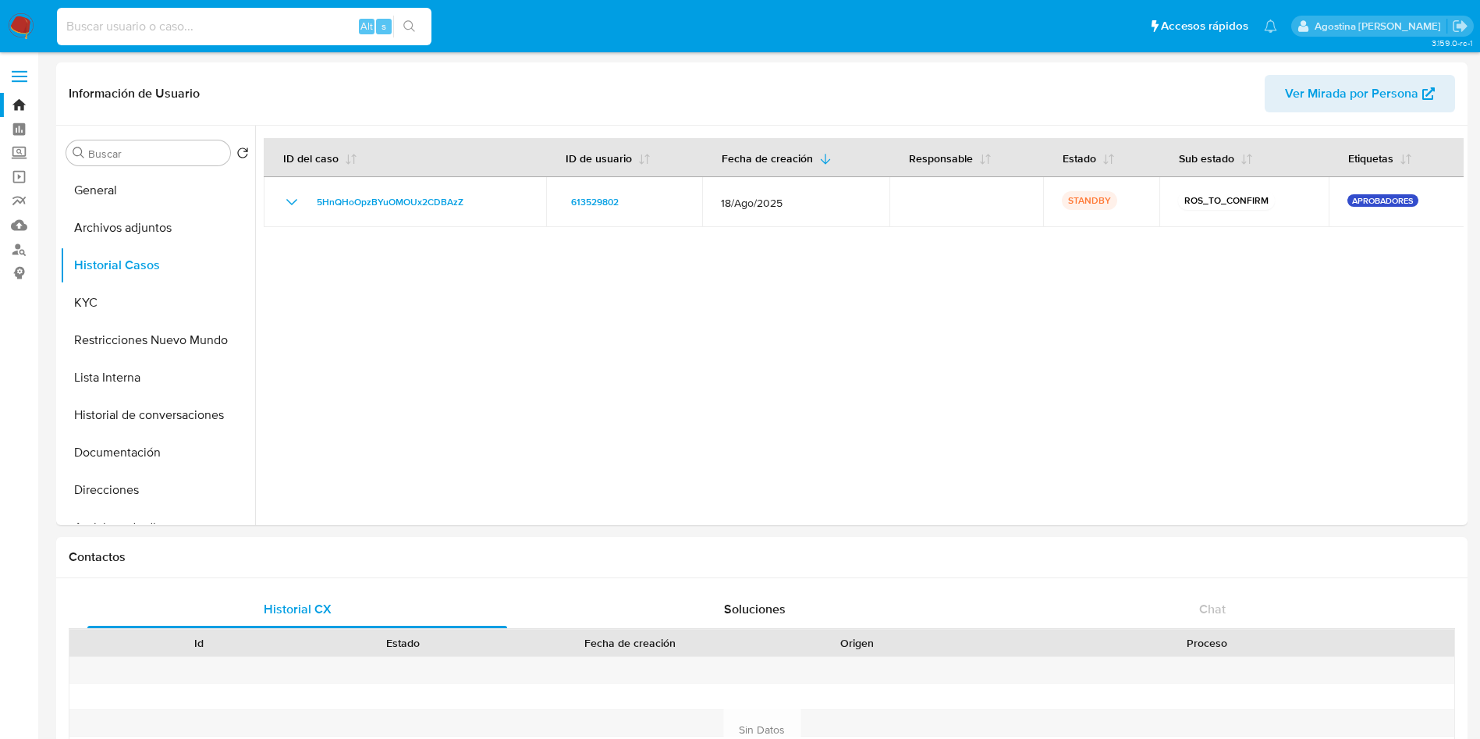
select select "10"
click at [294, 39] on div "Alt s" at bounding box center [244, 26] width 375 height 37
click at [284, 27] on input at bounding box center [244, 26] width 375 height 20
paste input "128953296"
type input "128953296"
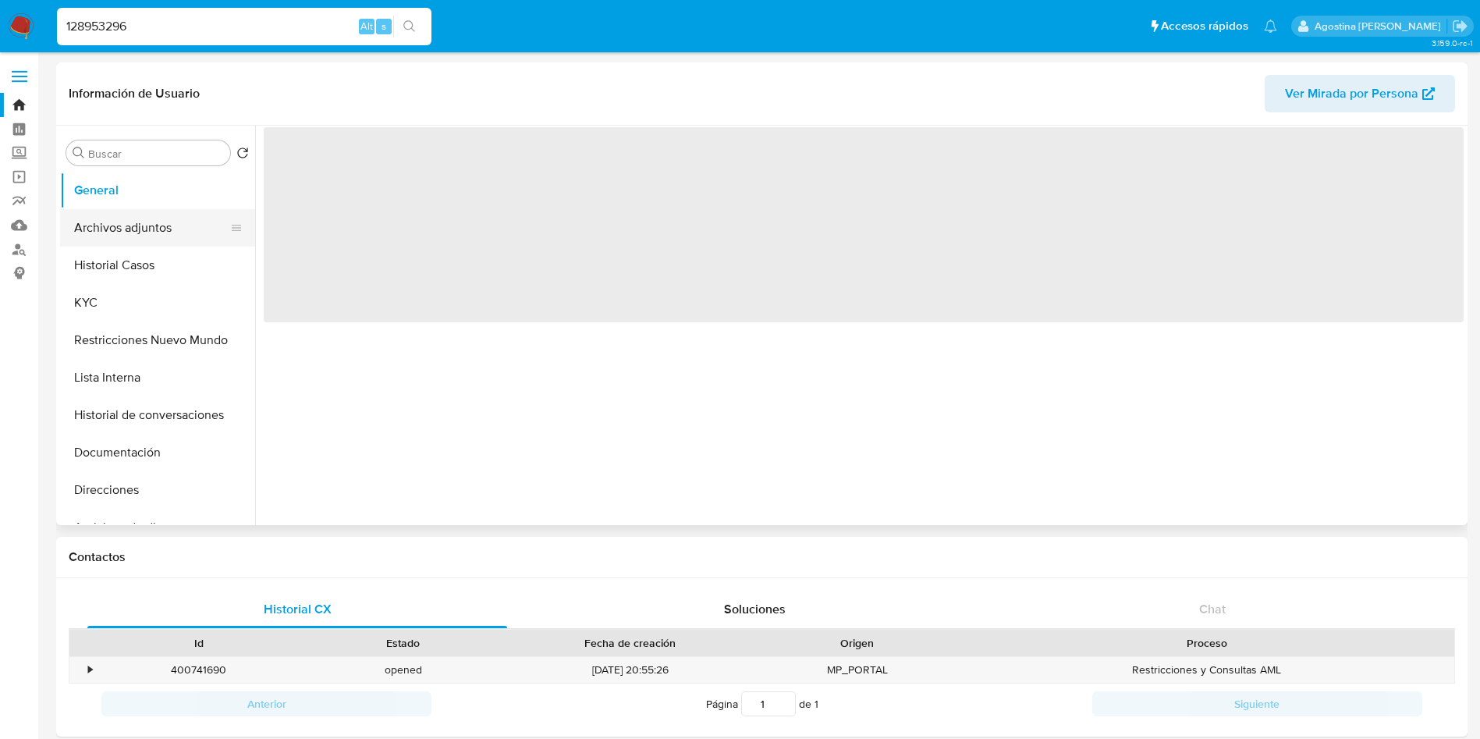
select select "10"
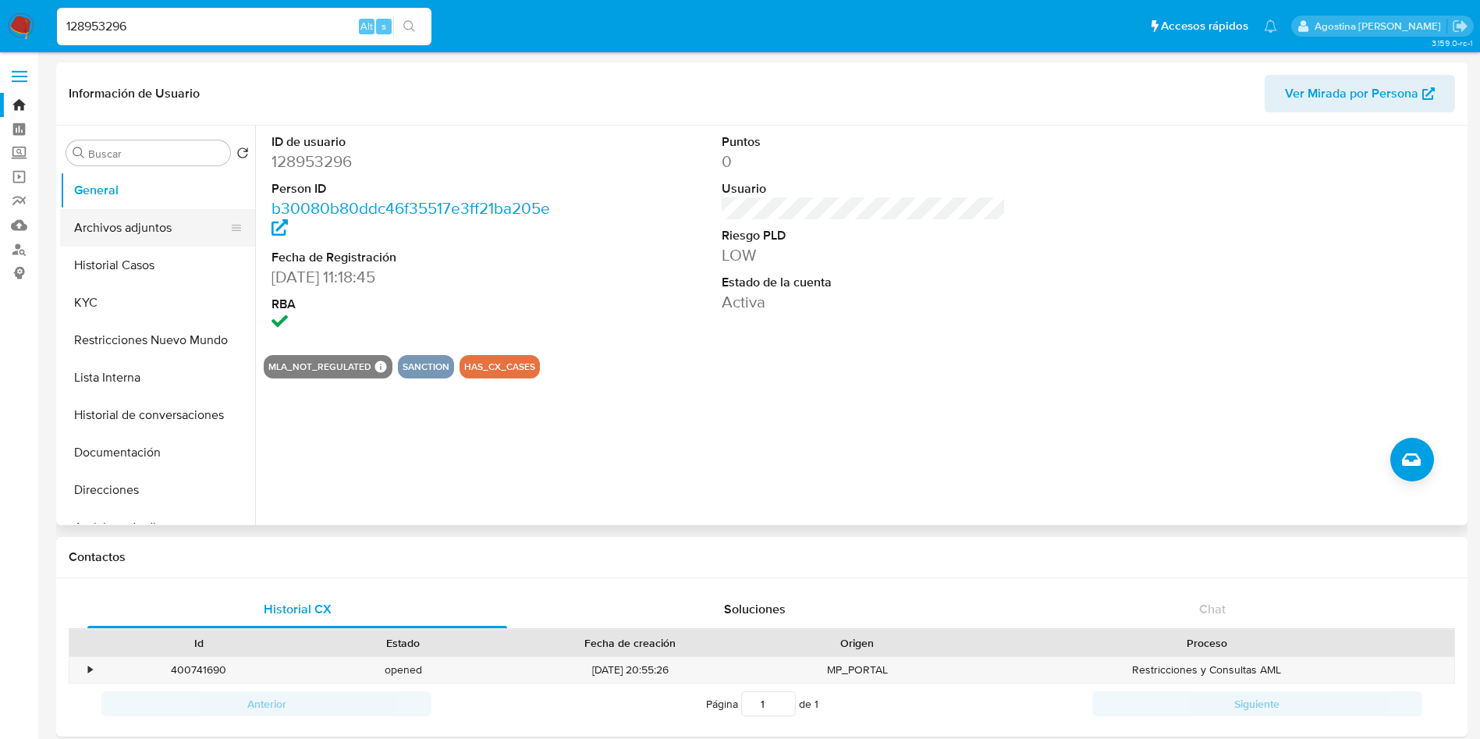
click at [144, 229] on button "Archivos adjuntos" at bounding box center [151, 227] width 183 height 37
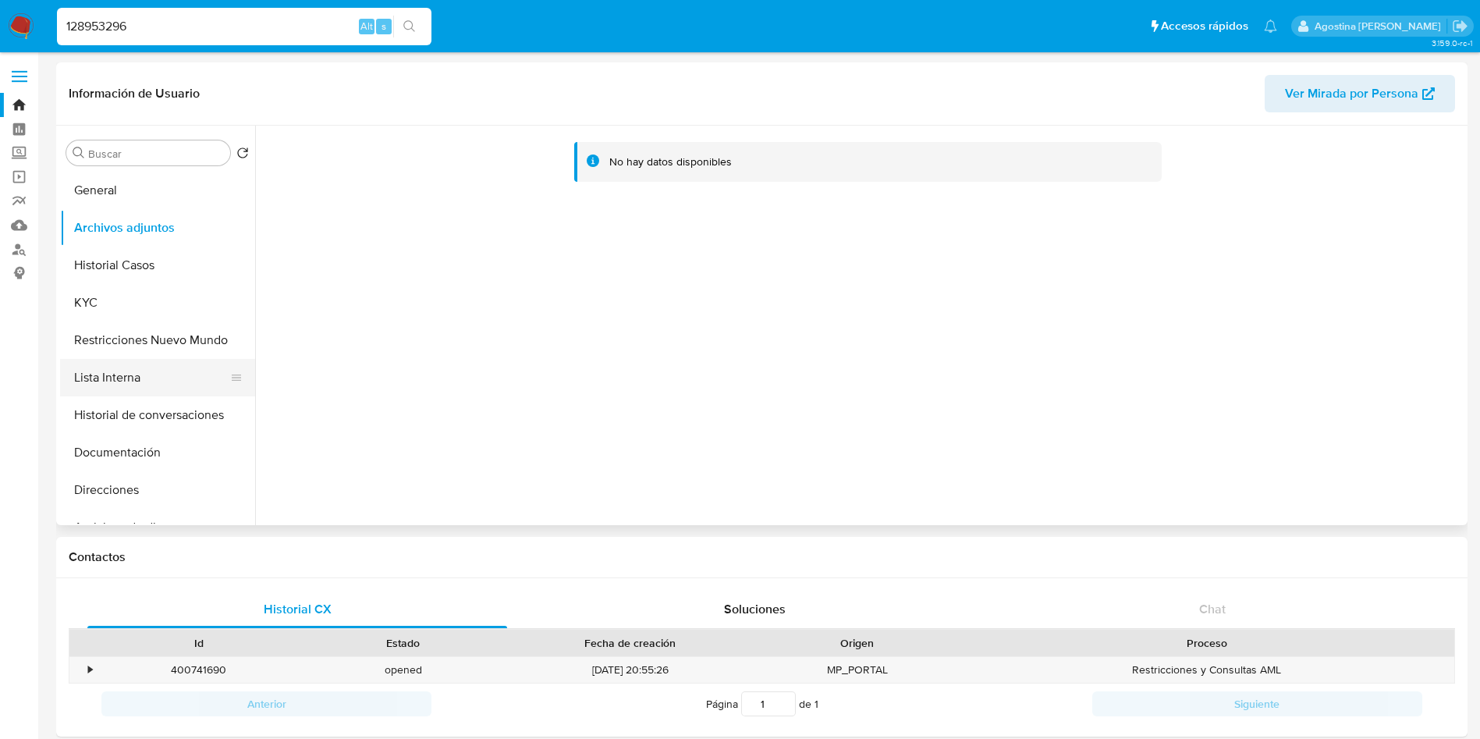
click at [112, 378] on button "Lista Interna" at bounding box center [151, 377] width 183 height 37
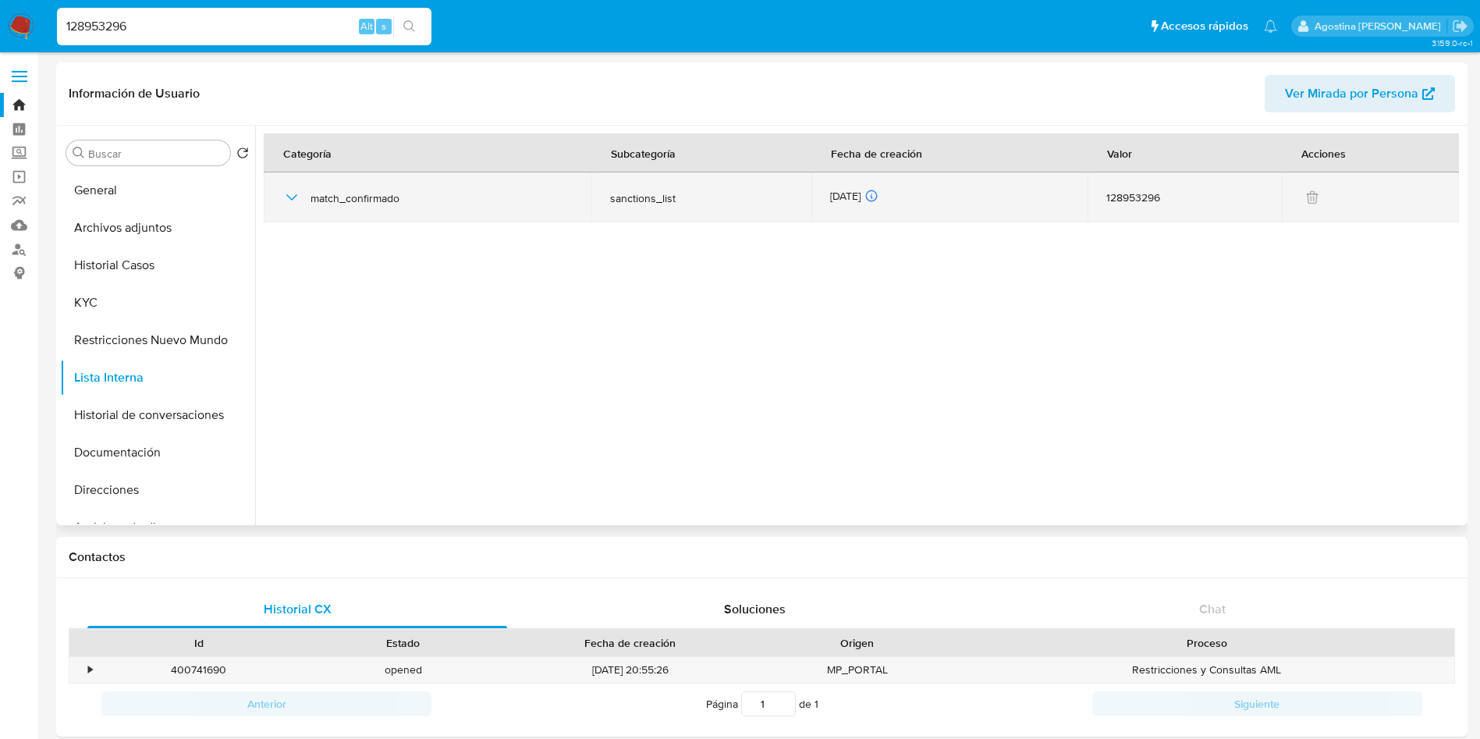
click at [293, 204] on icon "button" at bounding box center [291, 197] width 19 height 19
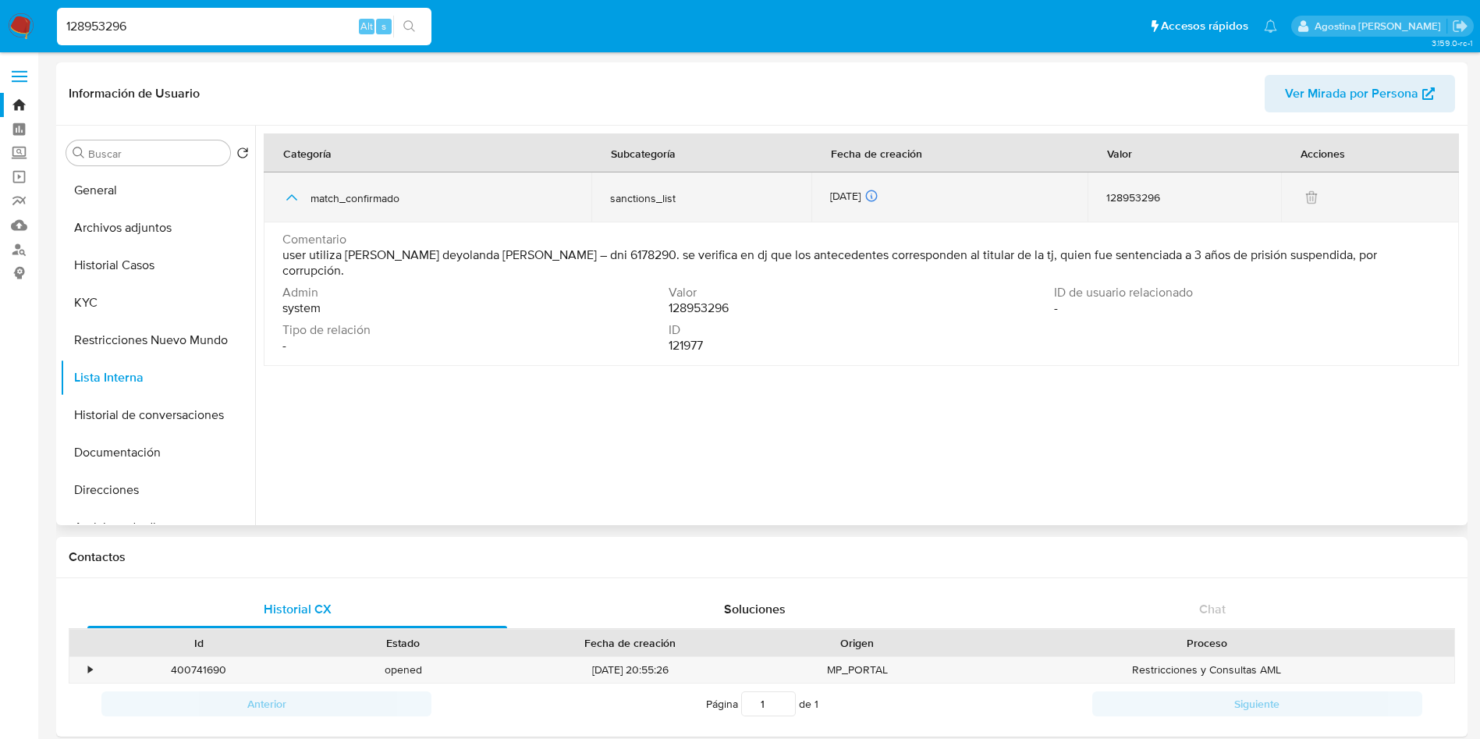
click at [292, 204] on icon "button" at bounding box center [291, 197] width 19 height 19
